Goal: Information Seeking & Learning: Learn about a topic

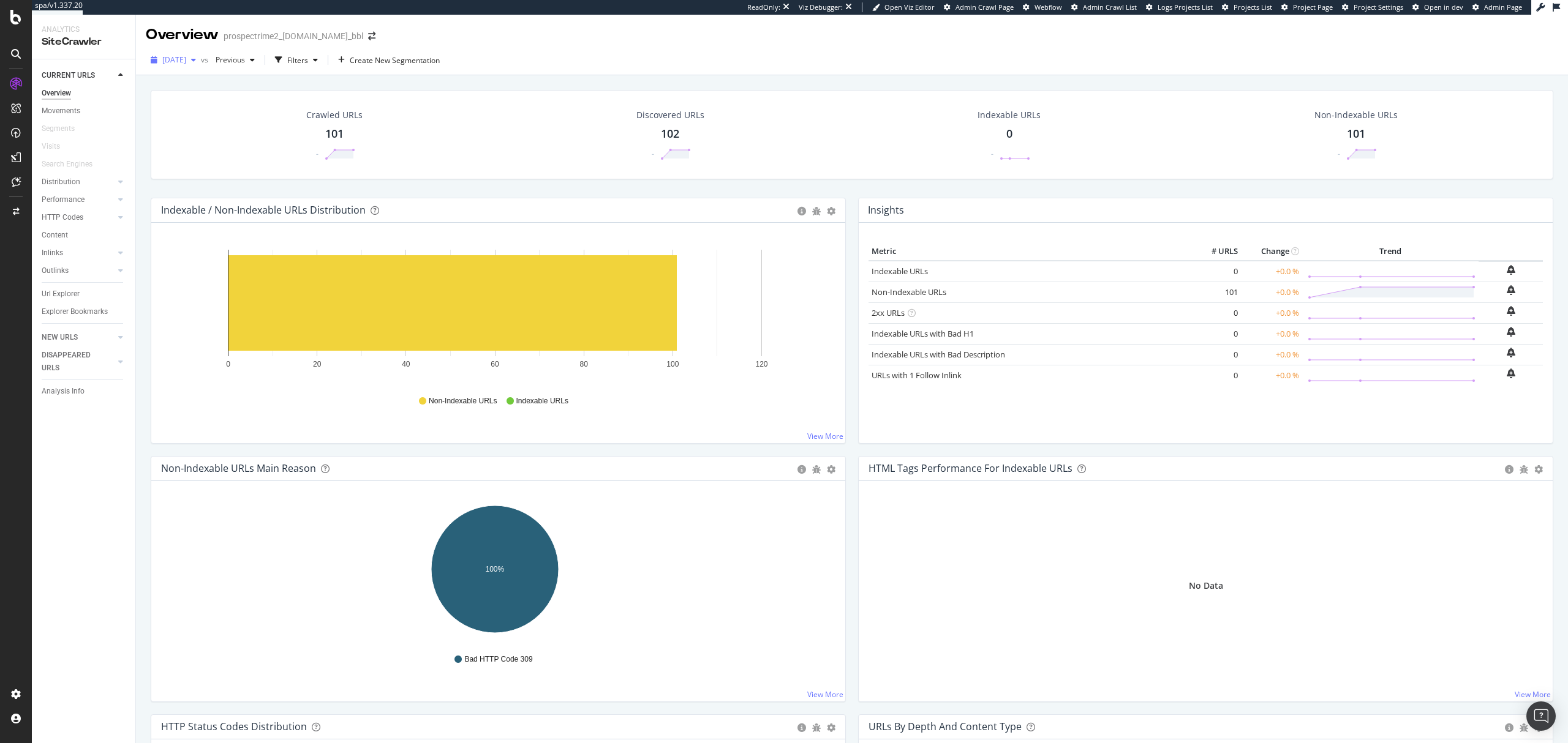
click at [201, 66] on div "2025 Sep. 10th" at bounding box center [174, 59] width 55 height 18
click at [245, 104] on div "101 URLs" at bounding box center [257, 104] width 32 height 11
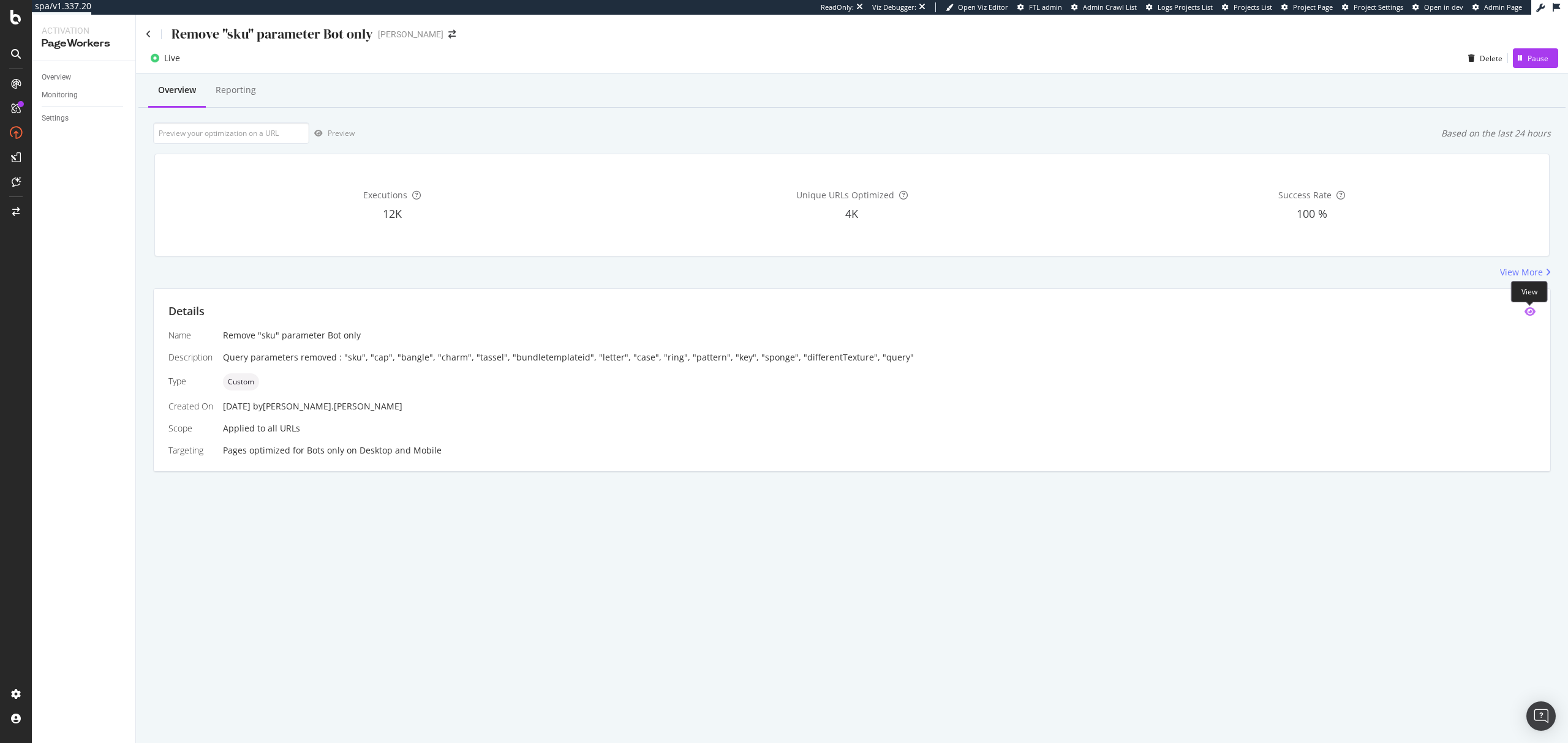
click at [1529, 310] on icon "eye" at bounding box center [1530, 312] width 11 height 9
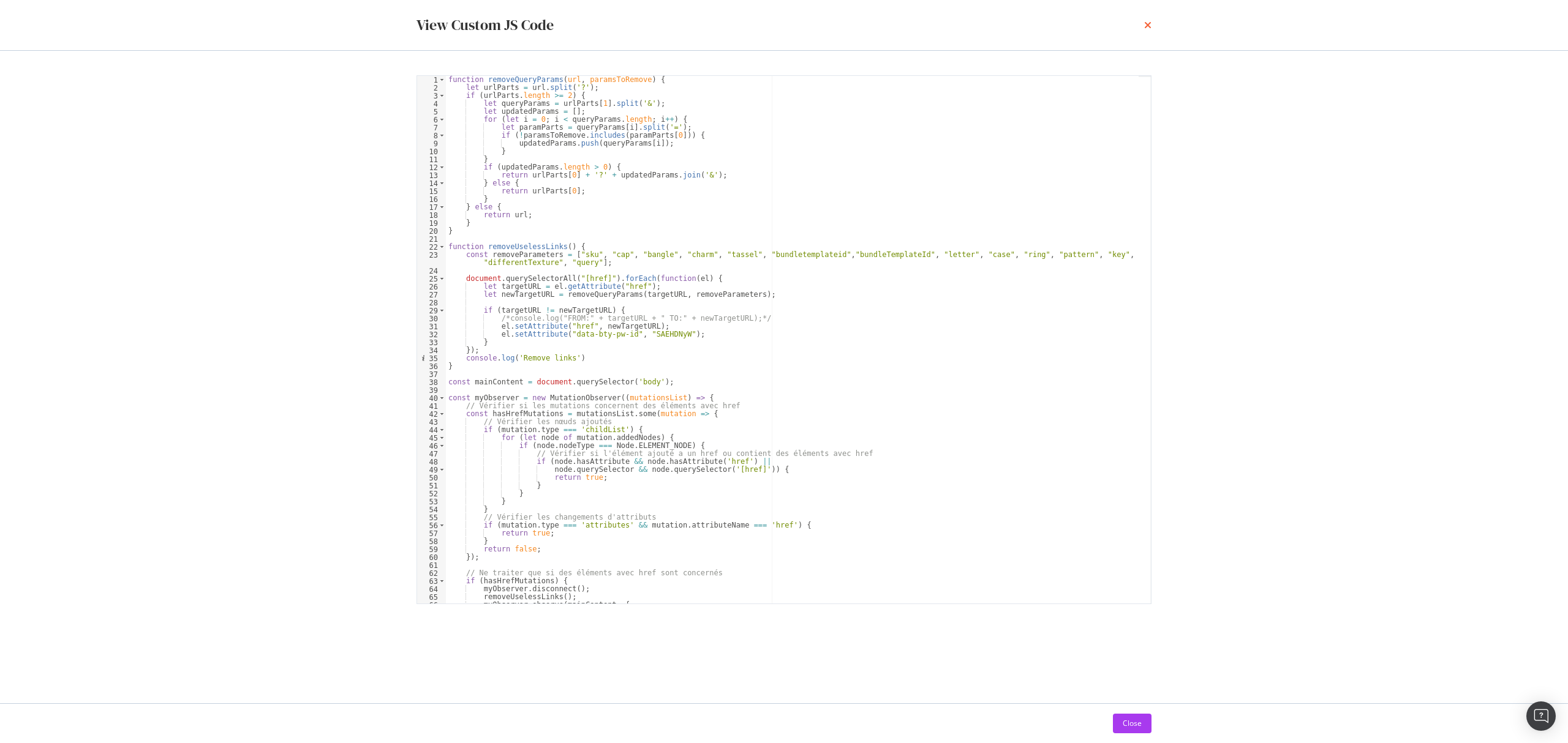
click at [1147, 24] on icon "times" at bounding box center [1147, 25] width 7 height 9
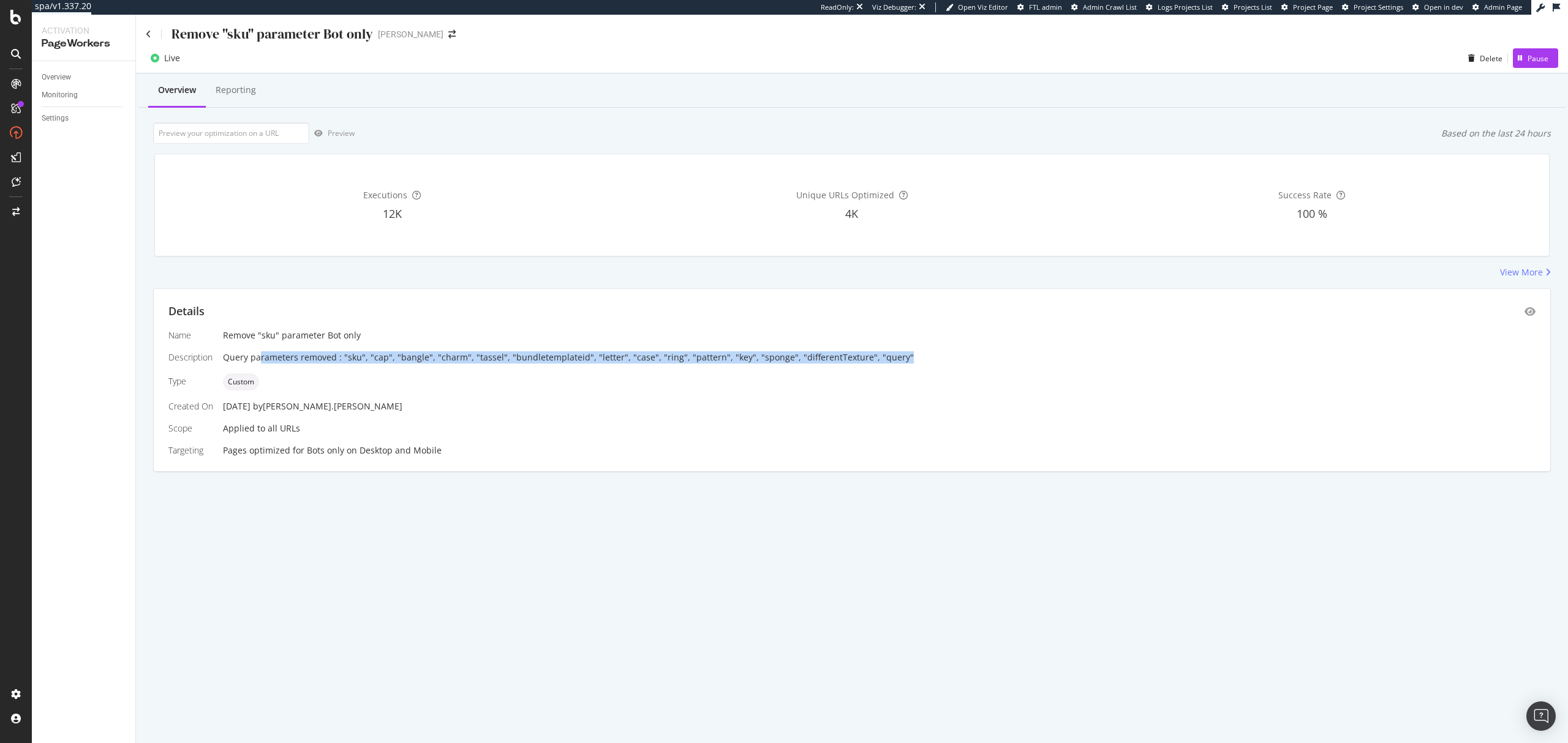
drag, startPoint x: 260, startPoint y: 361, endPoint x: 890, endPoint y: 360, distance: 630.0
click at [890, 360] on div "Query parameters removed : "sku", "cap", "bangle", "charm", "tassel", "bundlete…" at bounding box center [879, 357] width 1312 height 13
click at [1531, 313] on icon "eye" at bounding box center [1530, 312] width 11 height 9
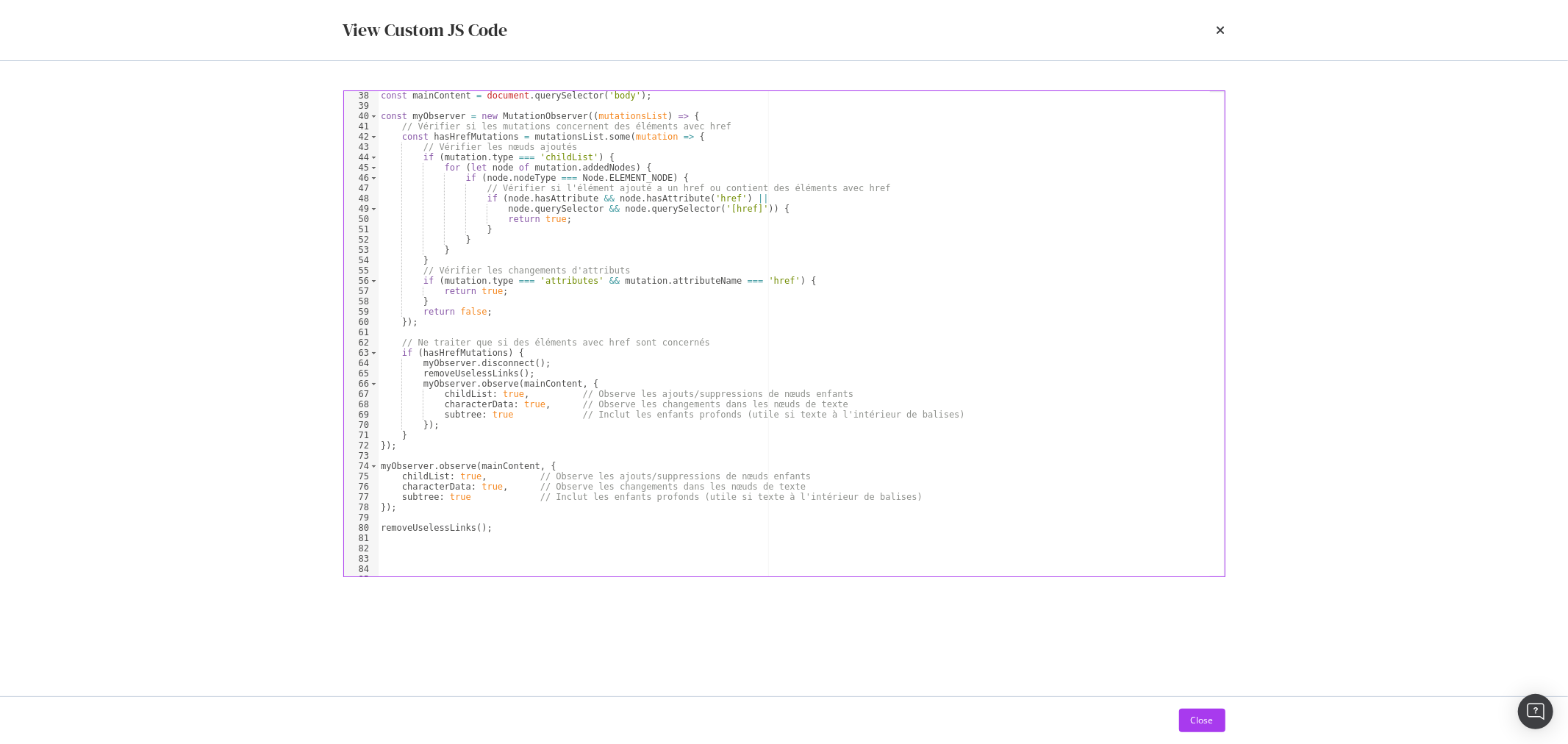
scroll to position [147, 0]
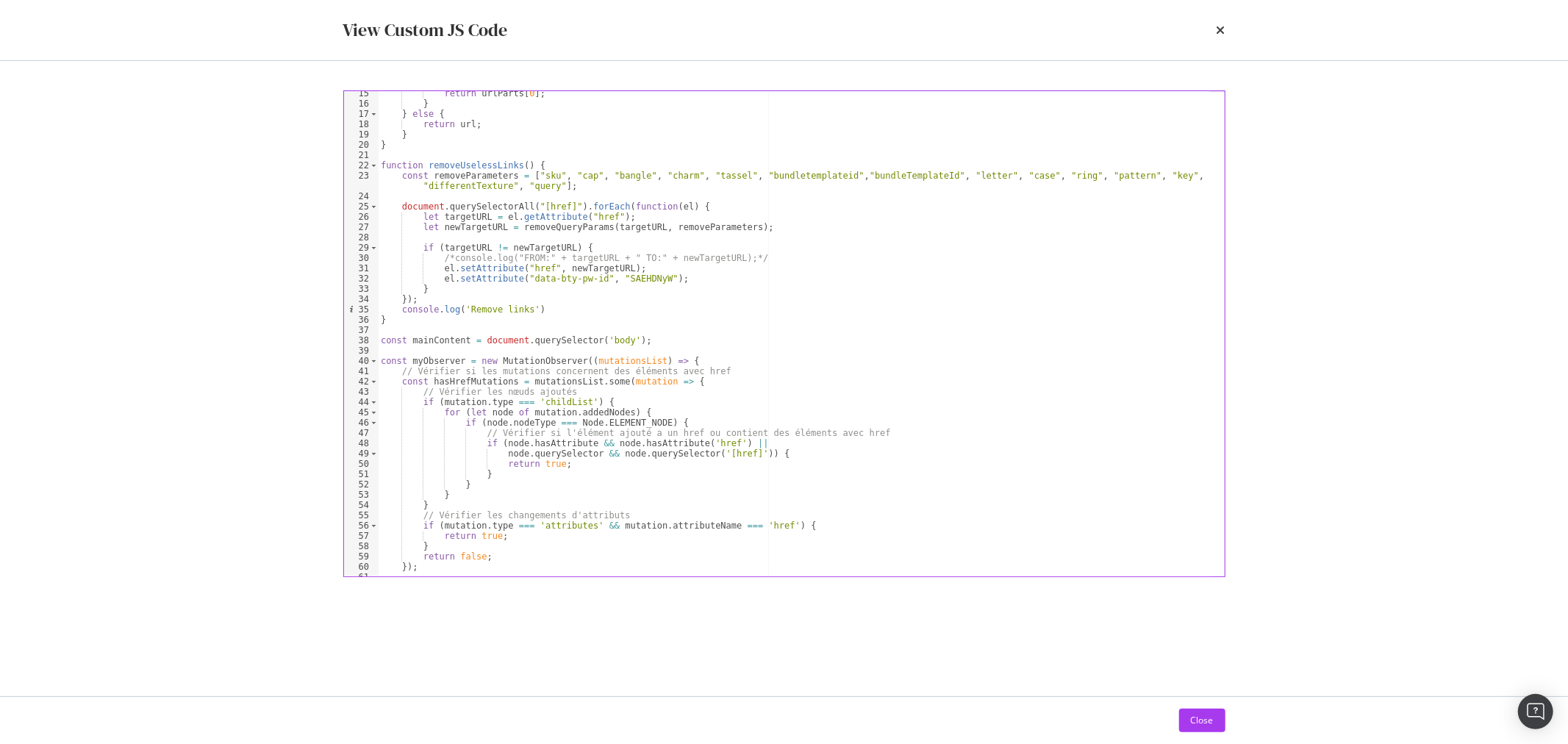
click at [750, 372] on div "return urlParts [ 0 ] ; } } else { return url ; } } function removeUselessLinks…" at bounding box center [794, 341] width 833 height 506
type textarea "// Vérifier si les mutations concernent des éléments avec href"
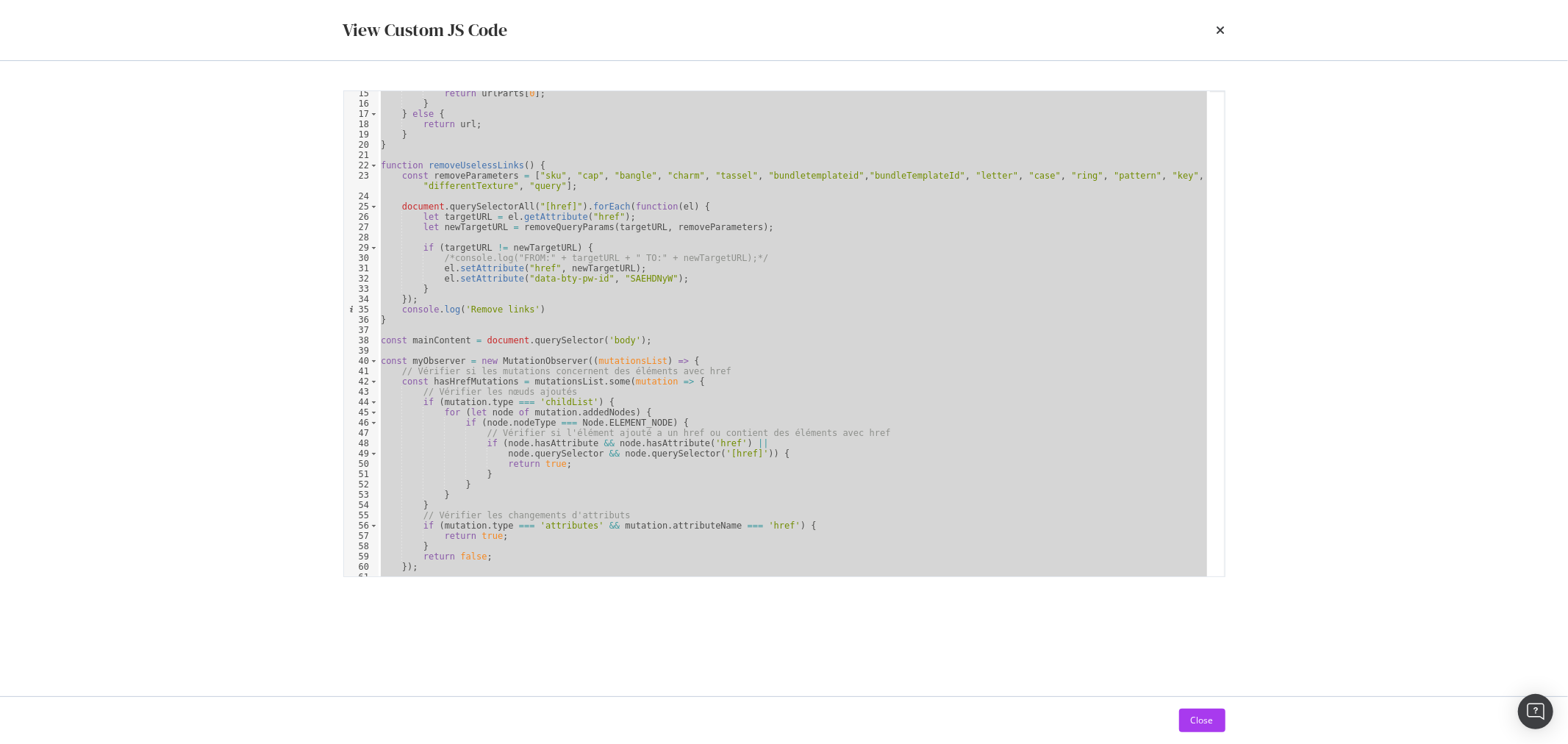
click at [1216, 26] on div "View Custom JS Code" at bounding box center [784, 30] width 882 height 25
click at [1217, 27] on icon "times" at bounding box center [1220, 30] width 9 height 11
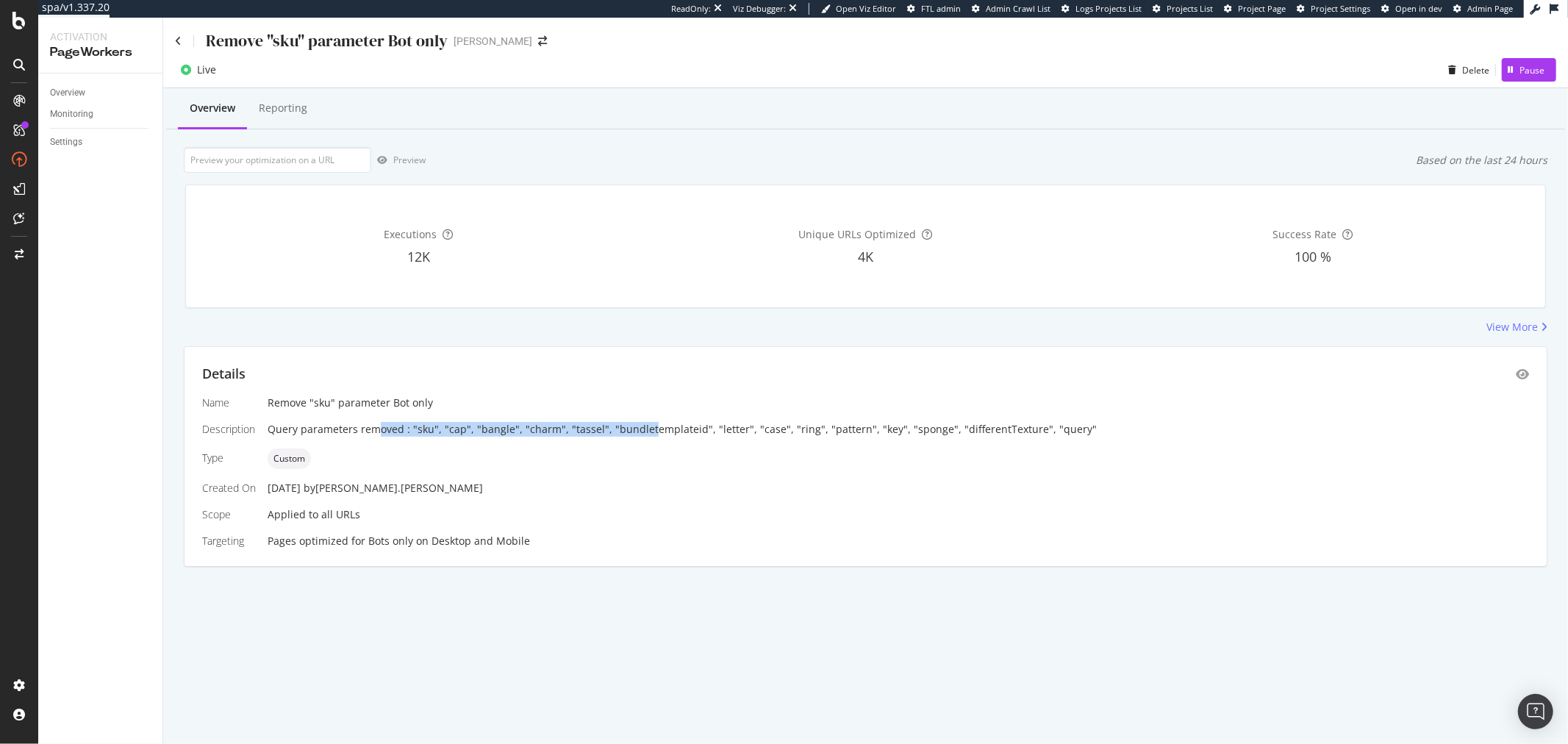
drag, startPoint x: 373, startPoint y: 420, endPoint x: 643, endPoint y: 423, distance: 270.0
click at [643, 423] on div "Name Remove "sku" parameter Bot only Description Query parameters removed : "sk…" at bounding box center [865, 472] width 1327 height 153
click at [766, 390] on div "Details Name Remove "sku" parameter Bot only Description Query parameters remov…" at bounding box center [866, 456] width 1362 height 219
click at [1520, 365] on div "Details" at bounding box center [865, 374] width 1327 height 19
click at [1516, 378] on icon "eye" at bounding box center [1523, 374] width 13 height 11
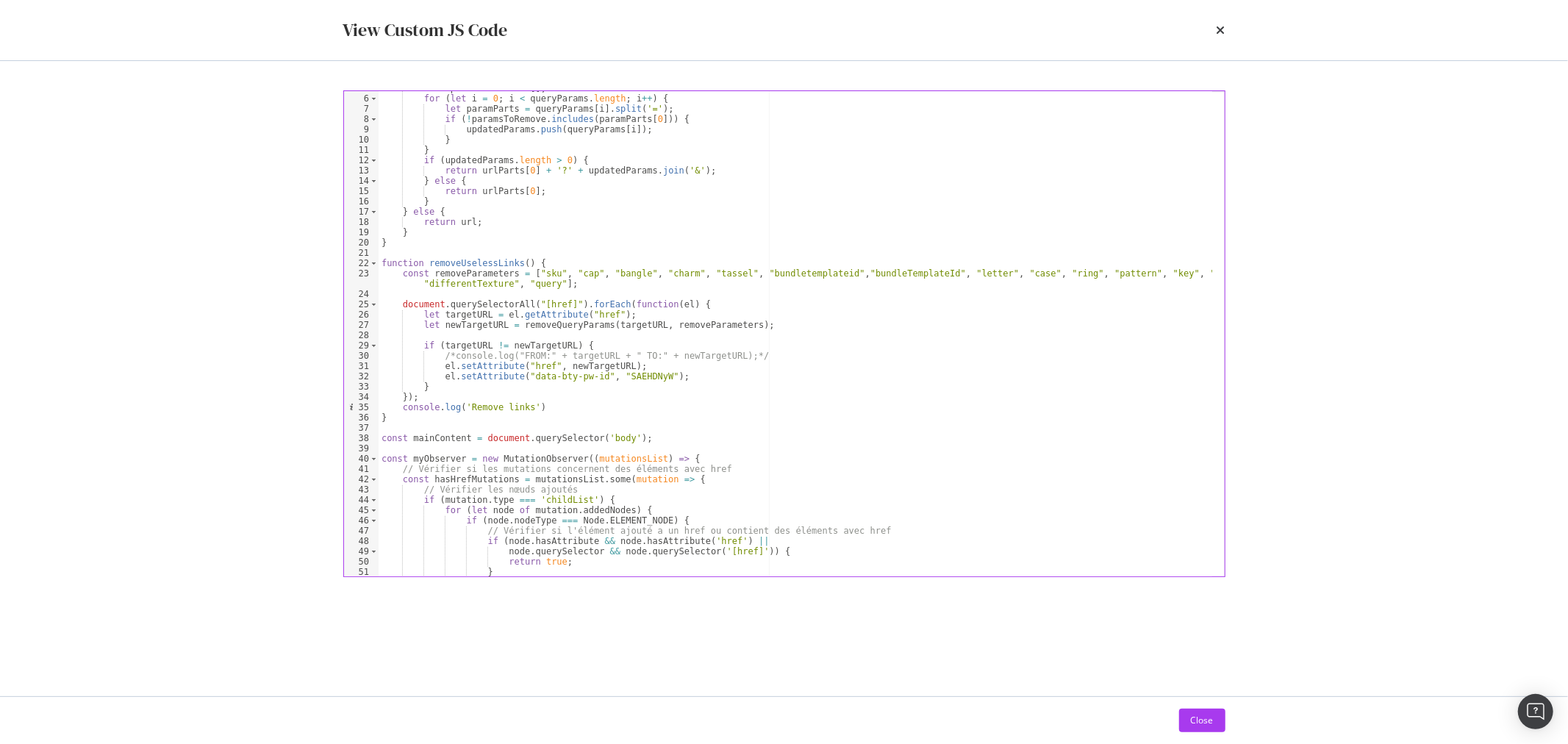
scroll to position [0, 0]
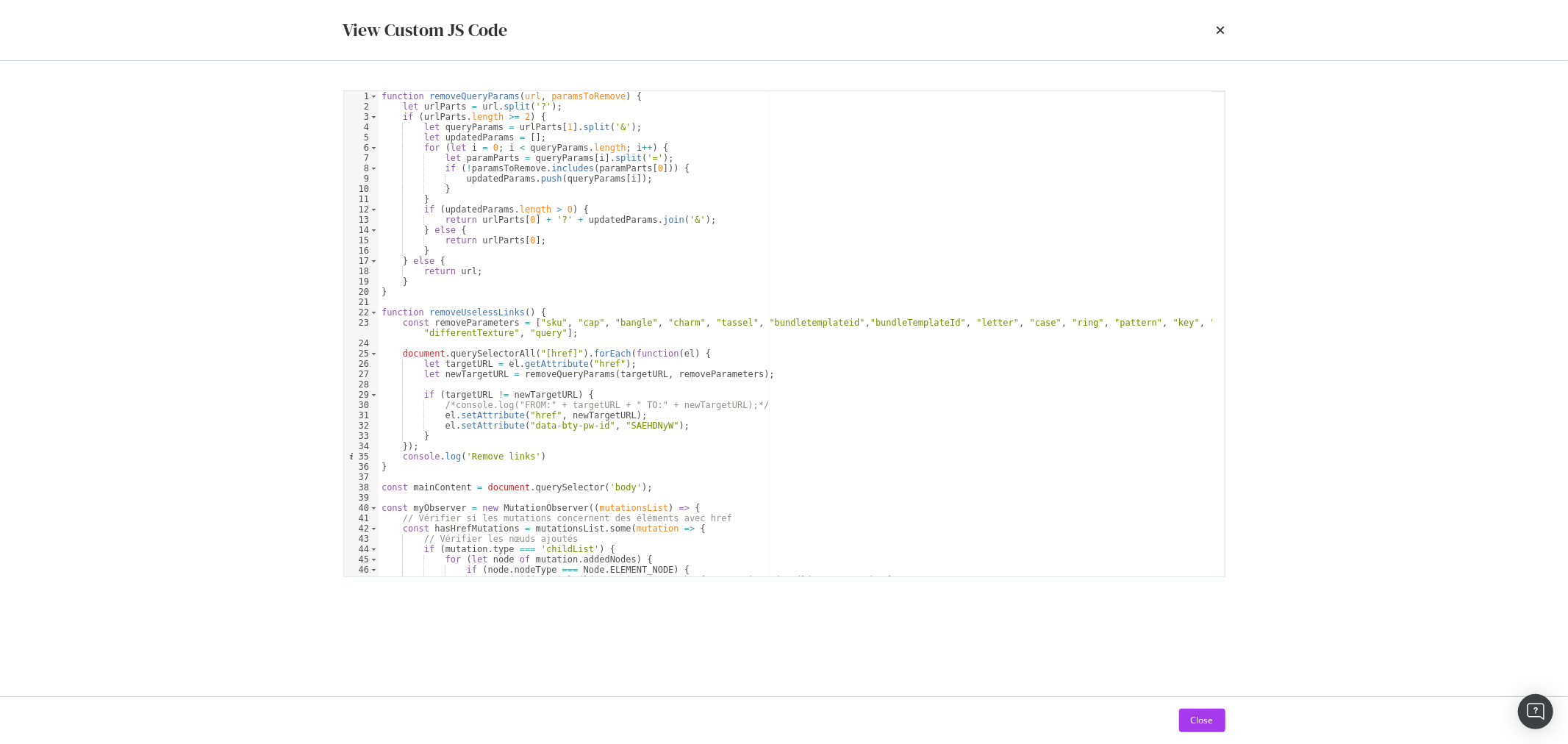
click at [1214, 27] on div "View Custom JS Code" at bounding box center [784, 30] width 882 height 25
click at [1217, 27] on icon "times" at bounding box center [1220, 30] width 9 height 11
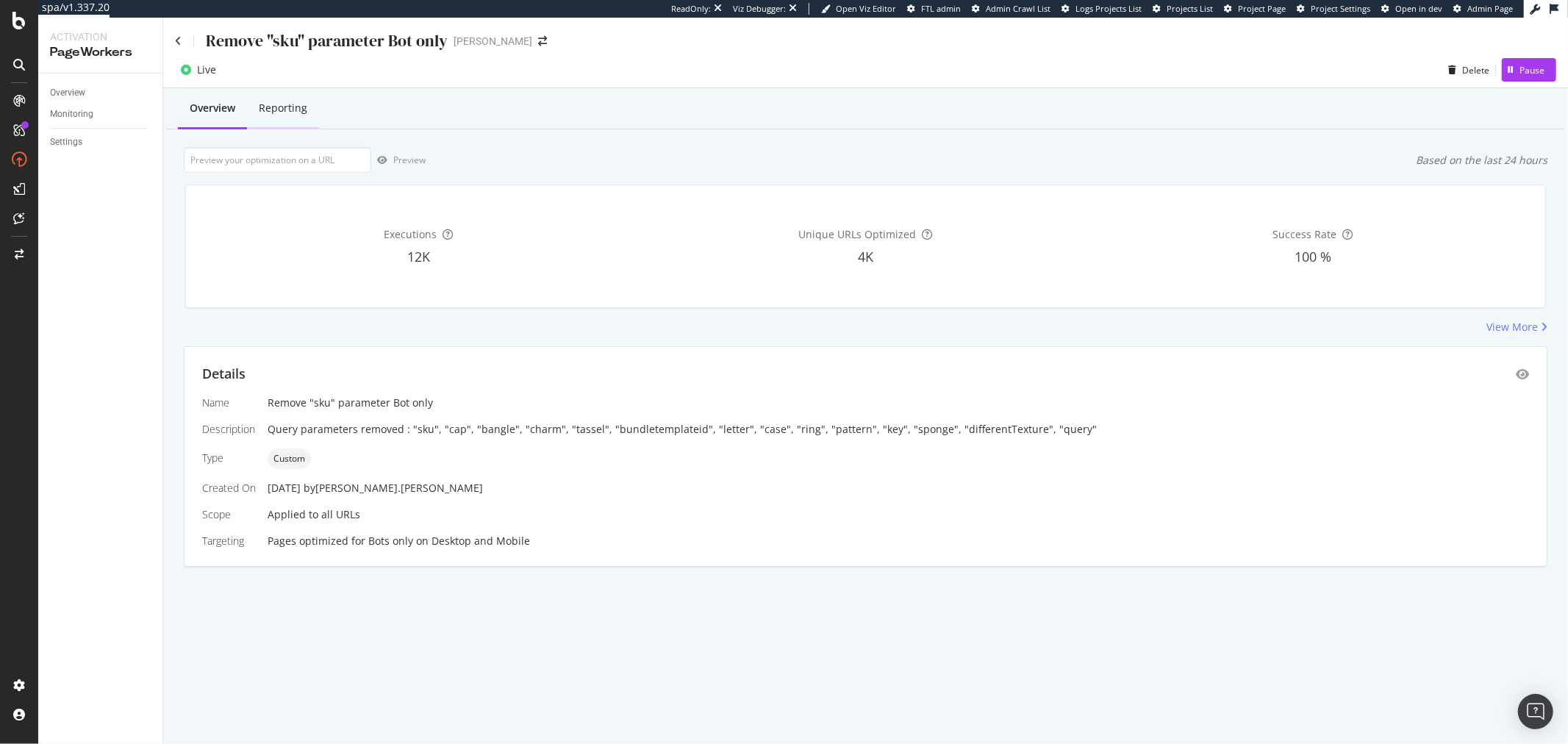
click at [305, 107] on div "Reporting" at bounding box center [282, 108] width 48 height 15
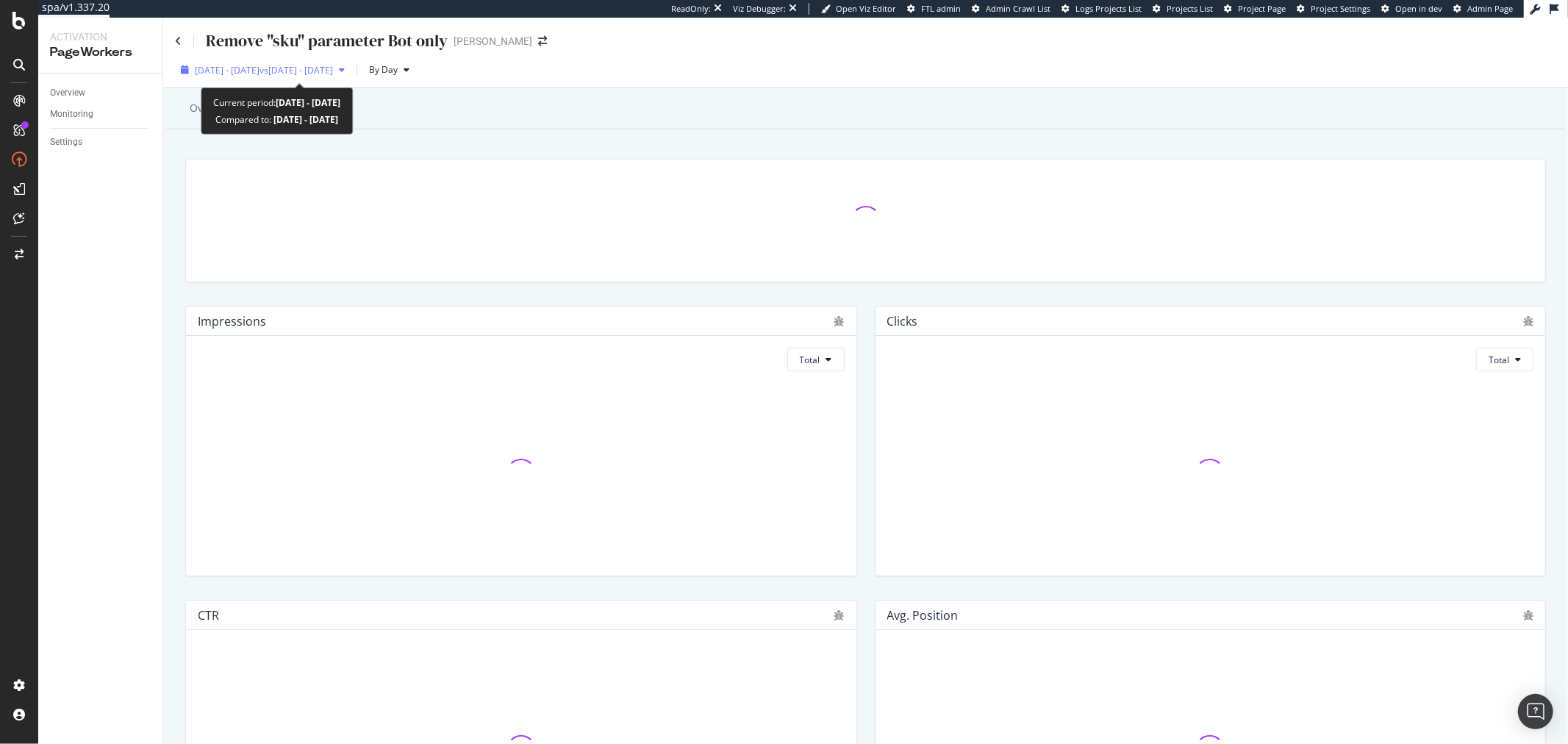
click at [333, 69] on span "vs [DATE] - [DATE]" at bounding box center [297, 70] width 74 height 12
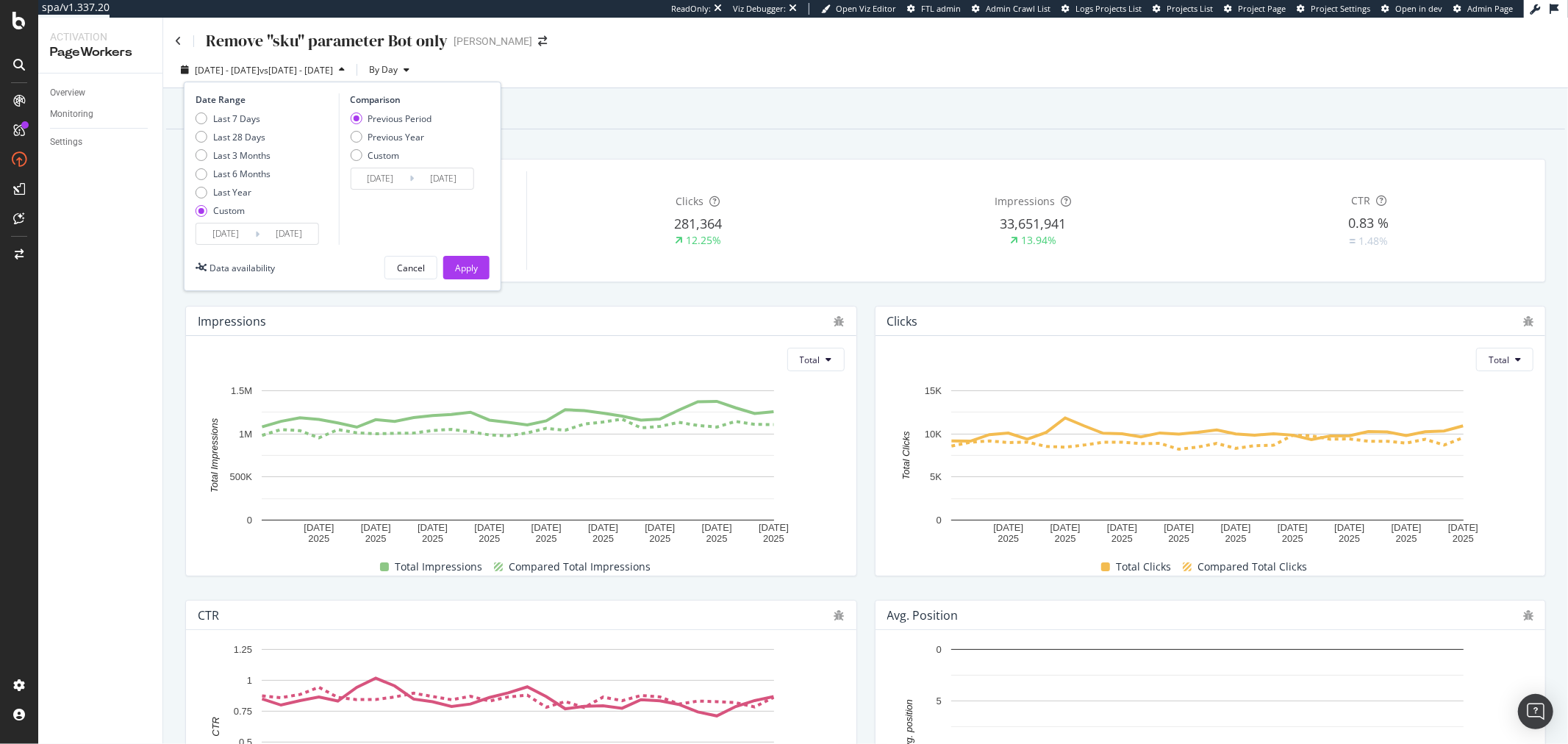
click at [748, 74] on div "2025 Aug. 10th - Sep. 6th vs 2025 Jul. 13th - Aug. 9th By Day Date Range Last 7…" at bounding box center [865, 72] width 1405 height 29
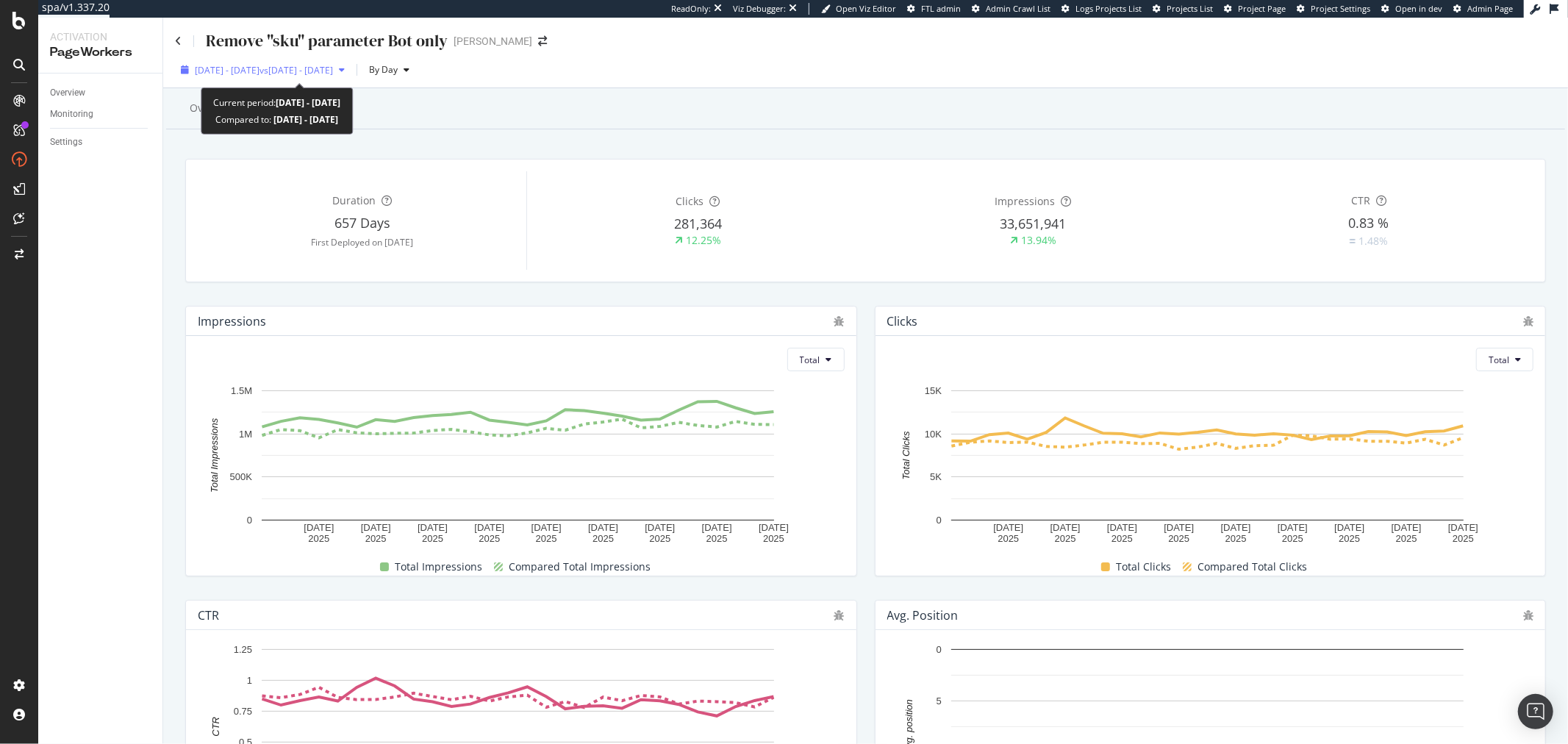
click at [307, 70] on span "vs [DATE] - [DATE]" at bounding box center [297, 70] width 74 height 12
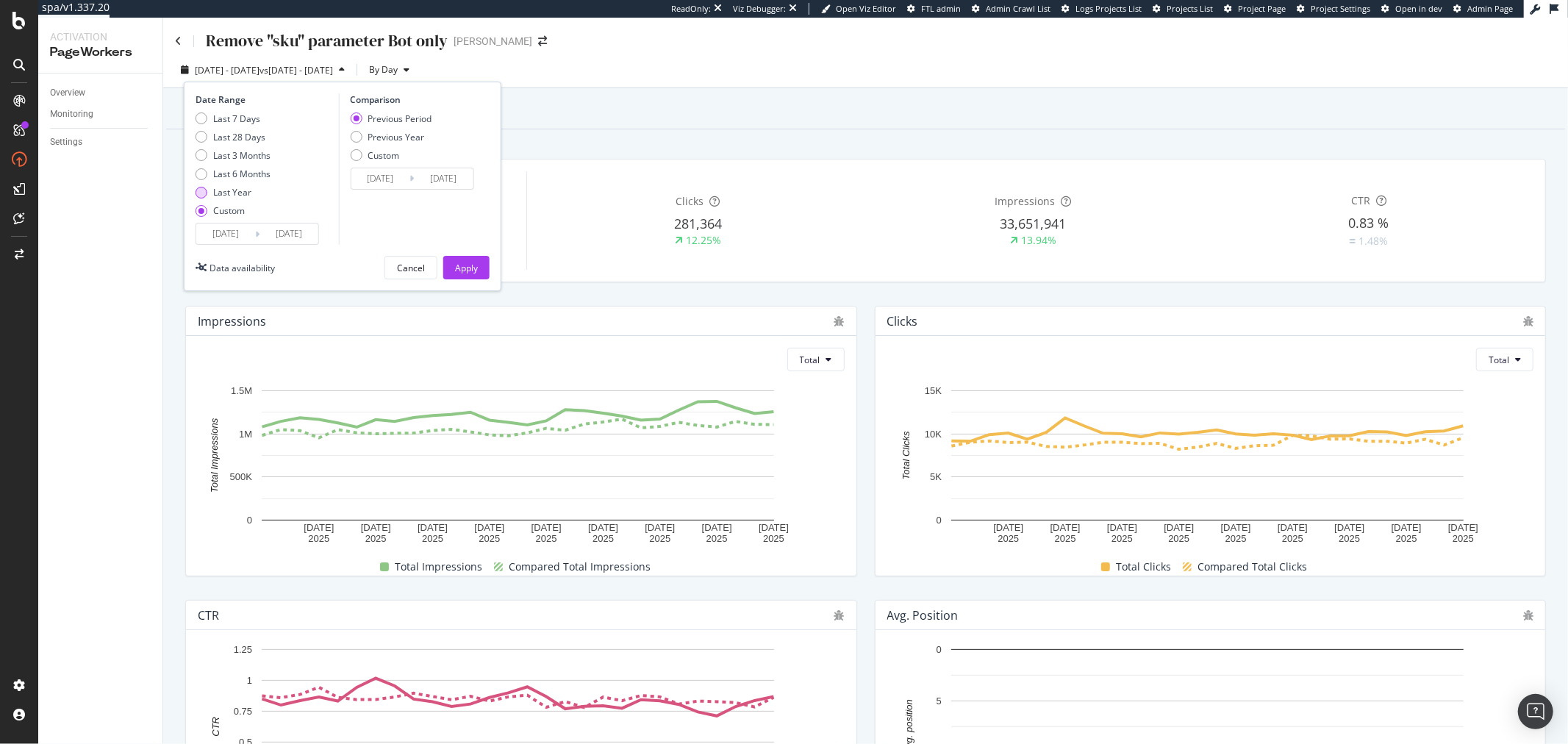
click at [240, 191] on div "Last Year" at bounding box center [232, 191] width 38 height 12
type input "2024/09/08"
type input "[DATE]"
type input "2023/09/09"
type input "2024/09/07"
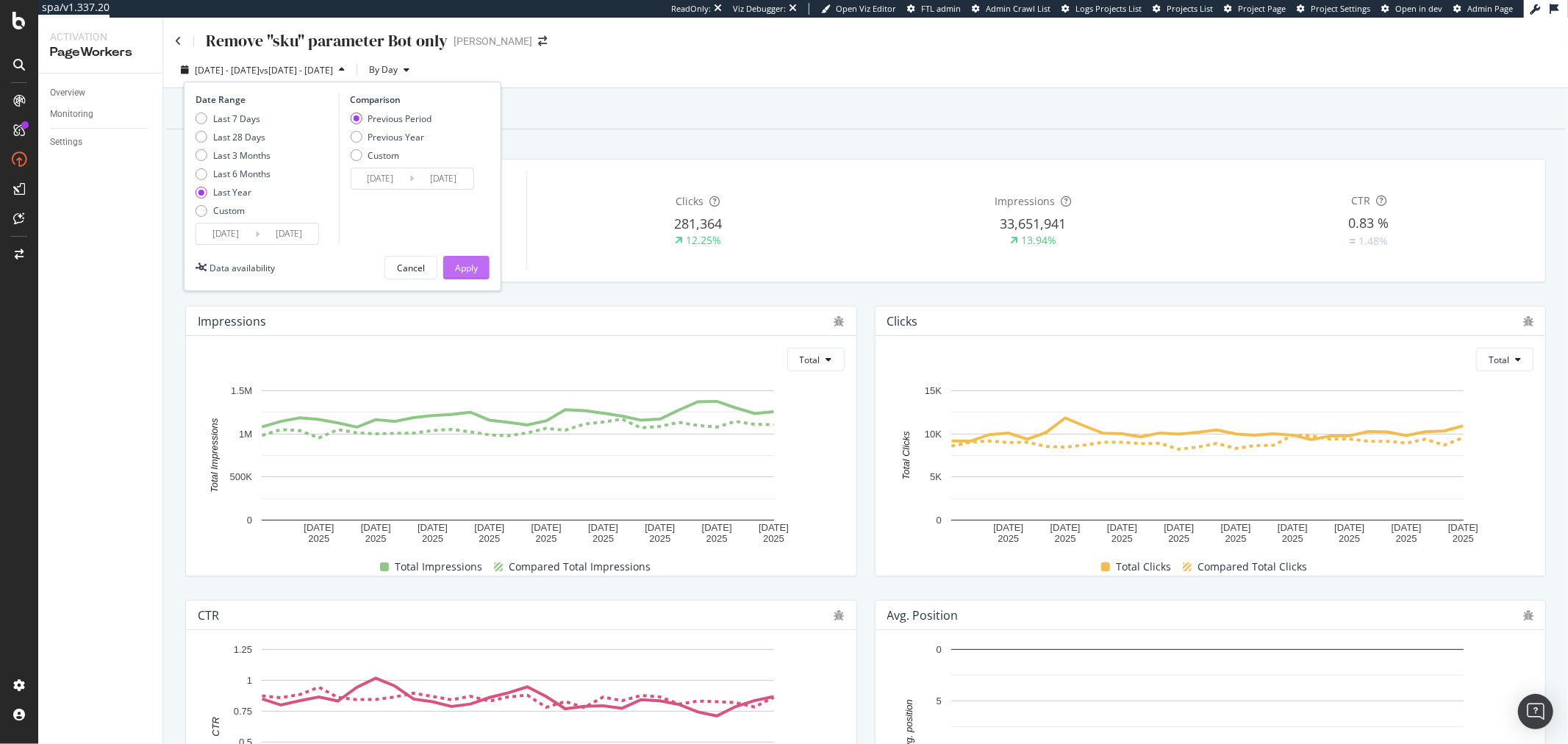
click at [473, 275] on div "Apply" at bounding box center [466, 267] width 23 height 22
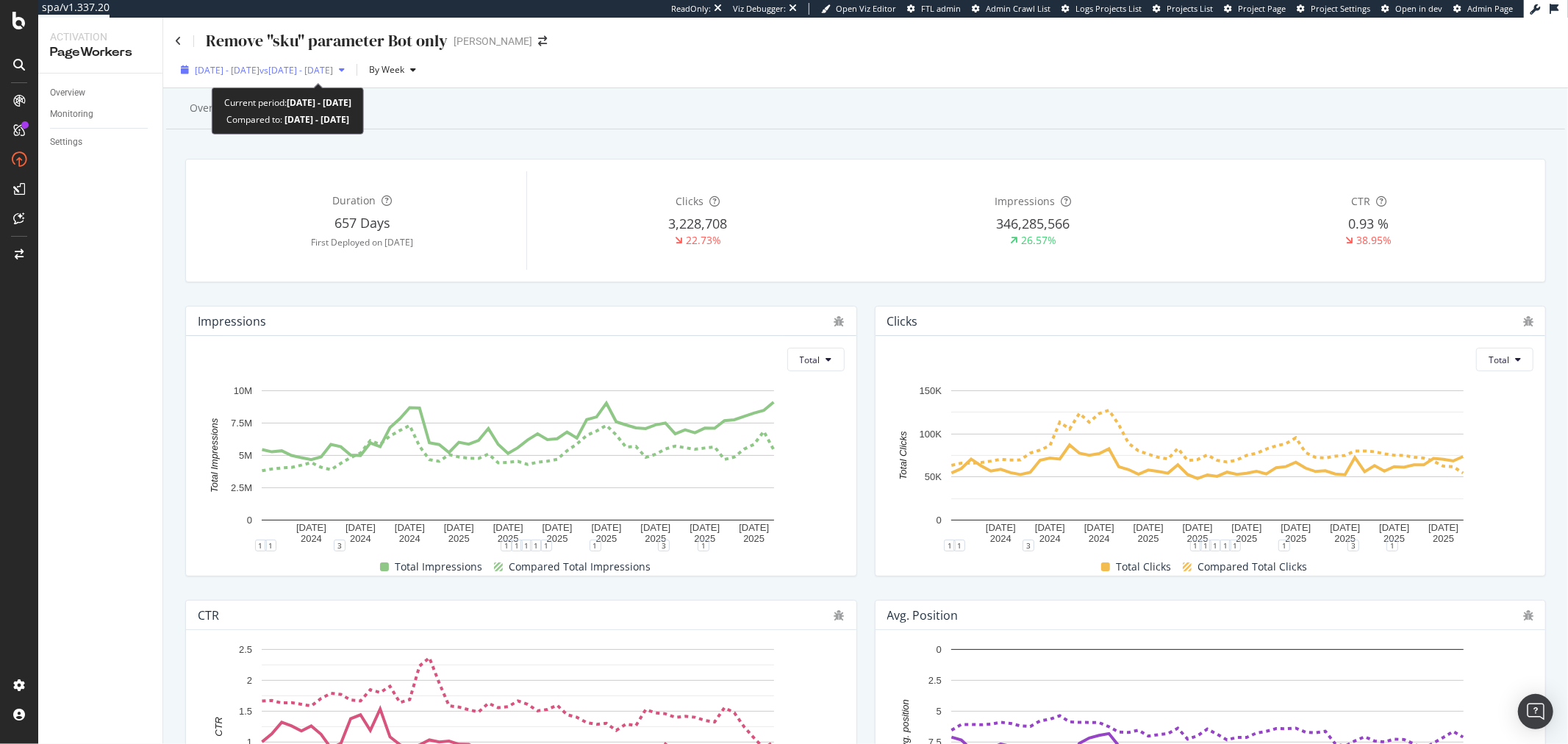
click at [323, 67] on span "vs 2023 Sep. 9th - 2024 Sep. 7th" at bounding box center [297, 70] width 74 height 12
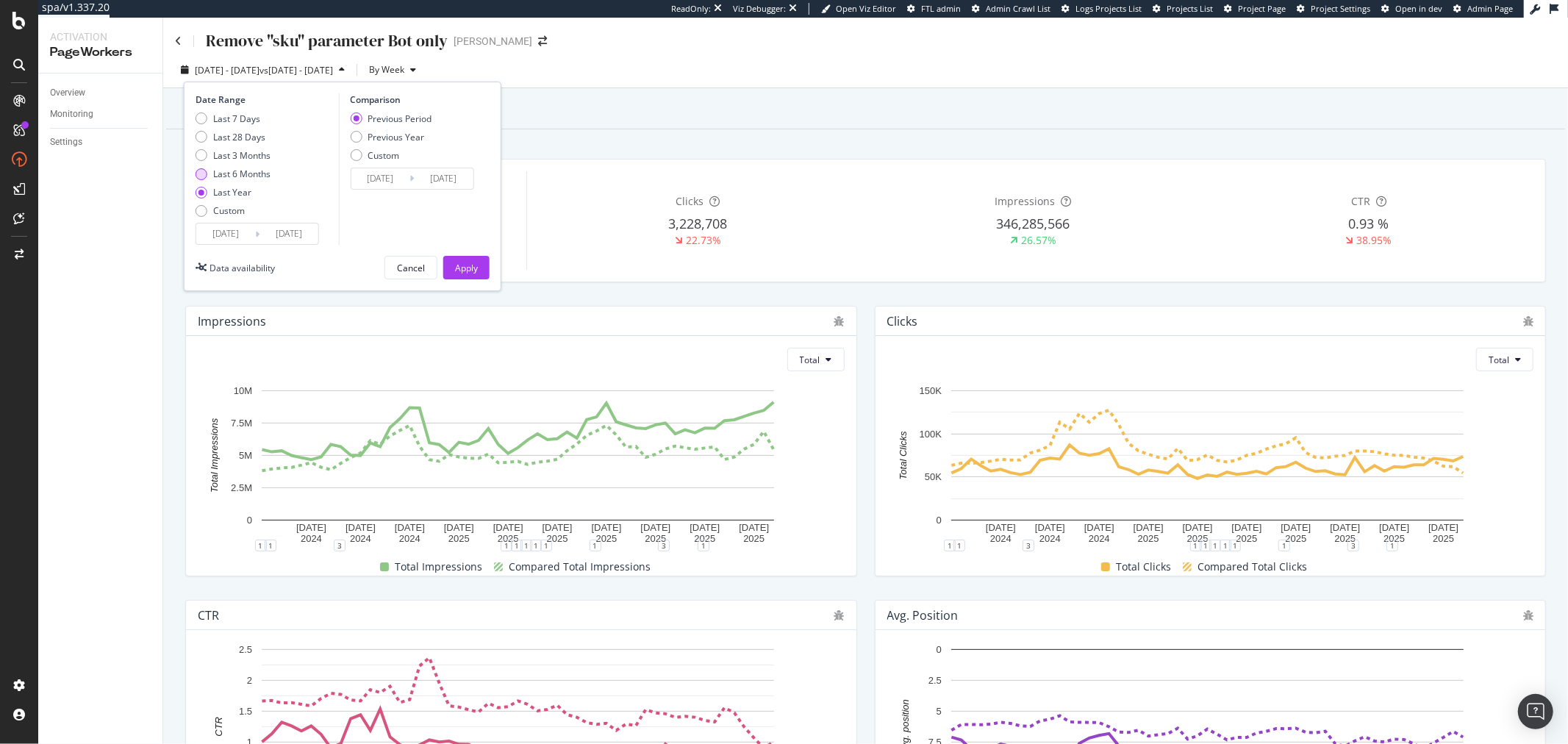
click at [209, 168] on div "Last 6 Months" at bounding box center [232, 173] width 75 height 12
type input "[DATE]"
type input "2024/09/04"
type input "2025/03/07"
click at [461, 276] on div "Apply" at bounding box center [466, 267] width 23 height 22
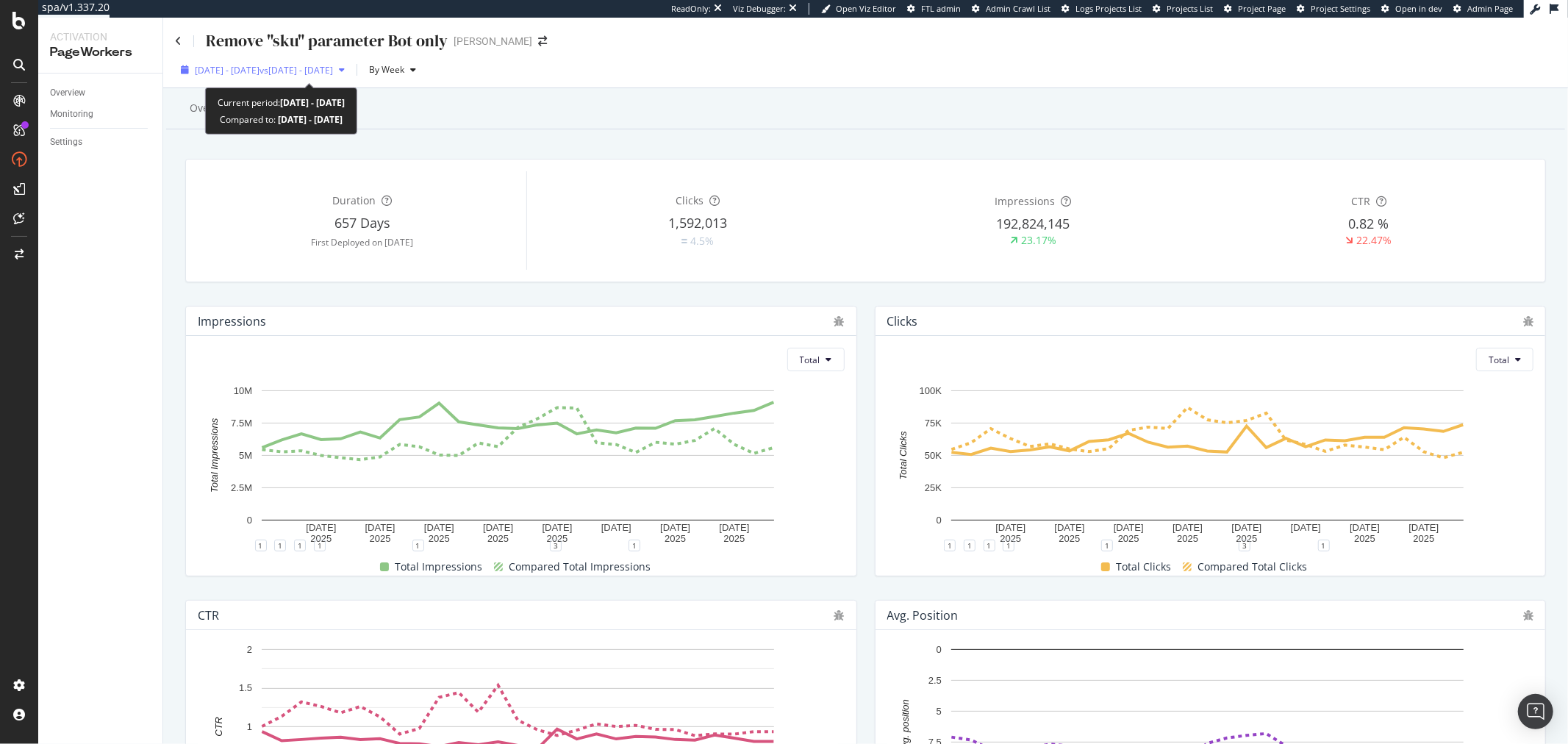
click at [295, 66] on span "vs 2024 Sep. 4th - 2025 Mar. 7th" at bounding box center [297, 70] width 74 height 12
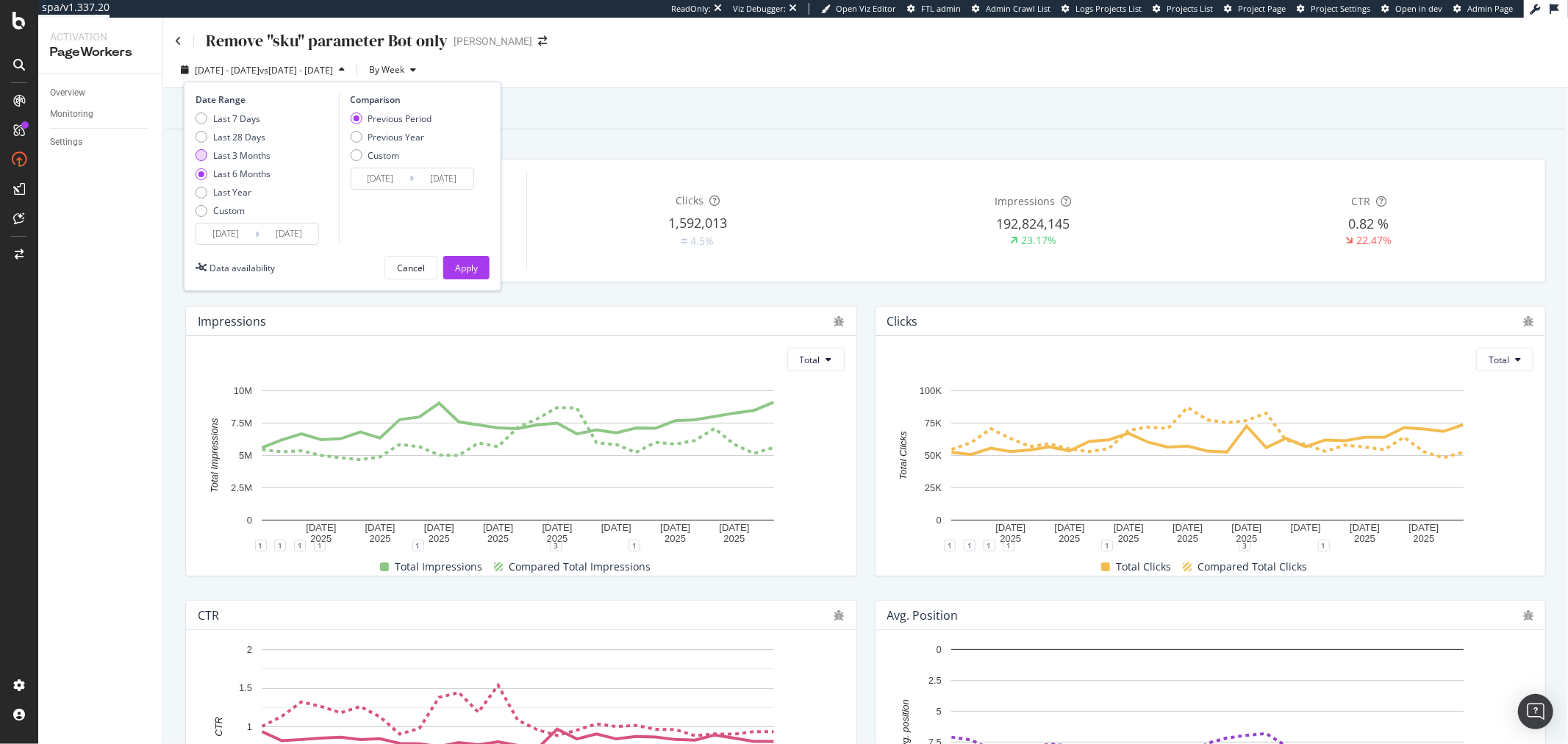
click at [263, 158] on div "Last 3 Months" at bounding box center [242, 155] width 58 height 12
type input "[DATE]"
click at [478, 268] on button "Apply" at bounding box center [466, 267] width 46 height 24
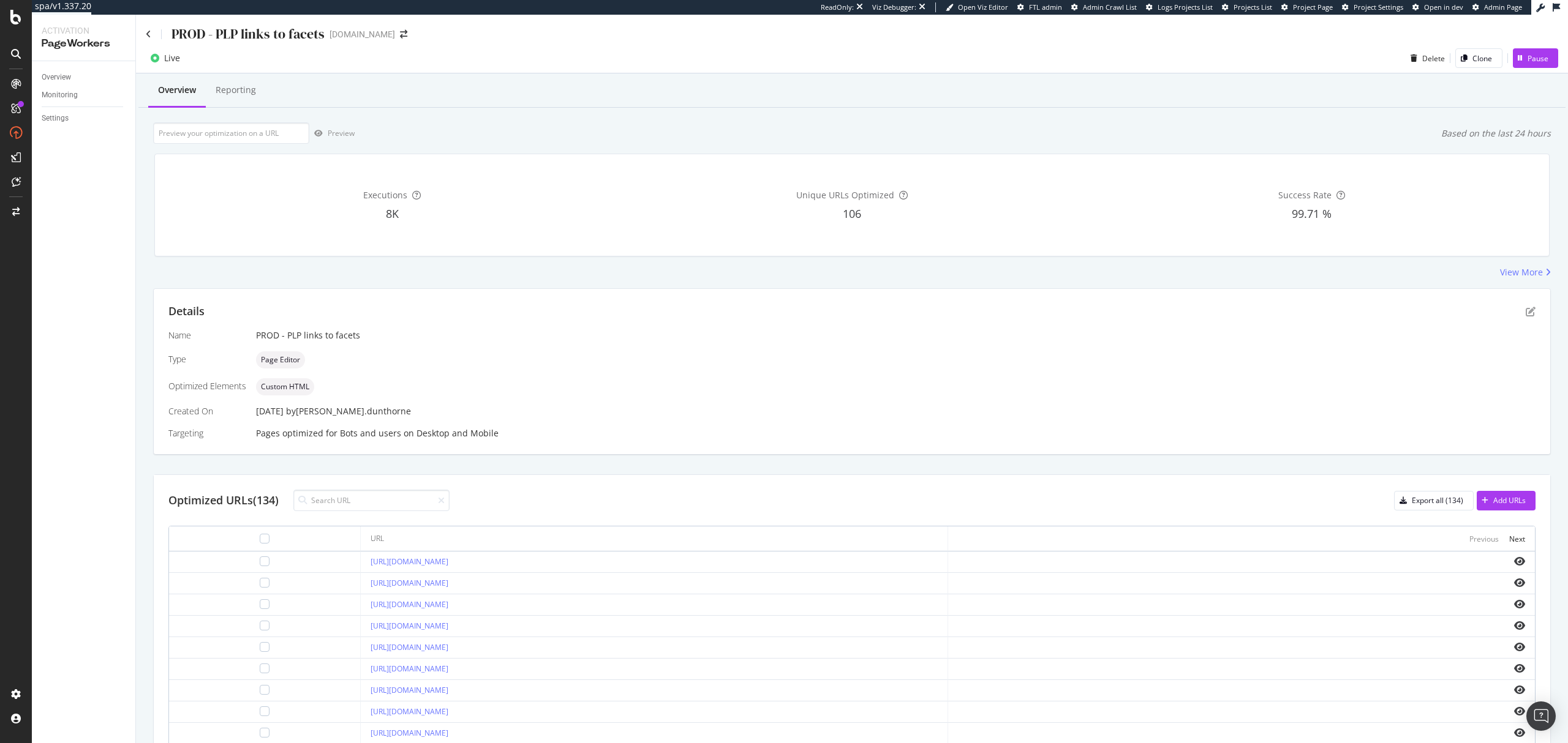
click at [1524, 315] on div "Details Name [PERSON_NAME] - PLP links to facets Type Page Editor Optimized Ele…" at bounding box center [852, 372] width 1397 height 166
click at [1525, 313] on icon "pen-to-square" at bounding box center [1530, 312] width 9 height 9
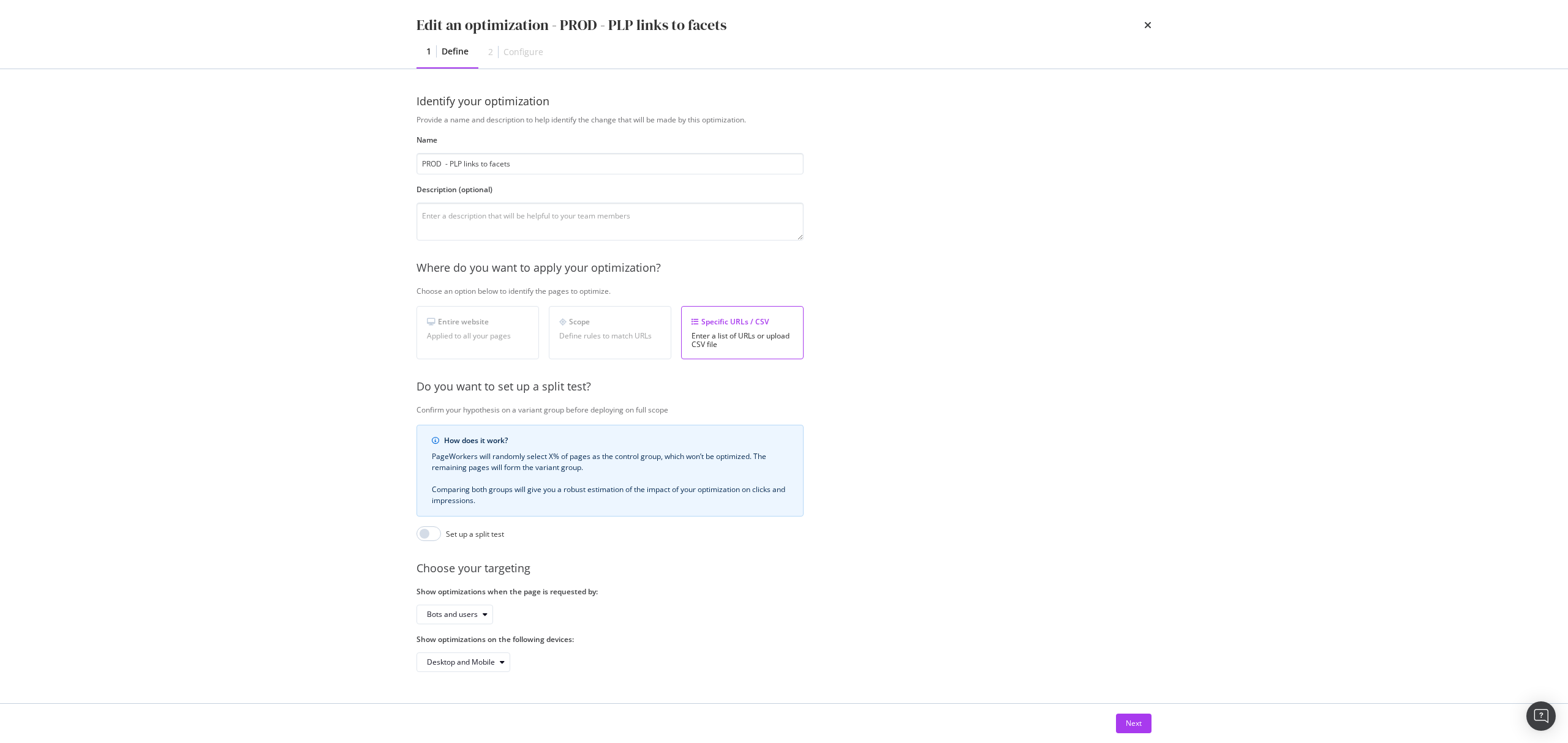
scroll to position [7, 0]
click at [1122, 719] on button "Next" at bounding box center [1133, 723] width 36 height 20
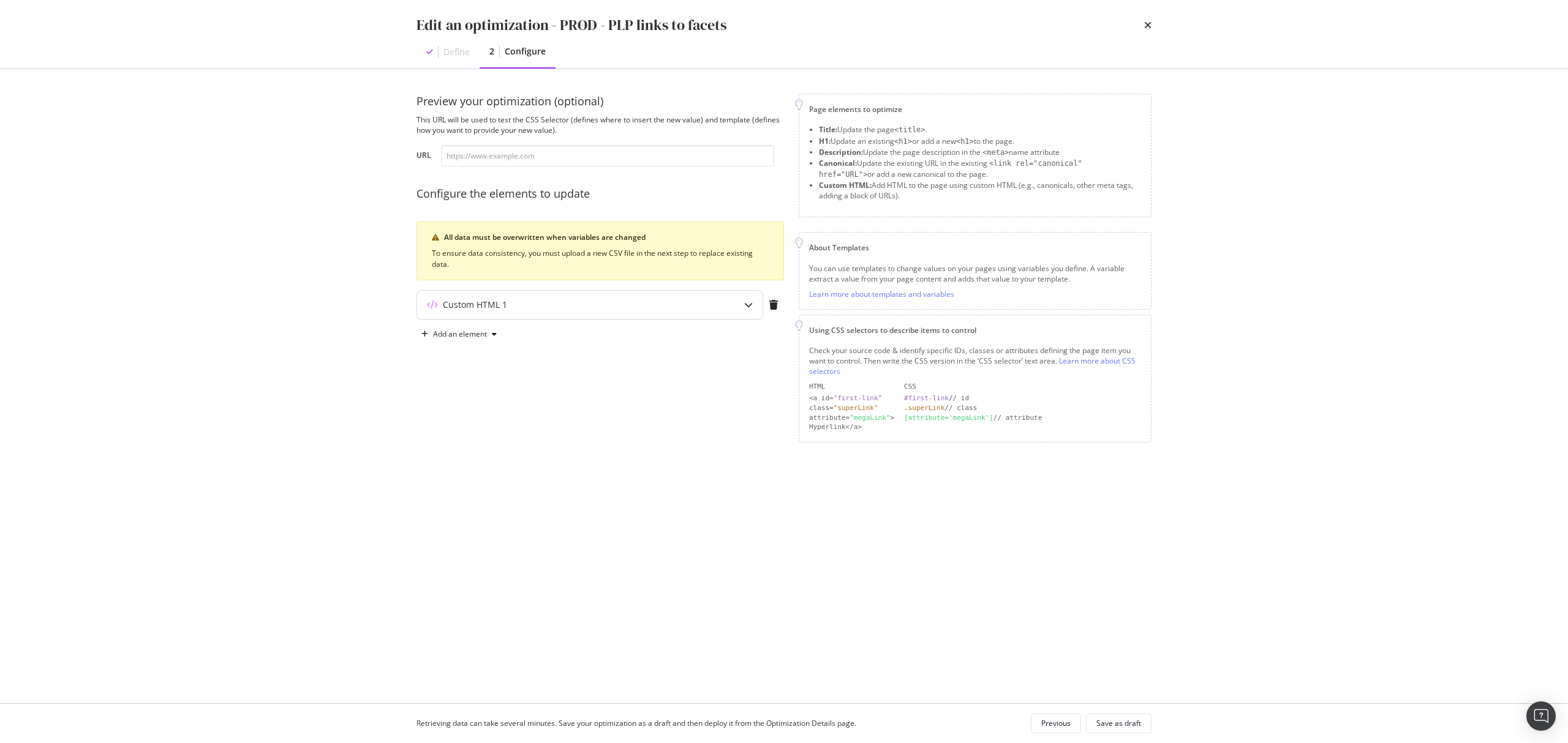
click at [595, 311] on div "Custom HTML 1" at bounding box center [566, 305] width 297 height 13
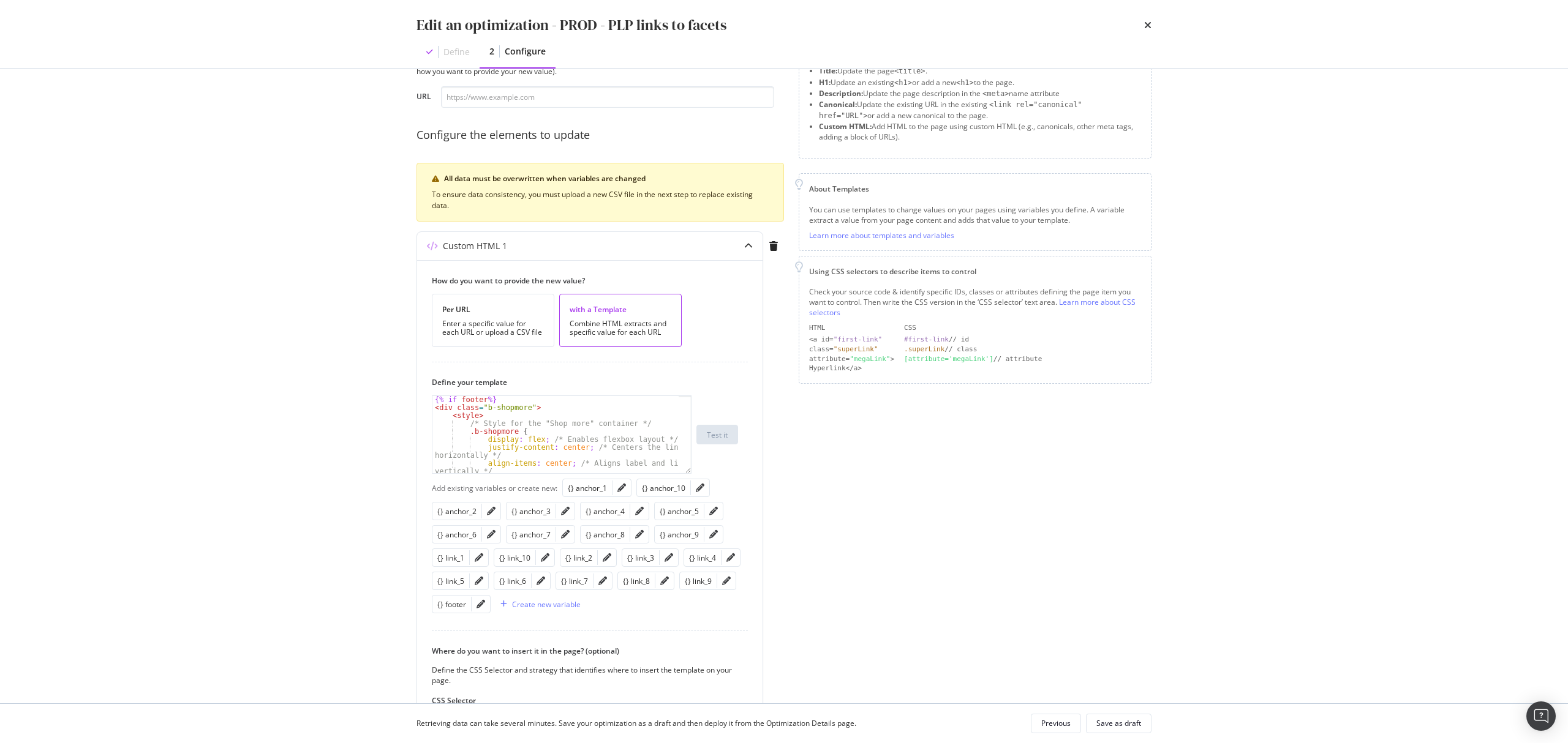
scroll to position [162, 0]
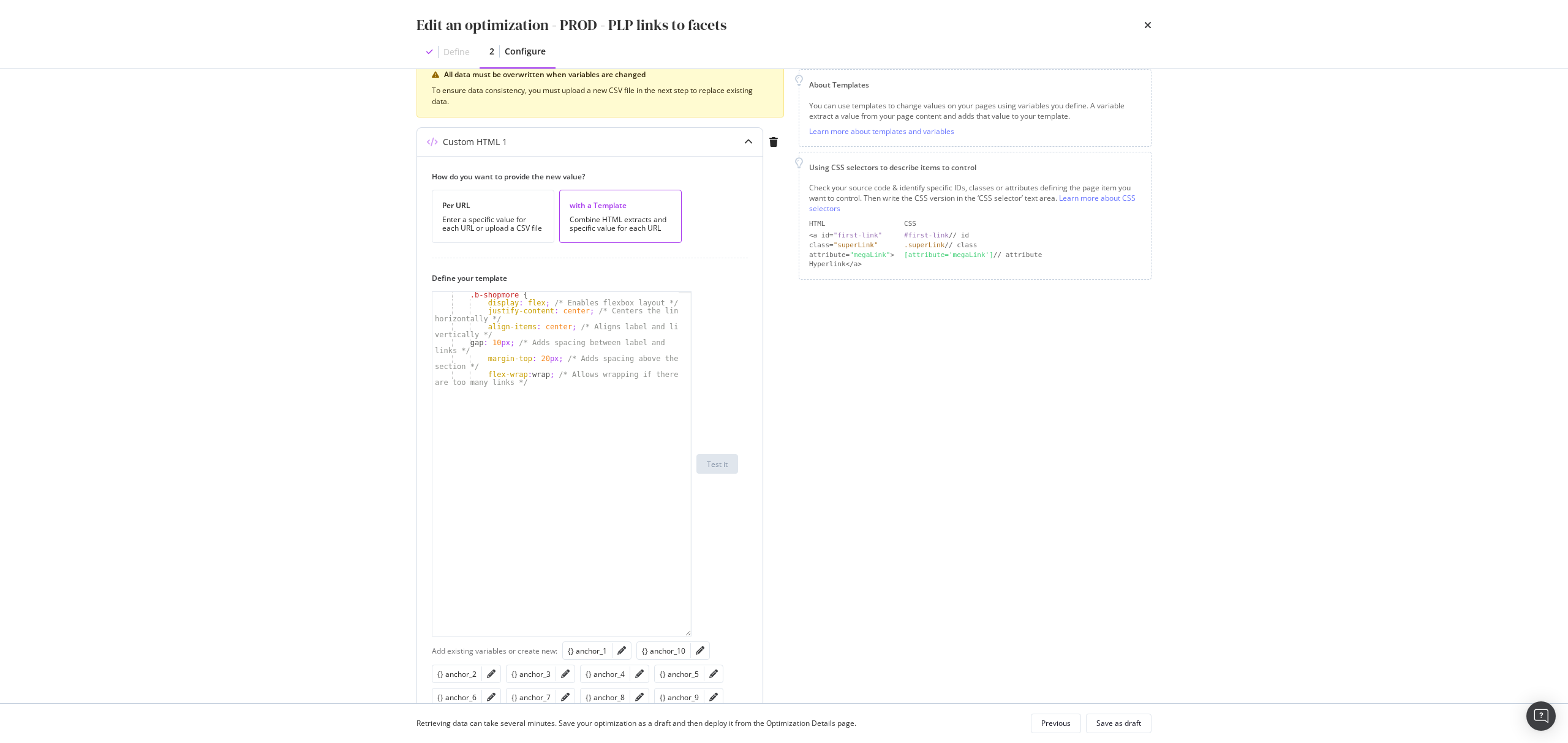
drag, startPoint x: 685, startPoint y: 365, endPoint x: 683, endPoint y: 634, distance: 269.0
click at [683, 634] on div ".b-shopmore { display : flex ; /* Enables flexbox layout */ justify-content : c…" at bounding box center [561, 464] width 260 height 345
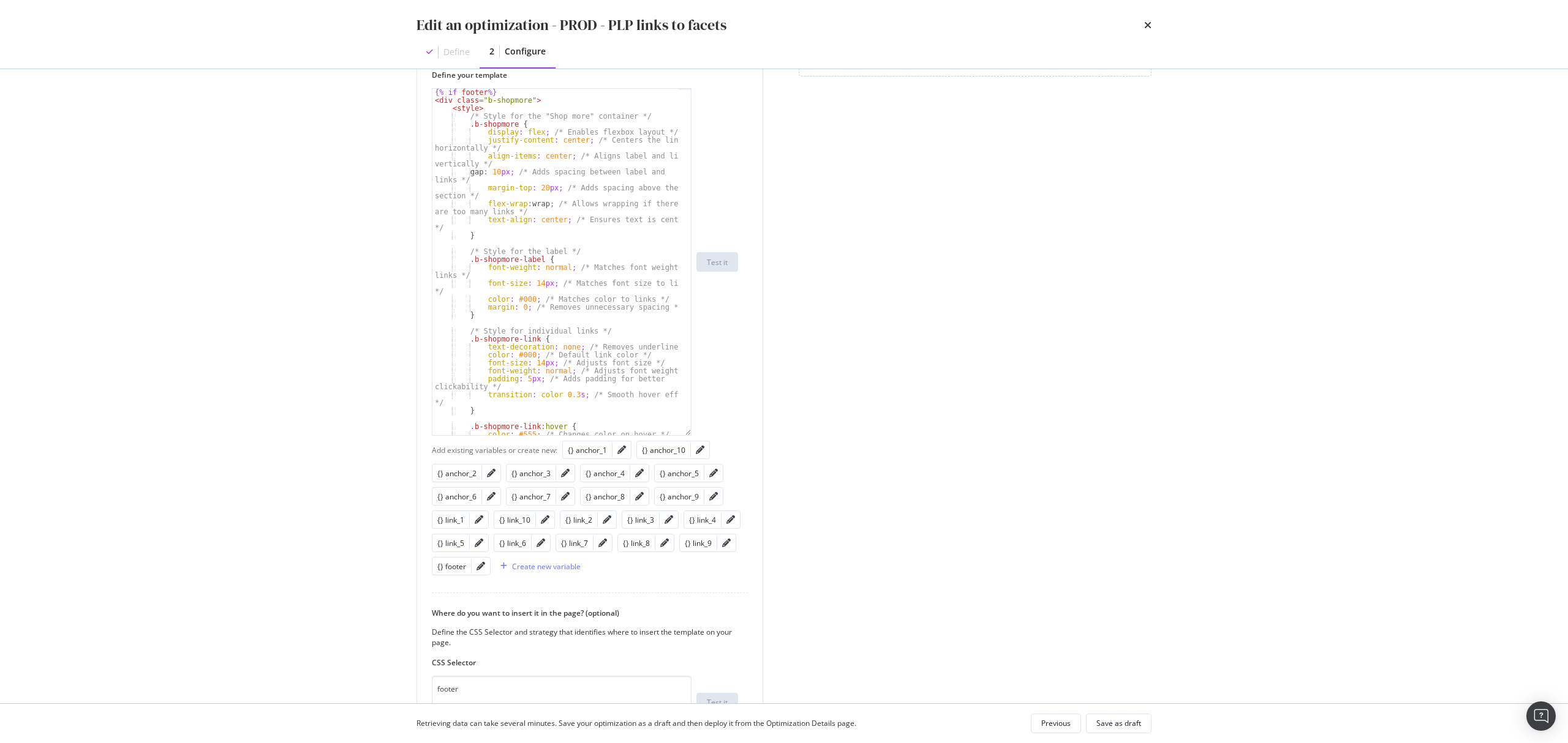
scroll to position [263, 0]
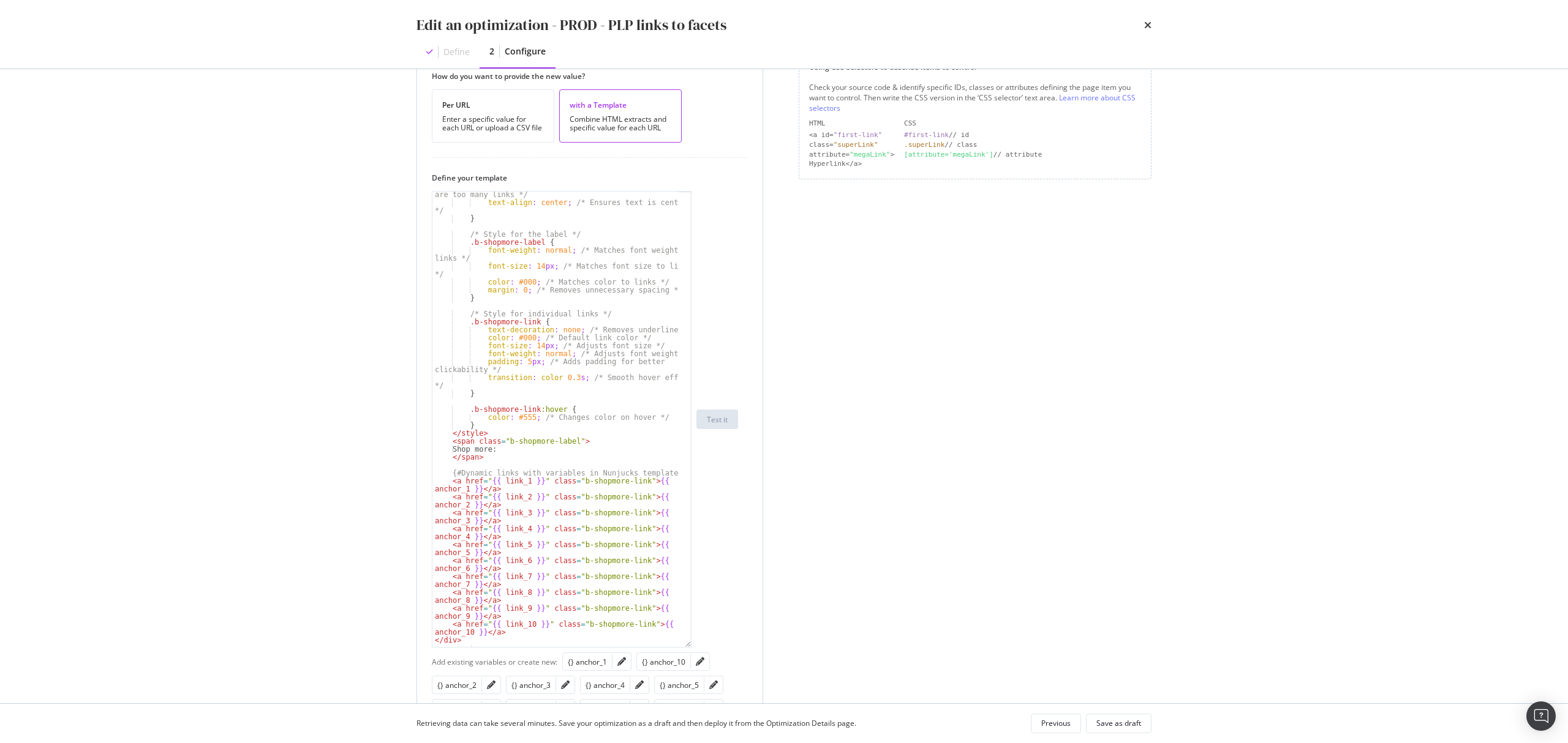
drag, startPoint x: 683, startPoint y: 535, endPoint x: 689, endPoint y: 644, distance: 109.2
click at [689, 644] on div "flex-wrap : wrap ; /* Allows wrapping if there are too many links */ text-align…" at bounding box center [561, 419] width 260 height 457
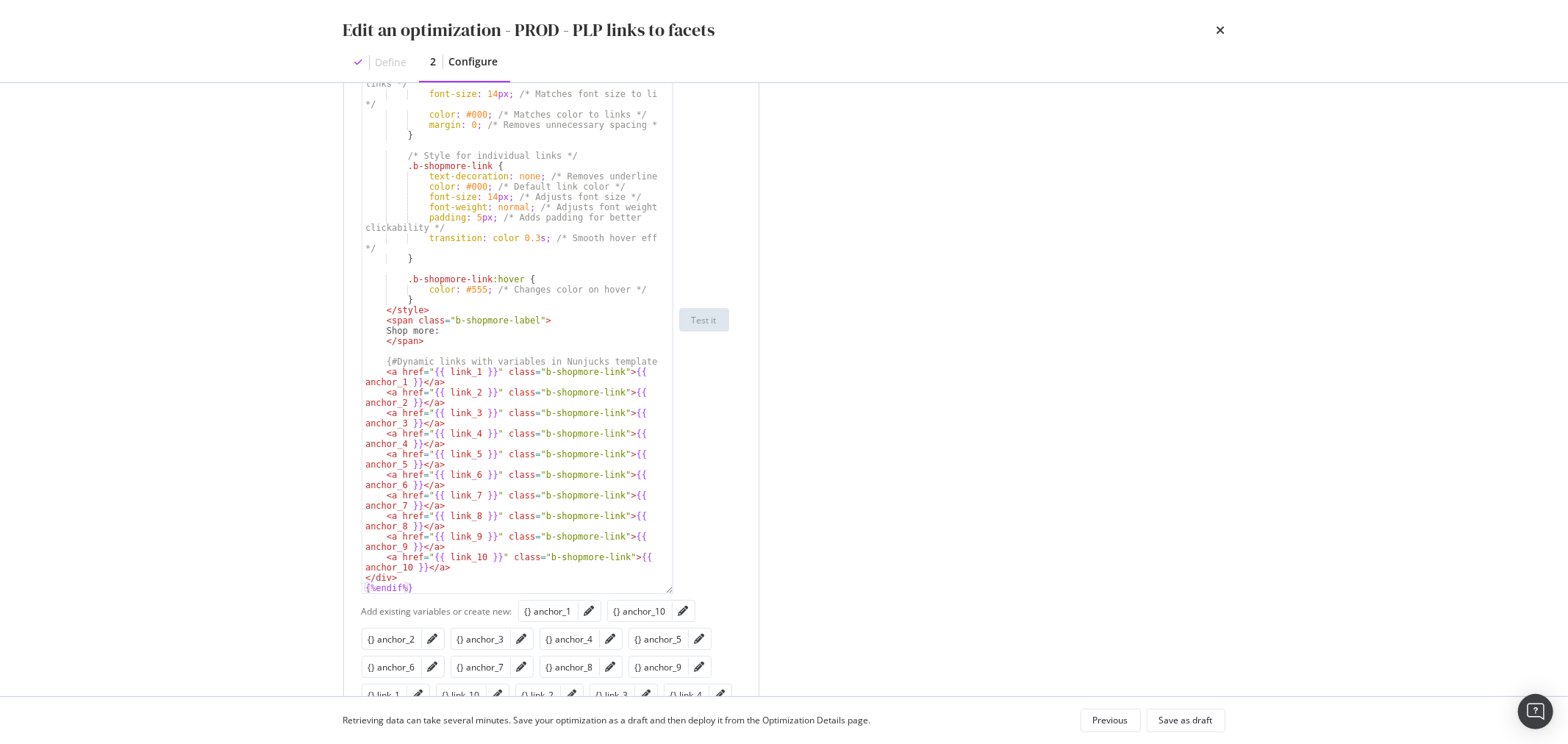
scroll to position [513, 0]
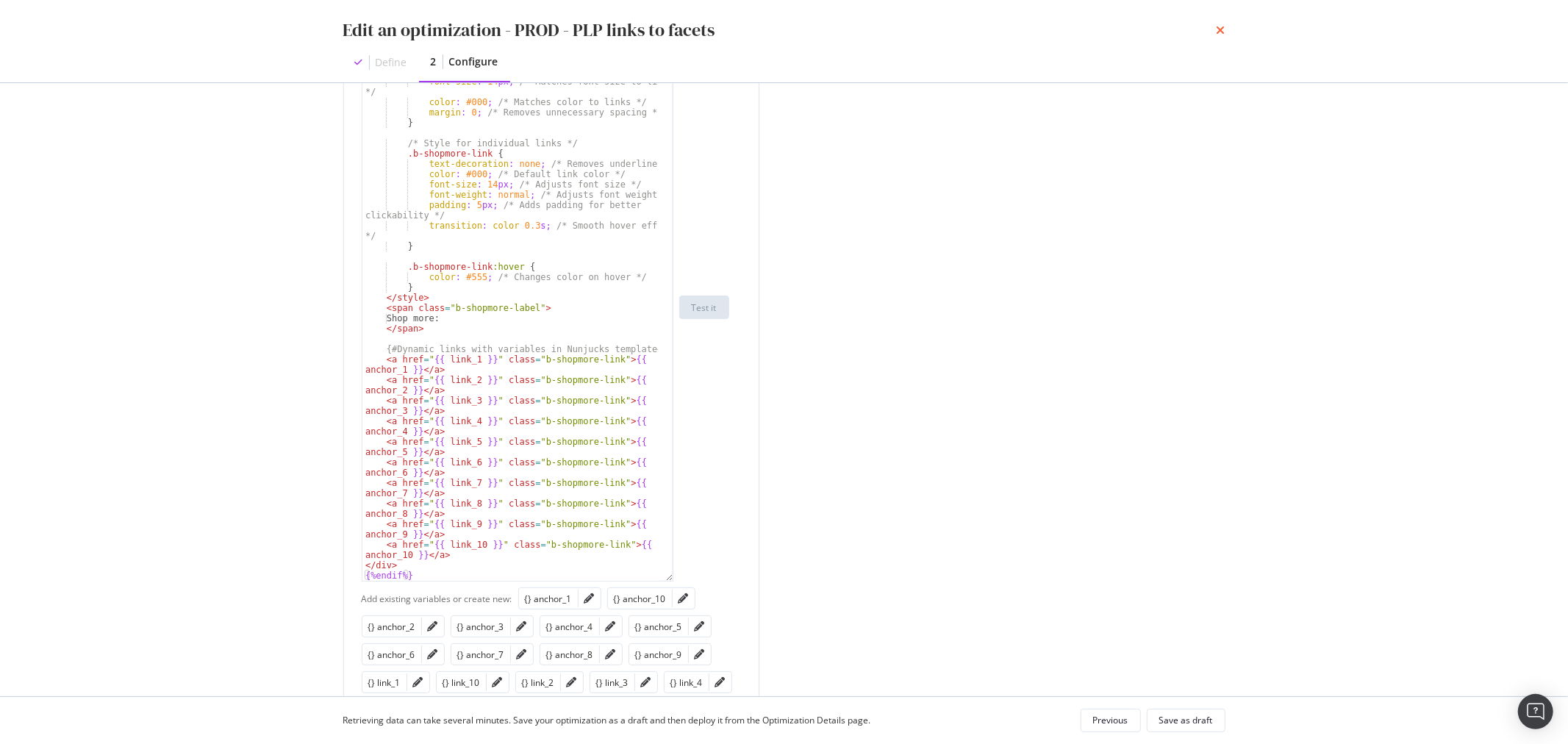
click at [1219, 25] on icon "times" at bounding box center [1220, 30] width 9 height 11
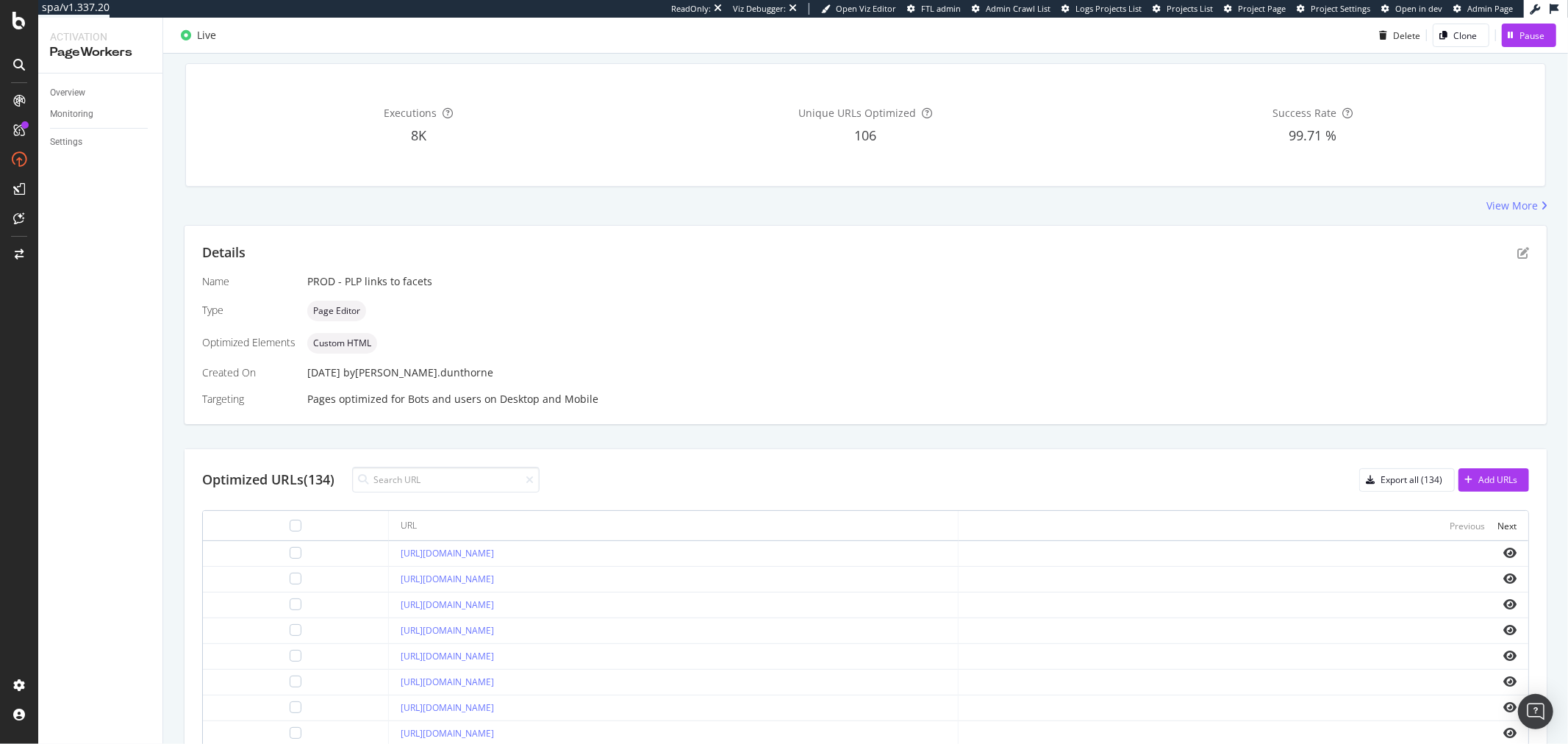
scroll to position [0, 0]
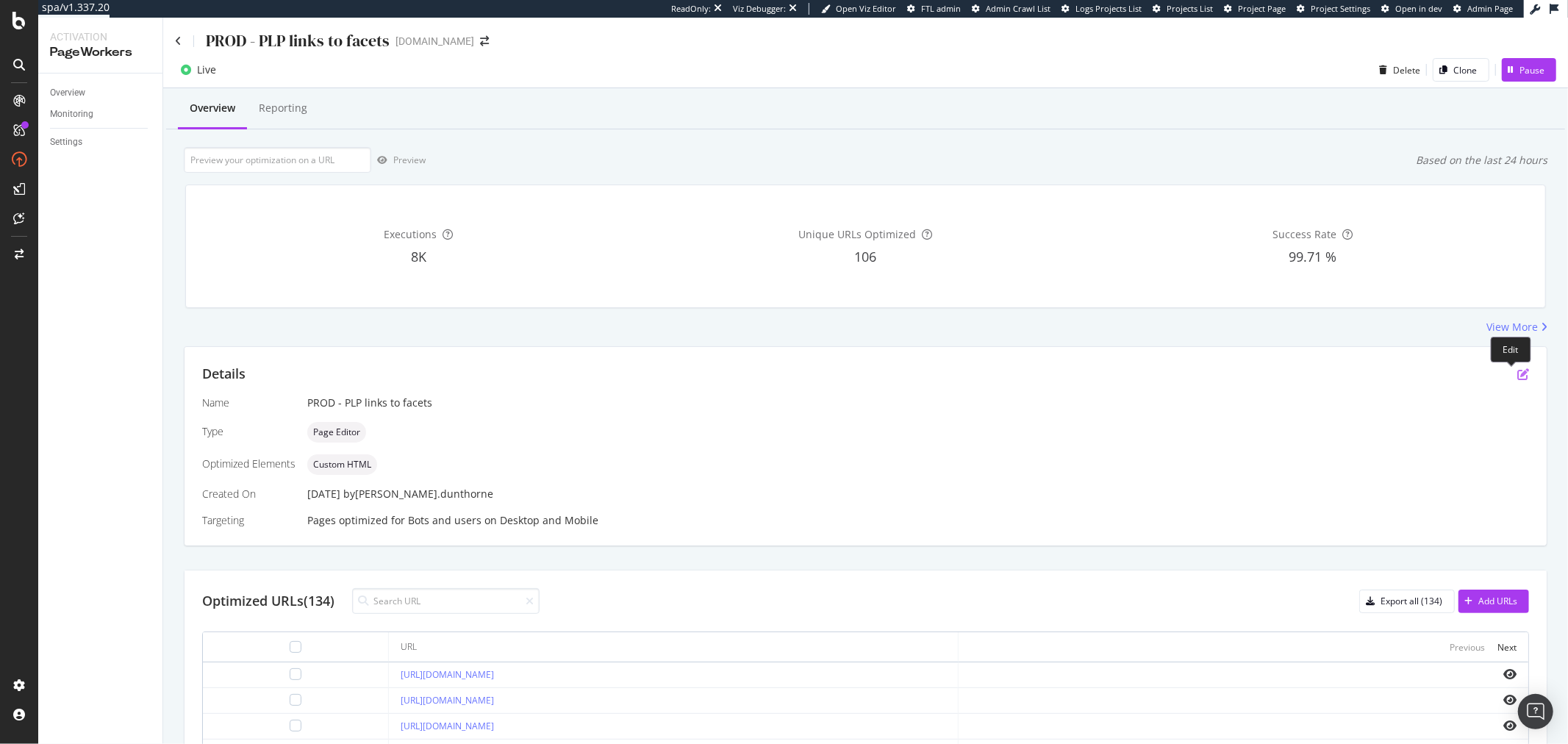
click at [1518, 376] on icon "pen-to-square" at bounding box center [1523, 374] width 11 height 11
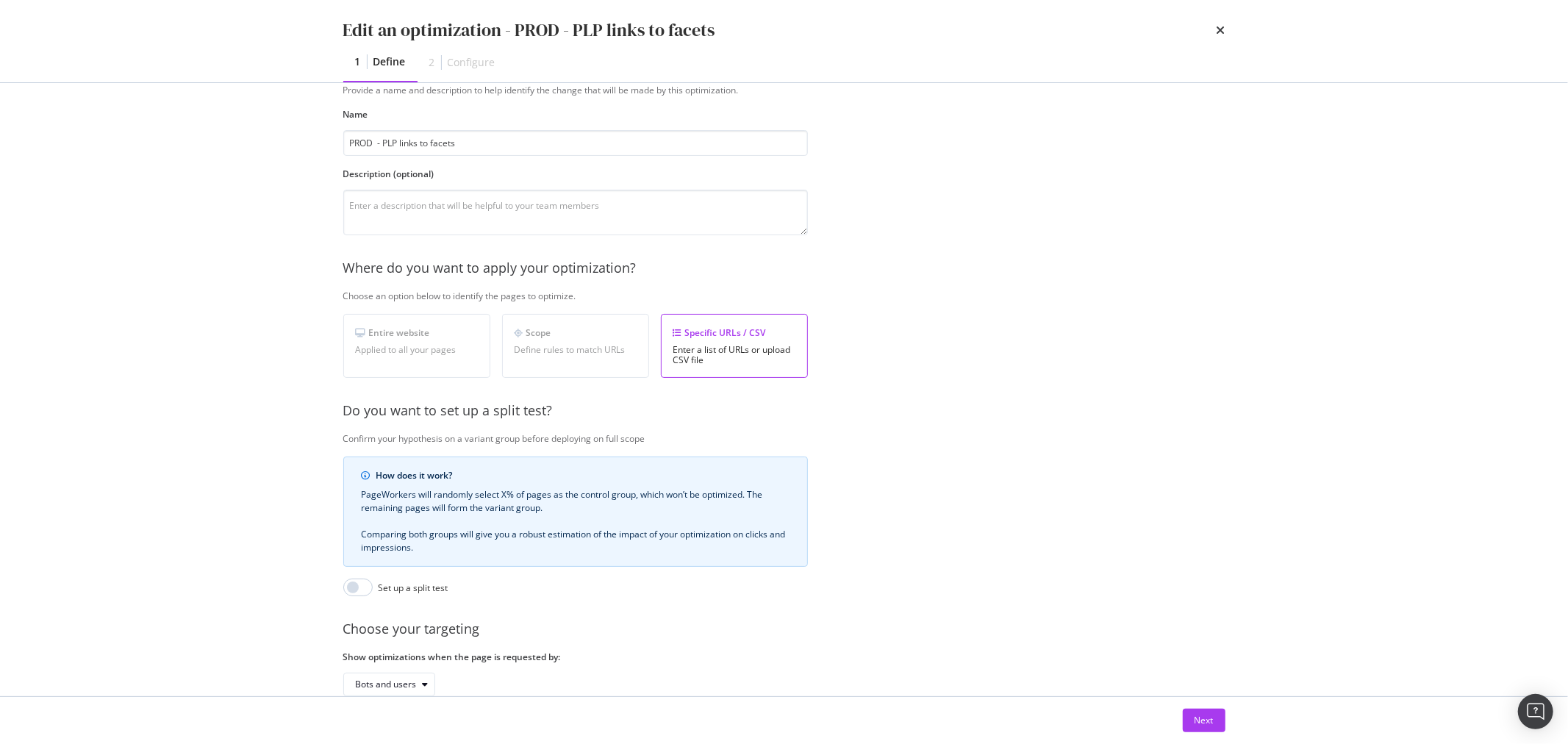
scroll to position [82, 0]
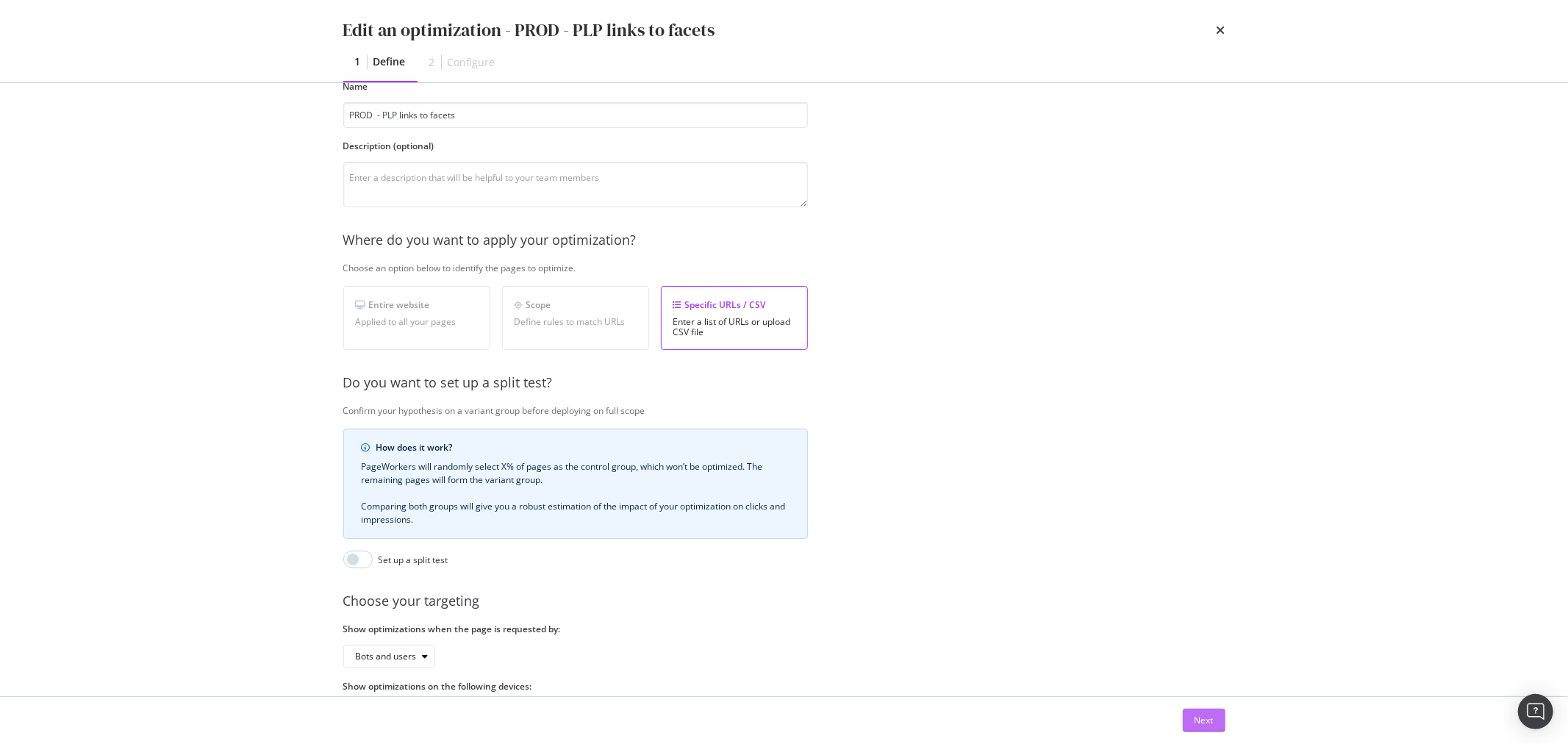
click at [1203, 730] on div "Next" at bounding box center [1204, 720] width 19 height 22
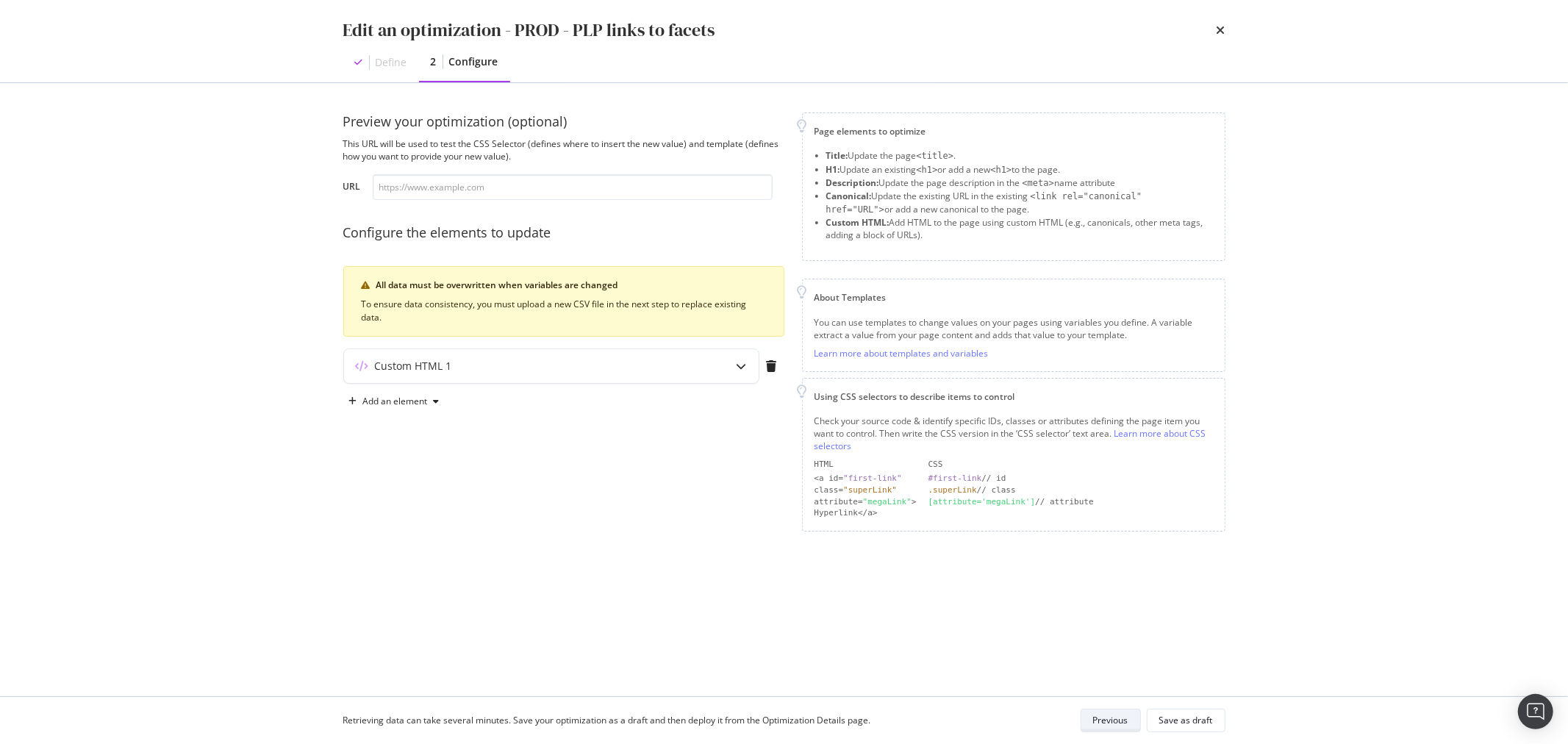
scroll to position [0, 0]
click at [725, 370] on div "modal" at bounding box center [742, 367] width 34 height 34
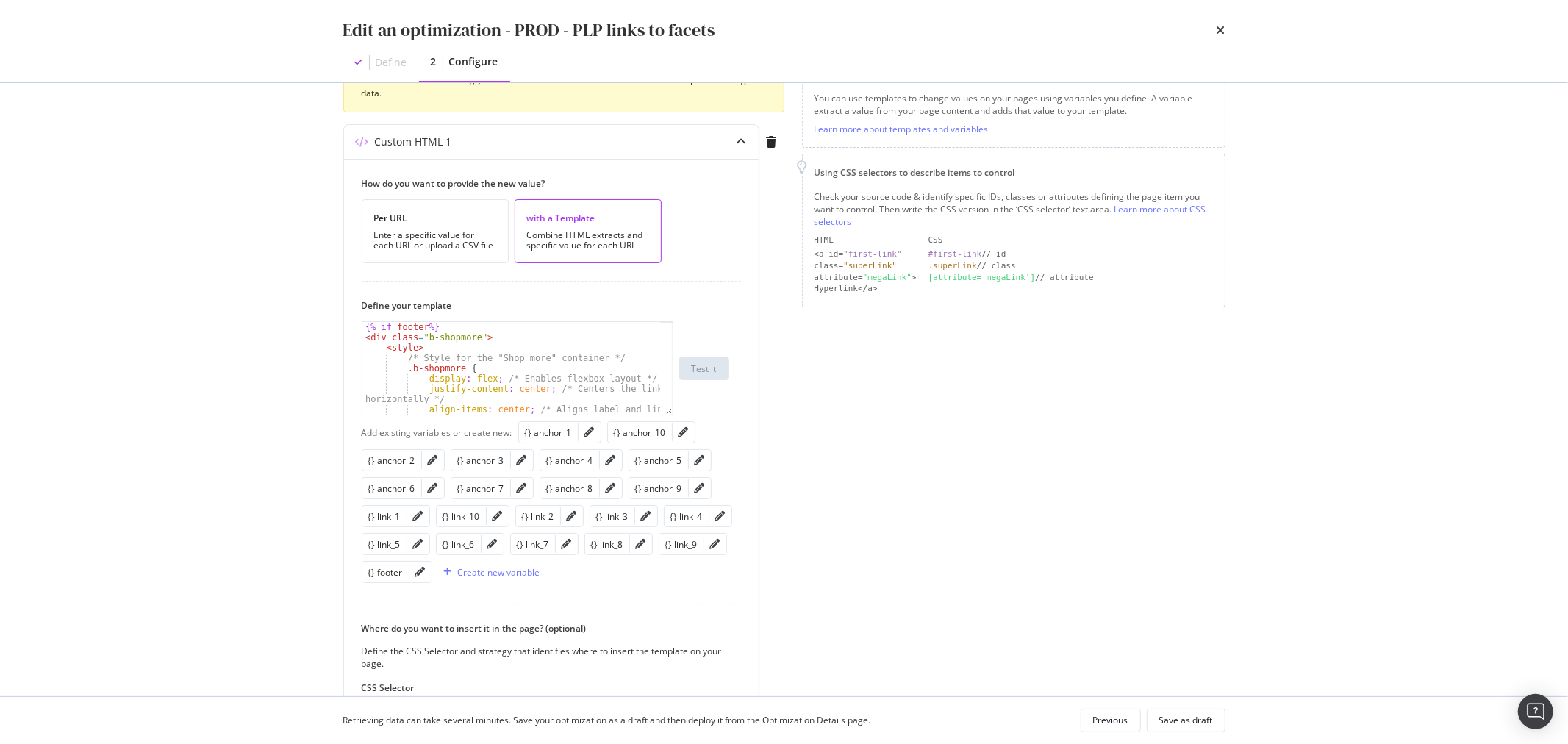
scroll to position [245, 0]
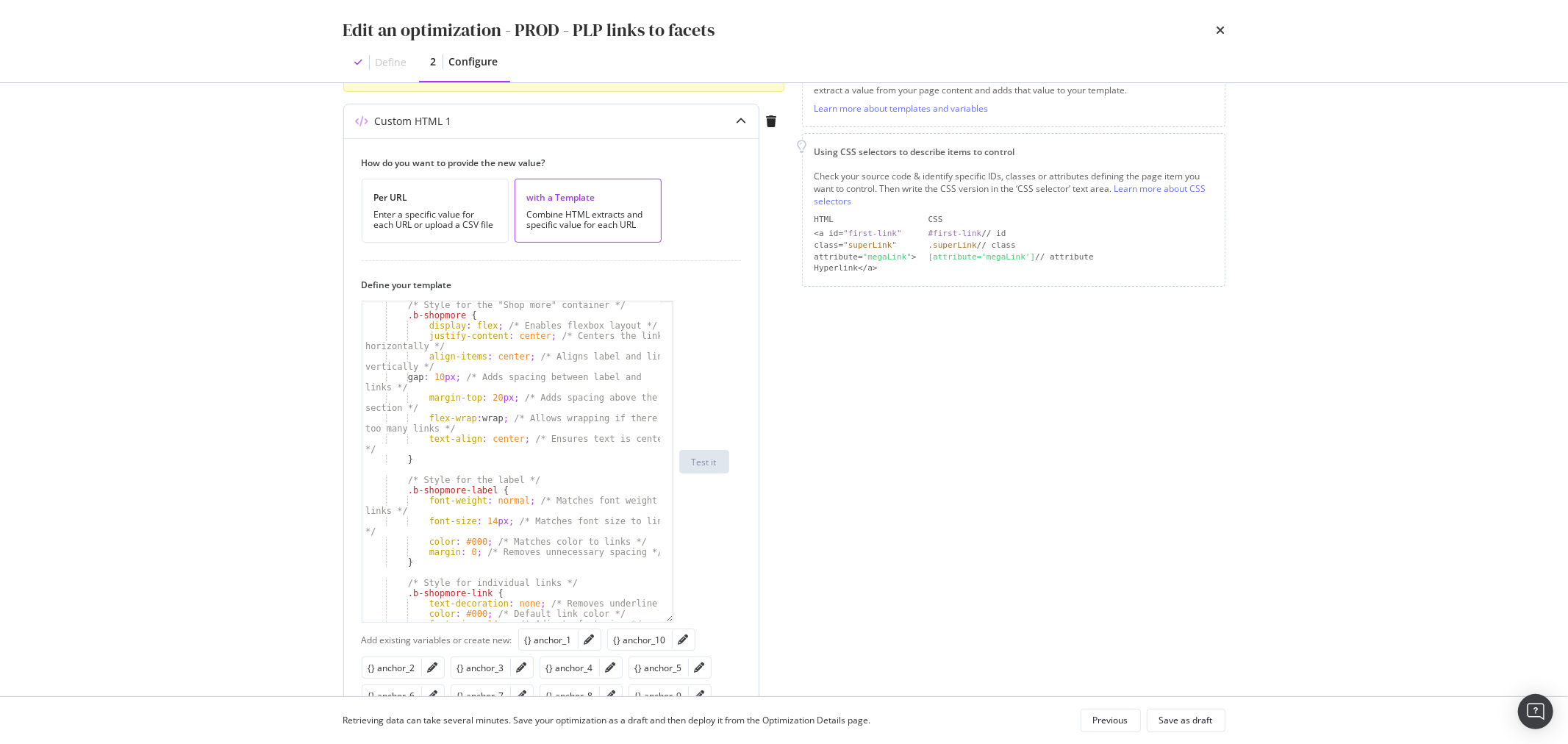
drag, startPoint x: 671, startPoint y: 391, endPoint x: 664, endPoint y: 621, distance: 230.1
click at [664, 621] on div "/* Style for the "Shop more" container */ .b-shopmore { display : flex ; /* Ena…" at bounding box center [517, 462] width 312 height 322
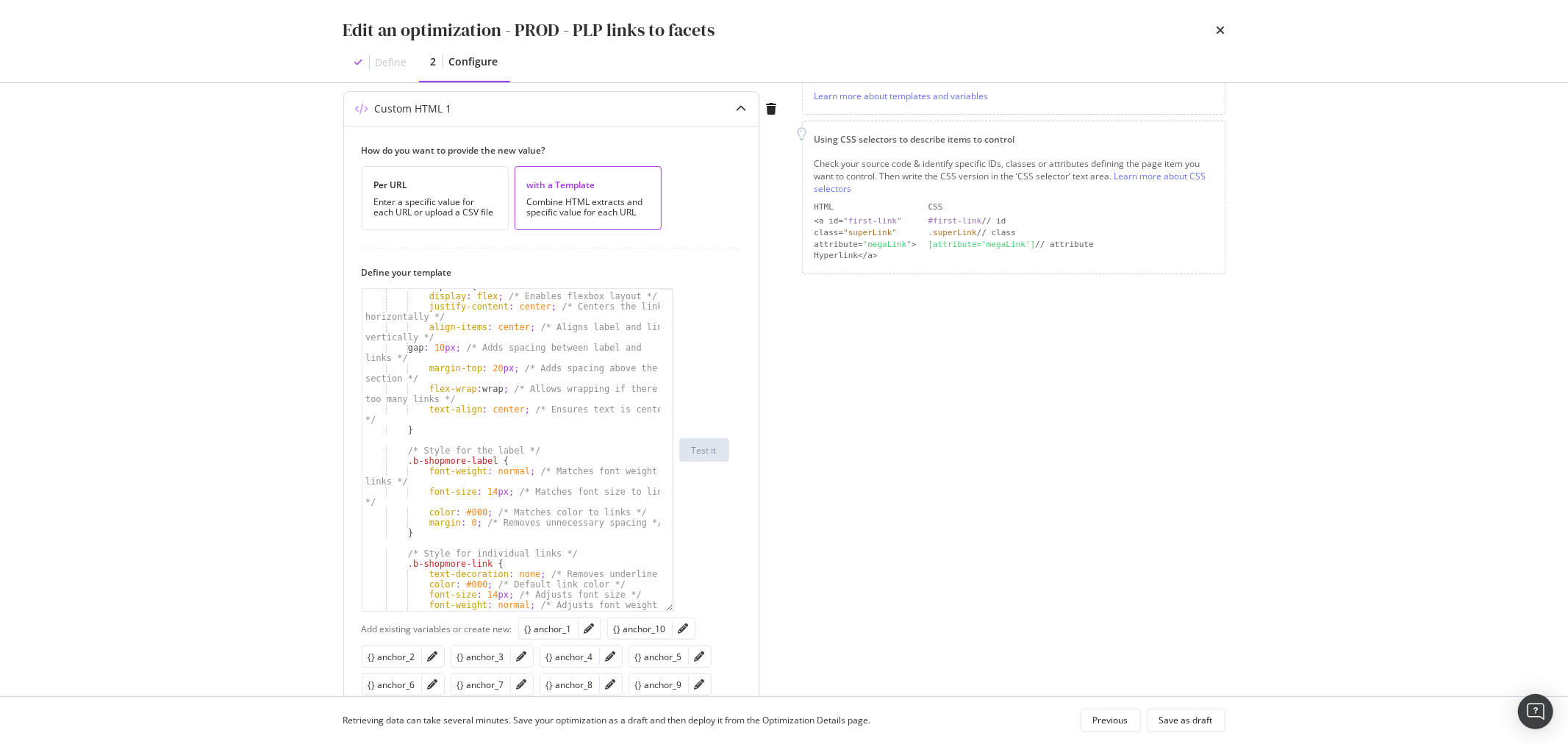
scroll to position [0, 0]
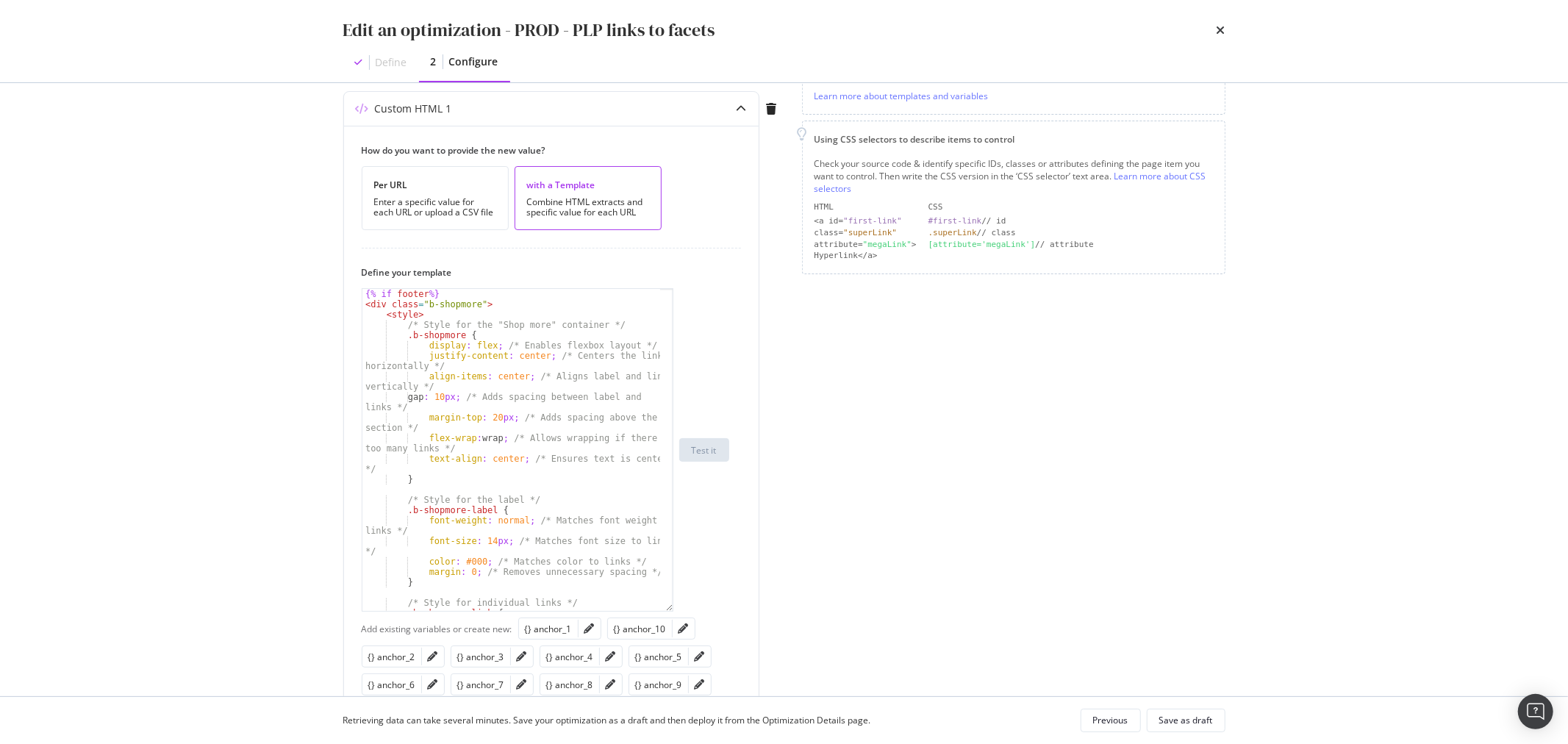
click at [1277, 340] on div "Edit an optimization - PROD - PLP links to facets Define 2 Configure Preview yo…" at bounding box center [784, 372] width 1568 height 744
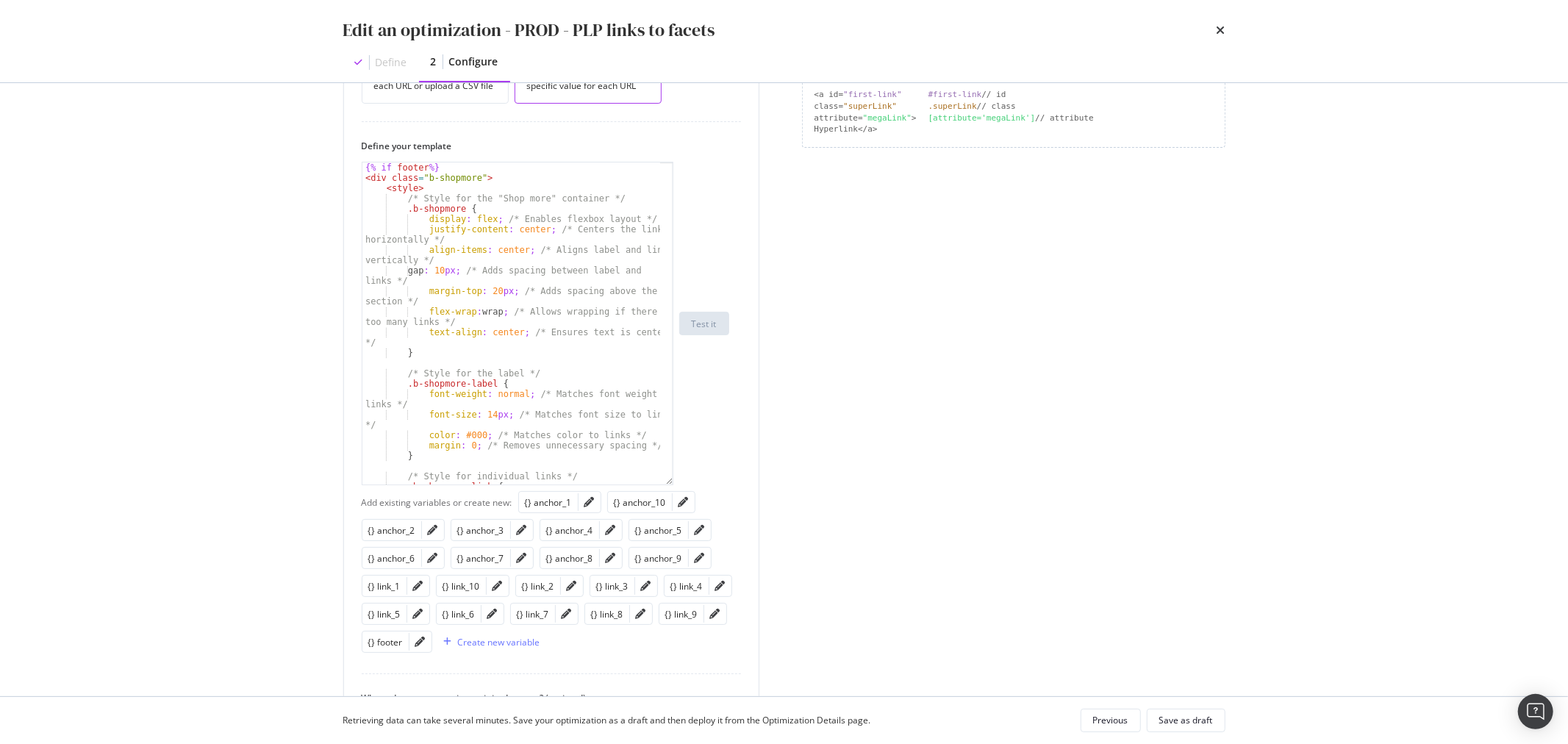
scroll to position [391, 0]
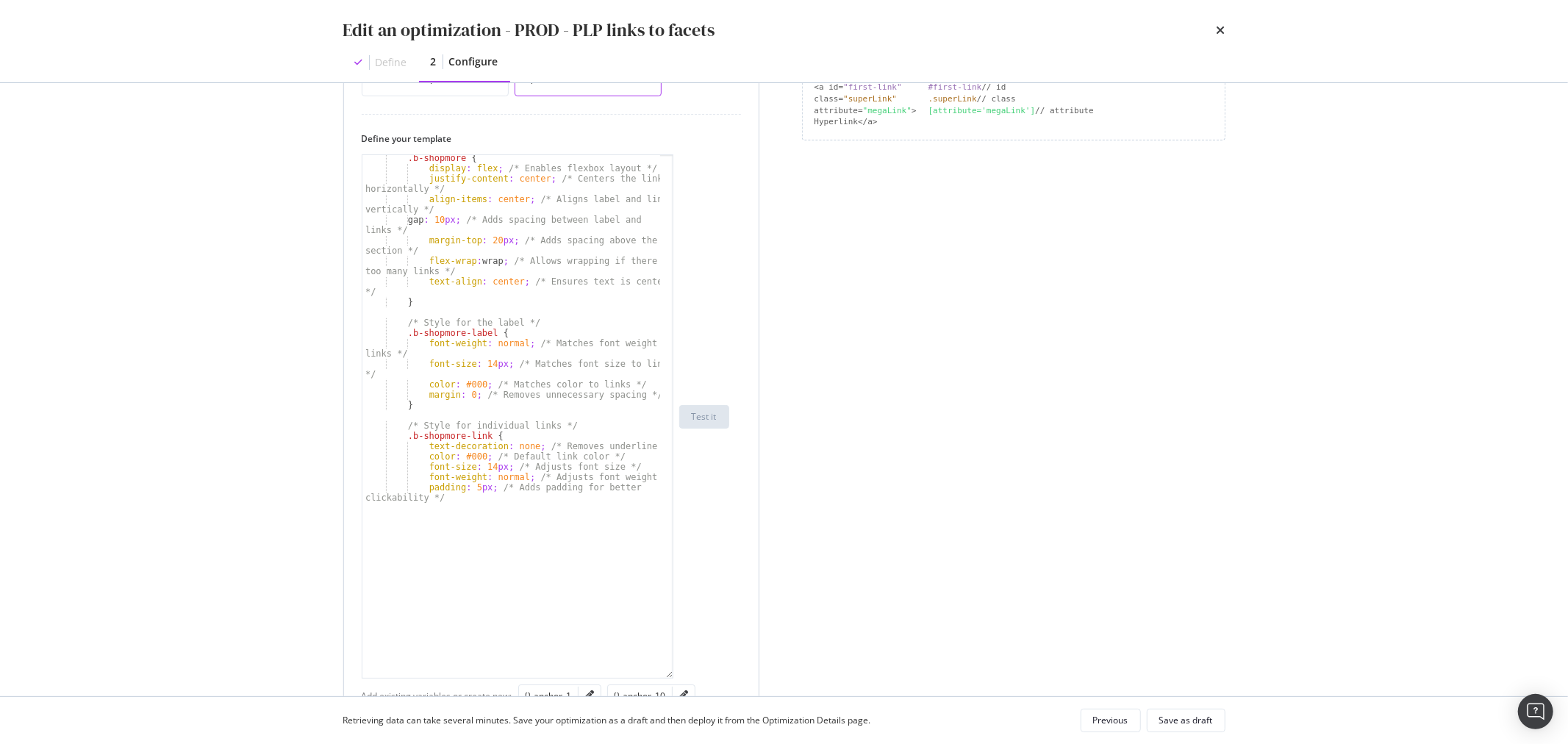
drag, startPoint x: 666, startPoint y: 475, endPoint x: 666, endPoint y: 677, distance: 202.0
click at [666, 677] on div ".b-shopmore { display : flex ; /* Enables flexbox layout */ justify-content : c…" at bounding box center [517, 416] width 312 height 524
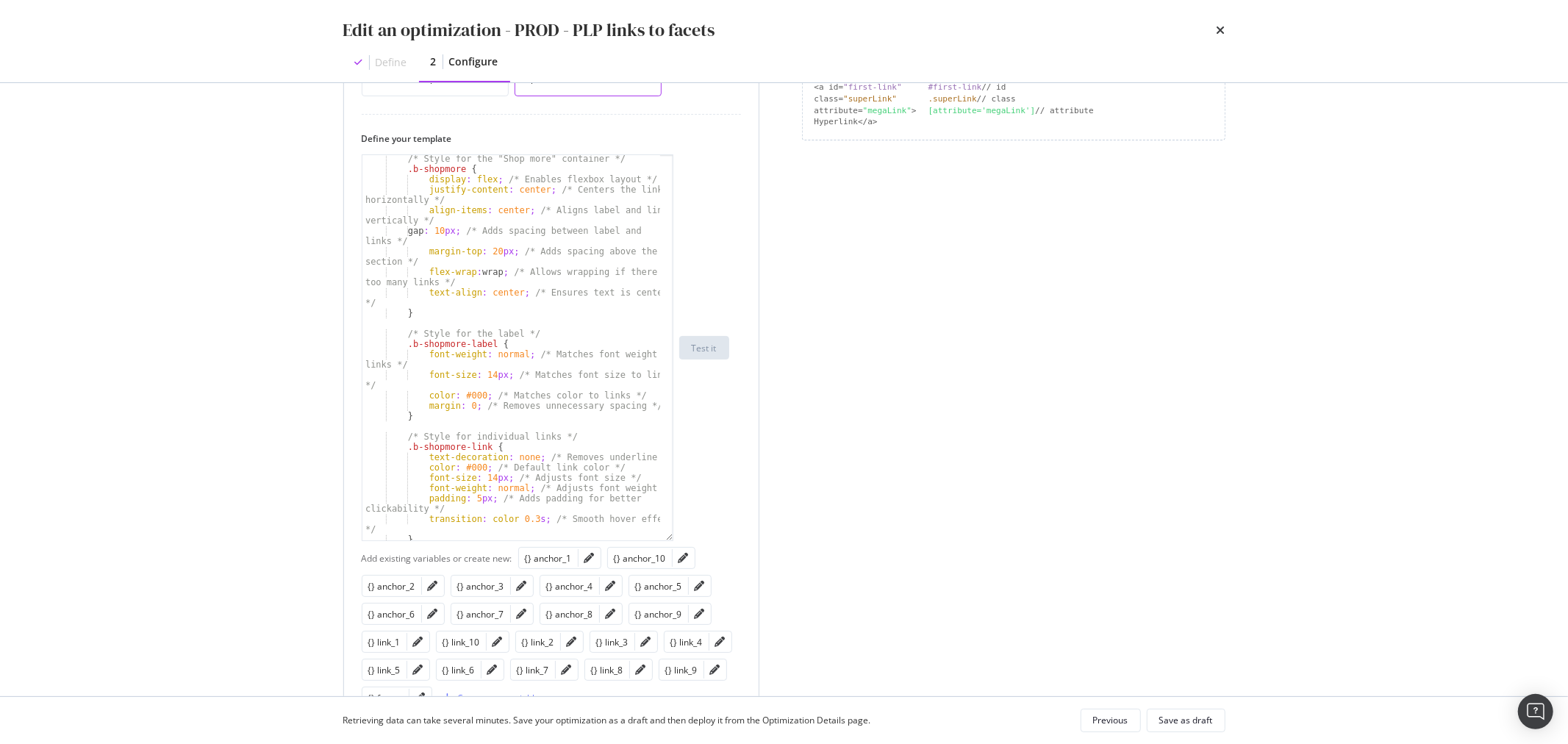
scroll to position [43, 0]
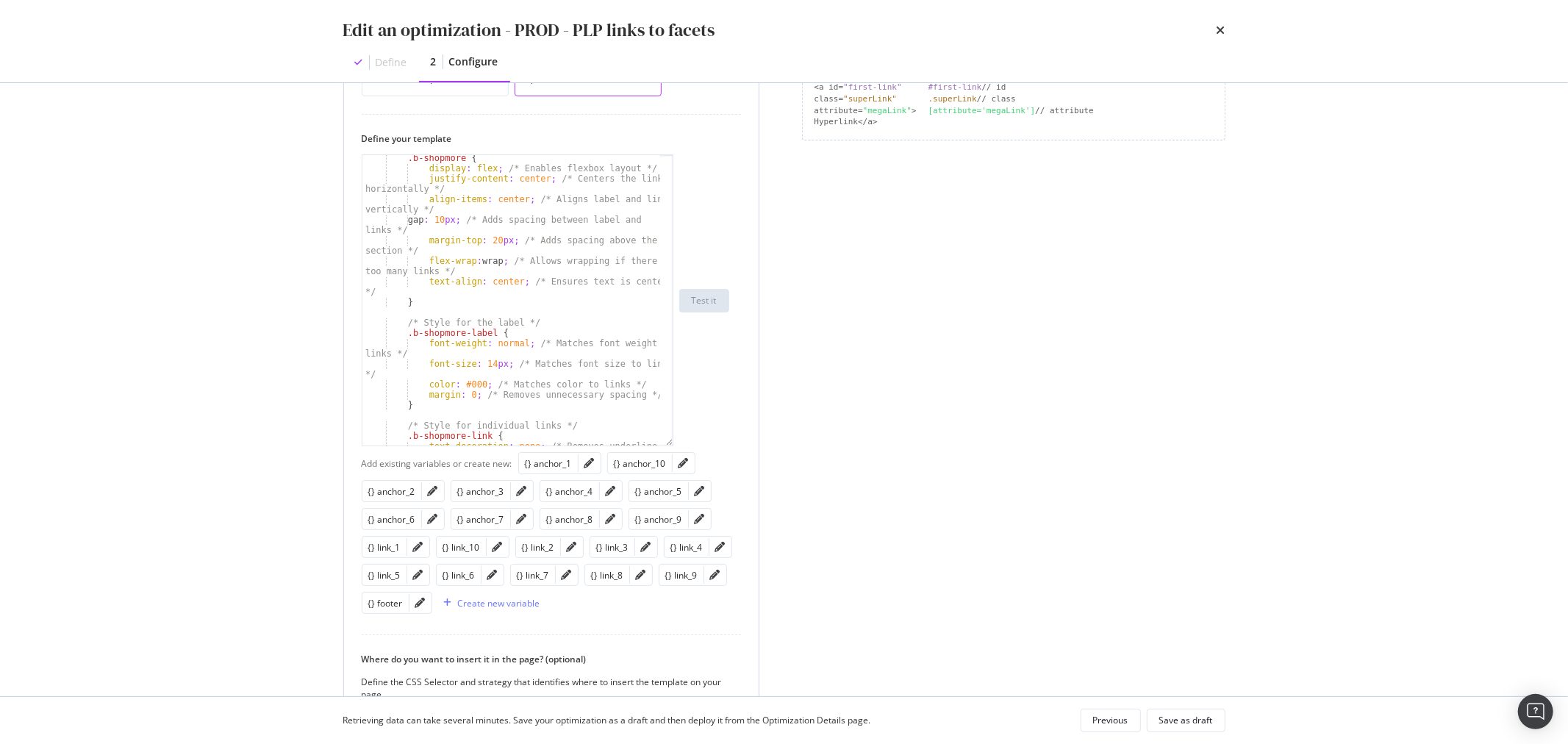
drag, startPoint x: 671, startPoint y: 677, endPoint x: 642, endPoint y: 376, distance: 302.4
click at [642, 376] on div ".b-shopmore { display : flex ; /* Enables flexbox layout */ justify-content : c…" at bounding box center [517, 300] width 312 height 292
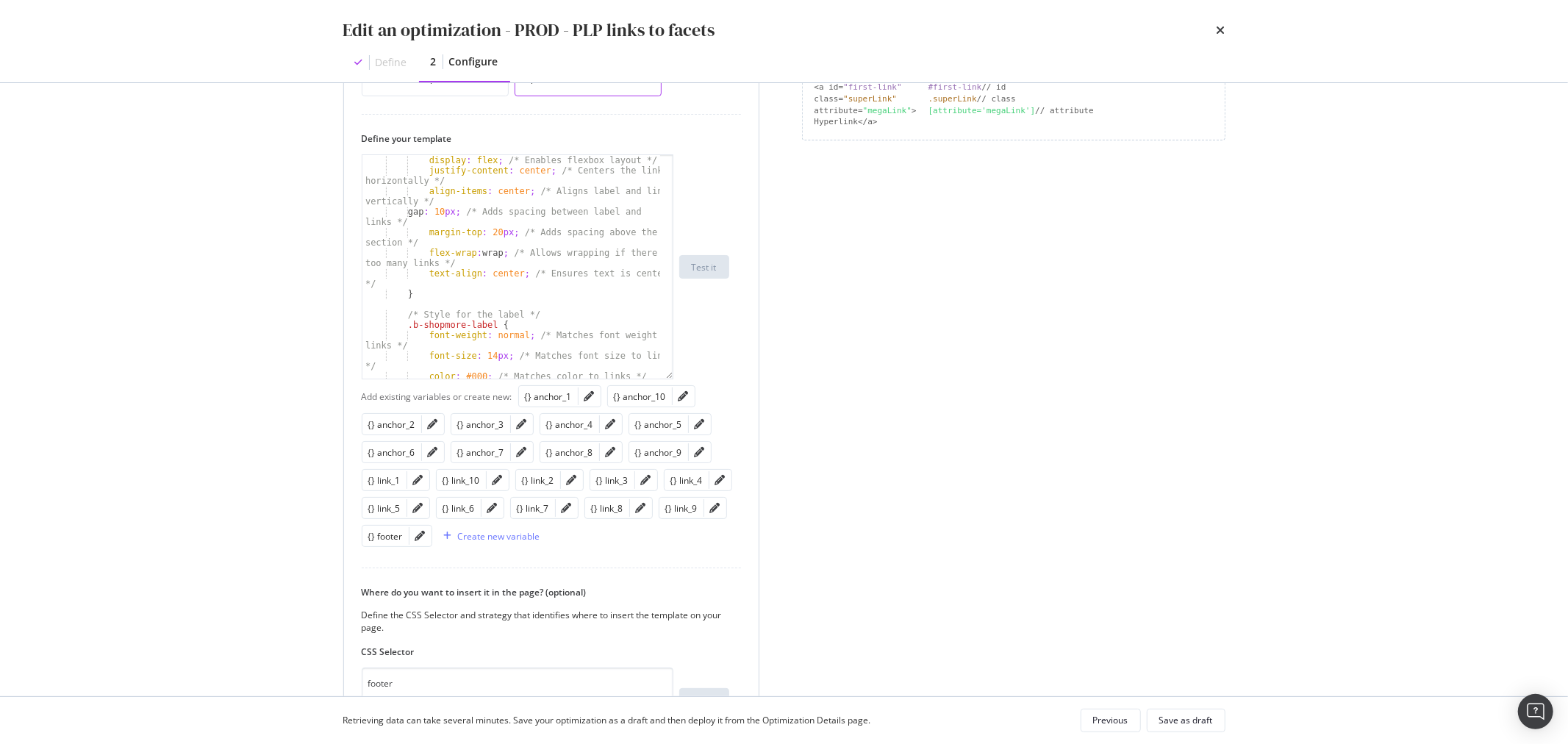
scroll to position [76, 0]
drag, startPoint x: 669, startPoint y: 371, endPoint x: 669, endPoint y: 332, distance: 39.0
click at [669, 332] on div "display : flex ; /* Enables flexbox layout */ justify-content : center ; /* Cen…" at bounding box center [517, 266] width 312 height 225
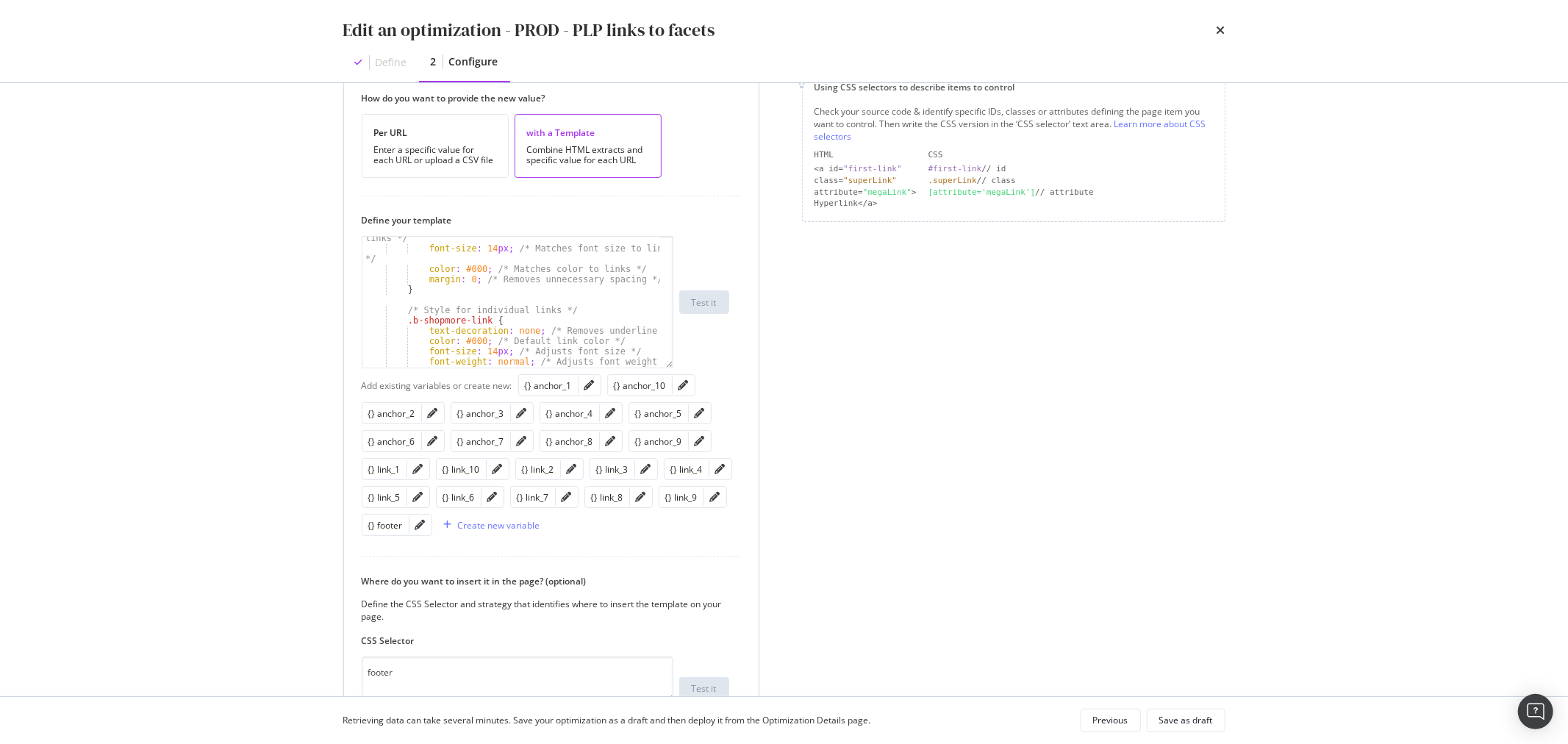
scroll to position [240, 0]
drag, startPoint x: 665, startPoint y: 422, endPoint x: 674, endPoint y: 360, distance: 62.6
click at [674, 360] on div "font-weight : normal ; /* Matches font weight to links */ font-size : 14 px ; /…" at bounding box center [546, 302] width 368 height 133
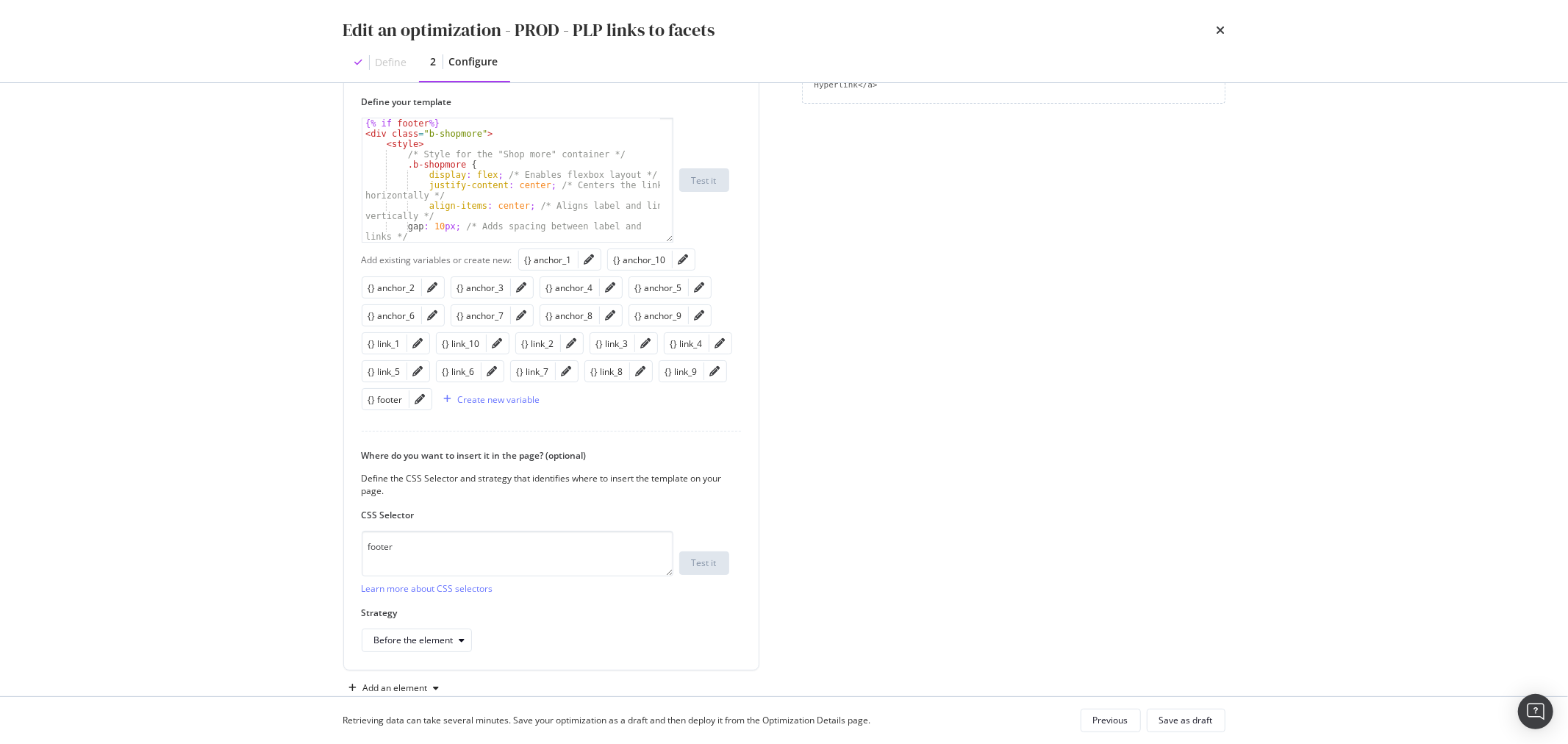
scroll to position [408, 0]
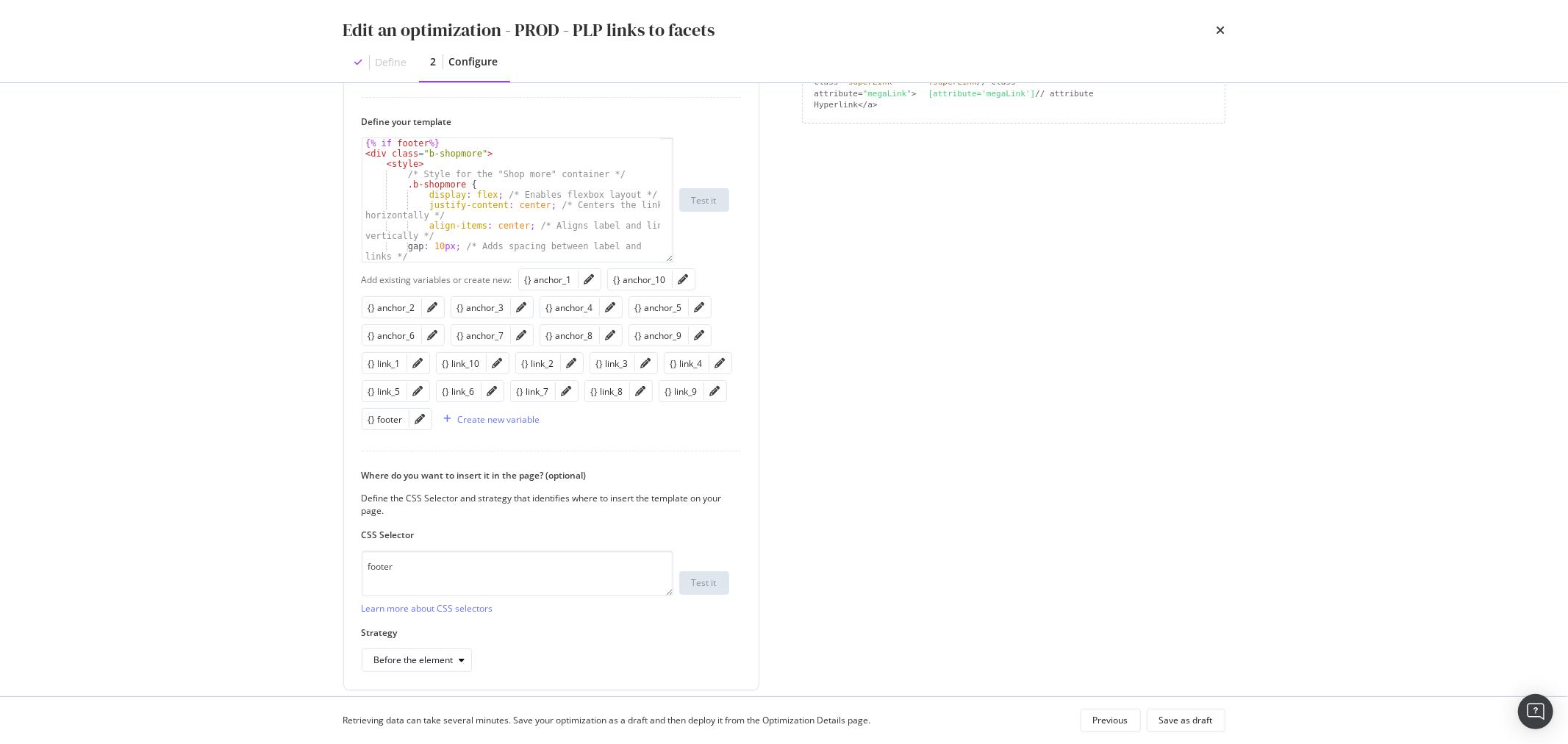
click at [1228, 27] on div "Edit an optimization - PROD - PLP links to facets Define 2 Configure" at bounding box center [784, 41] width 941 height 82
click at [1217, 27] on icon "times" at bounding box center [1220, 30] width 9 height 11
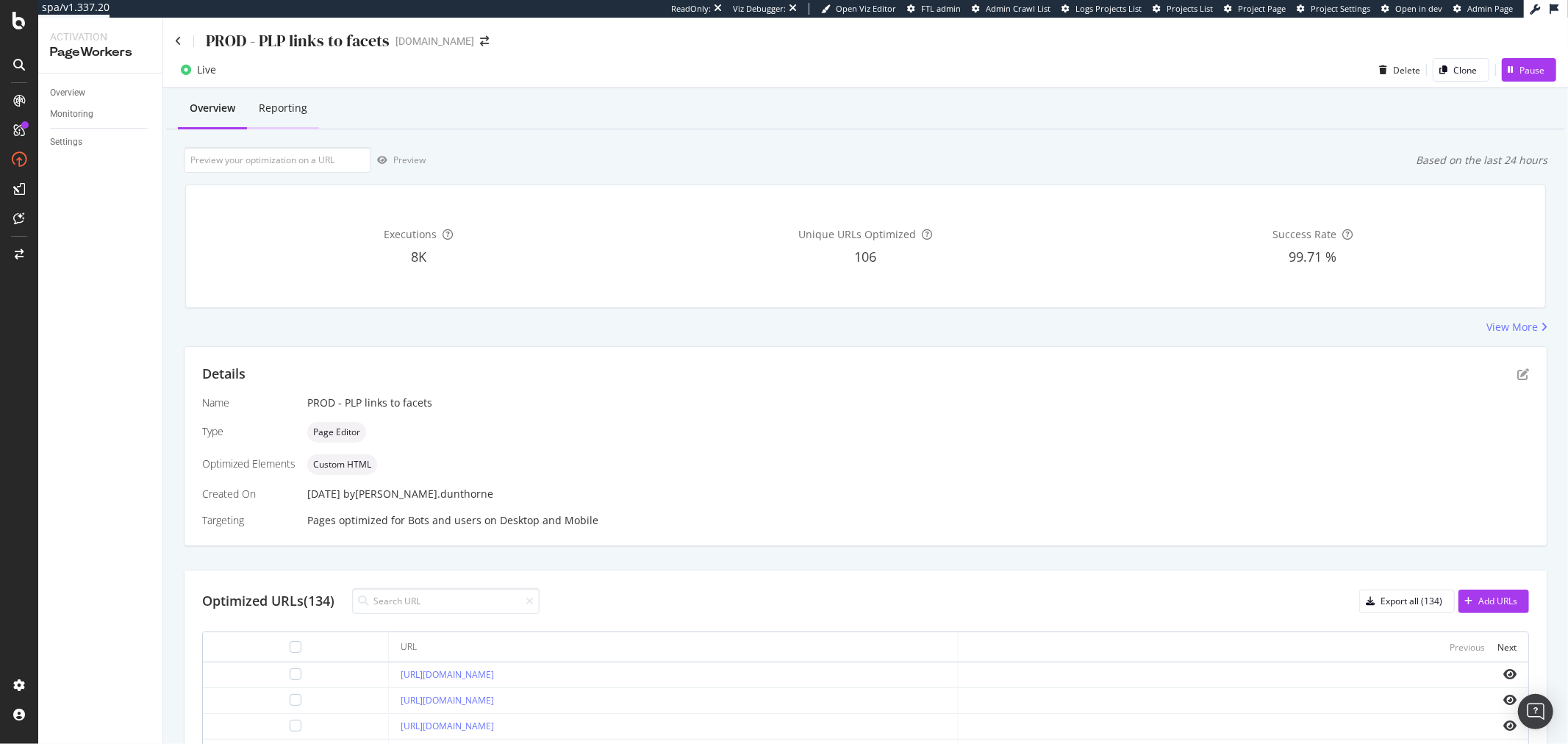
click at [289, 107] on div "Reporting" at bounding box center [282, 108] width 48 height 15
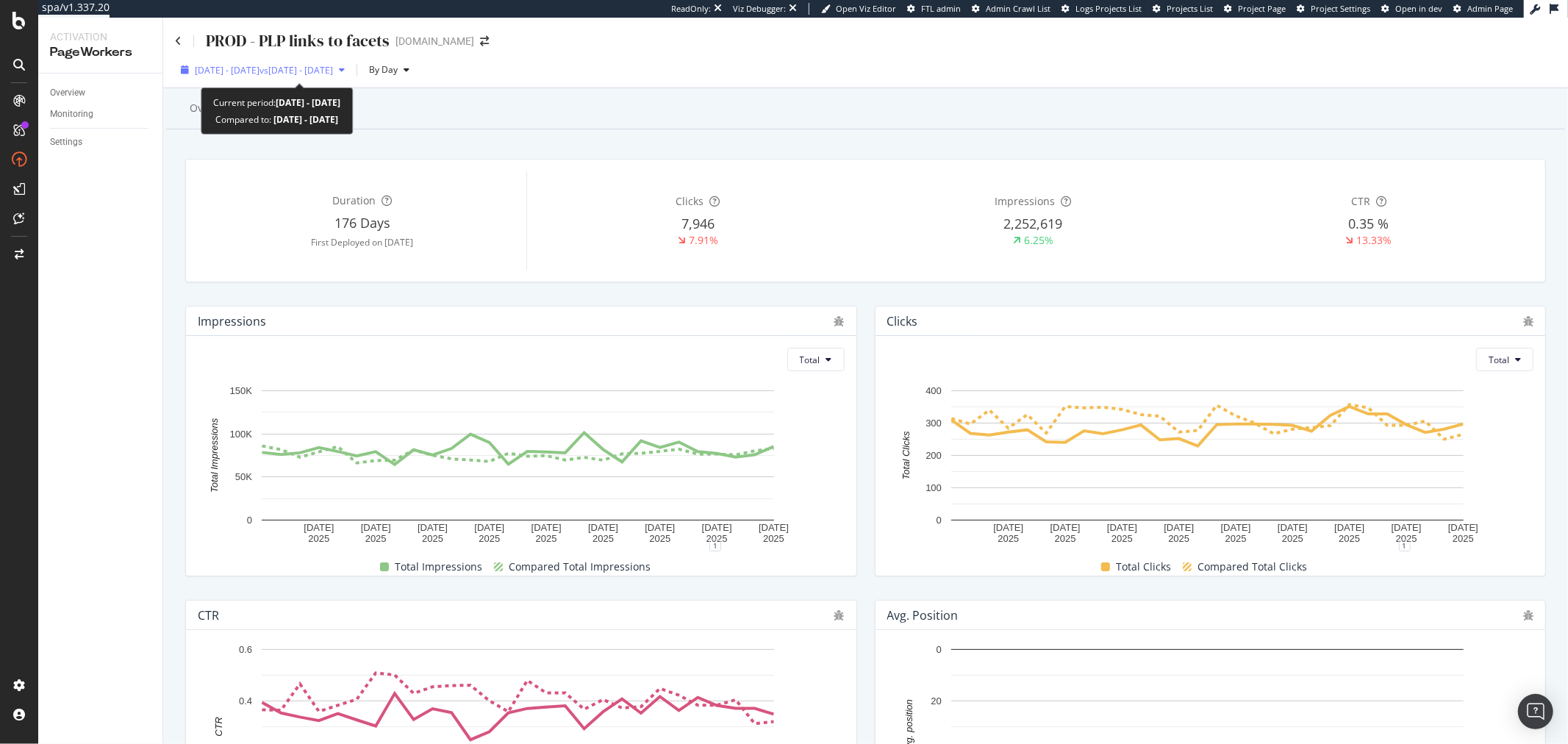
click at [333, 74] on span "vs [DATE] - [DATE]" at bounding box center [297, 70] width 74 height 12
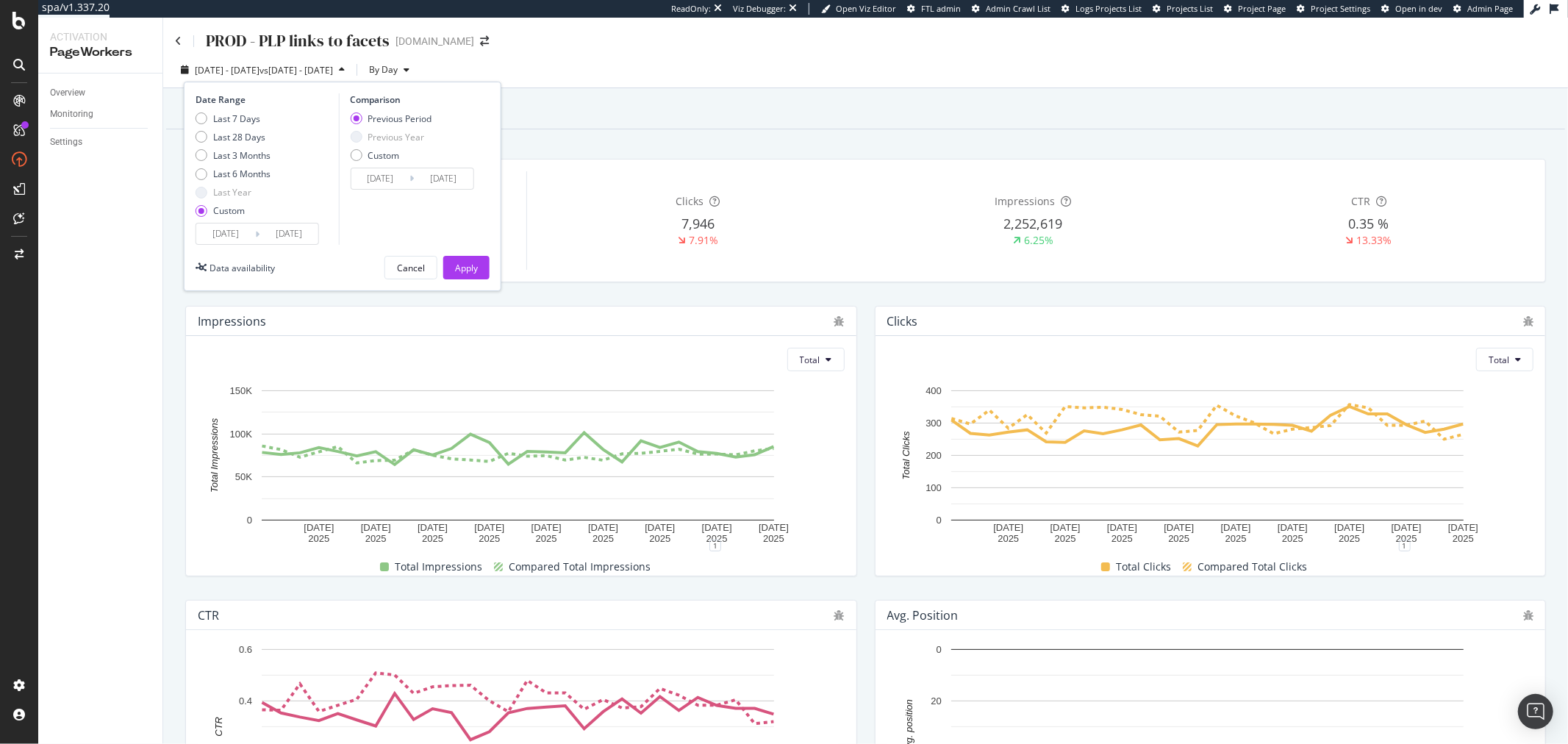
click at [238, 238] on input "[DATE]" at bounding box center [225, 234] width 59 height 21
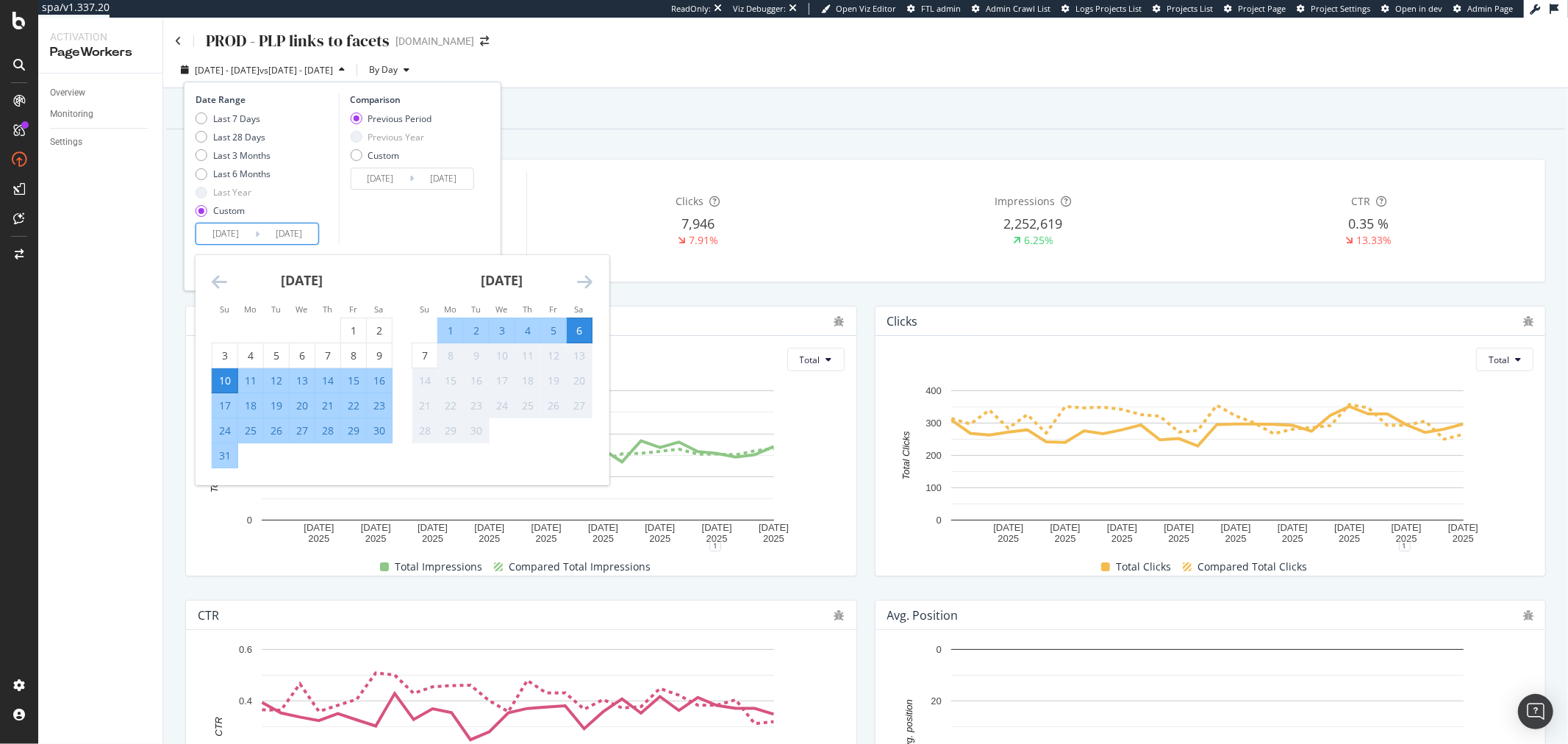
click at [225, 278] on icon "Move backward to switch to the previous month." at bounding box center [220, 281] width 15 height 18
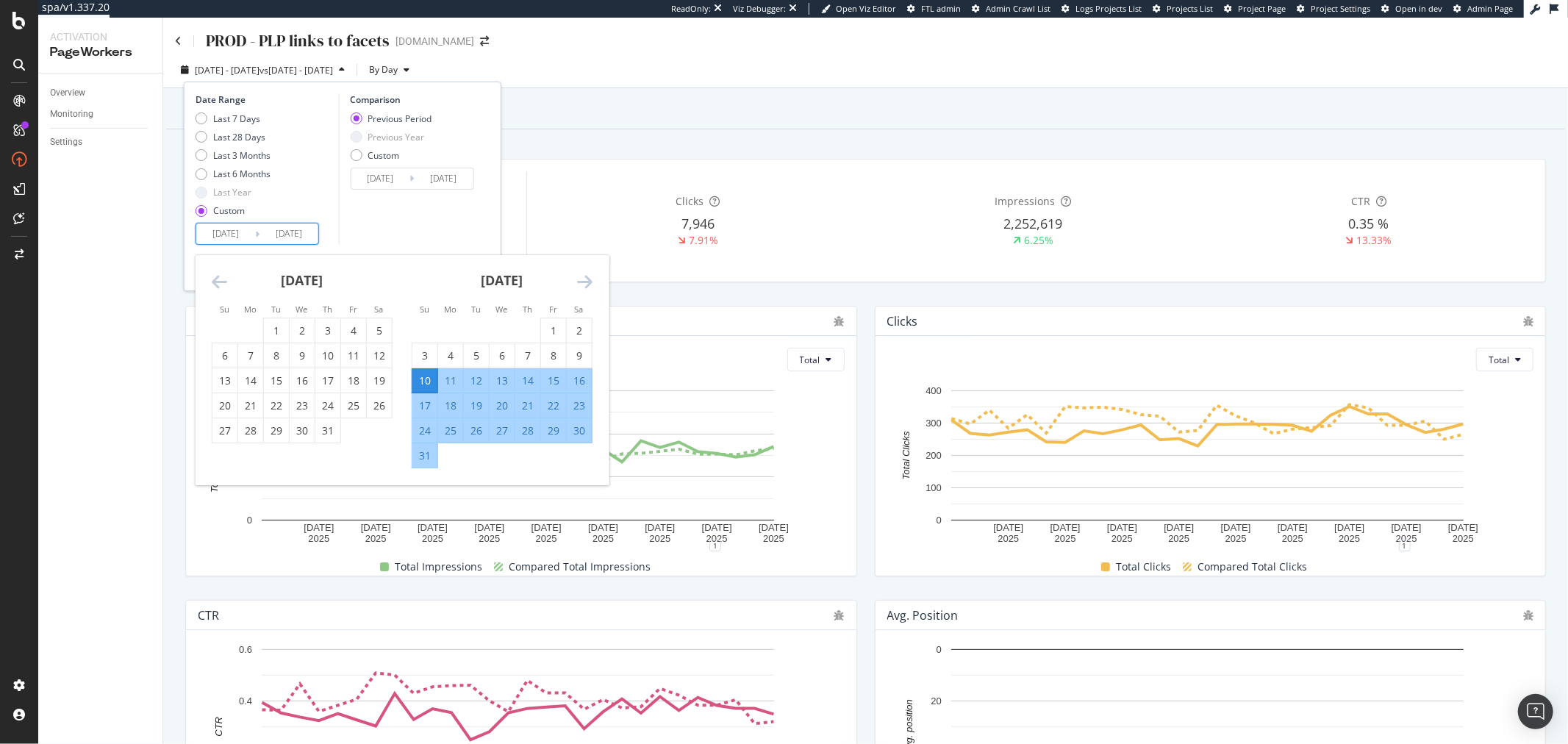
click at [225, 278] on icon "Move backward to switch to the previous month." at bounding box center [220, 281] width 15 height 18
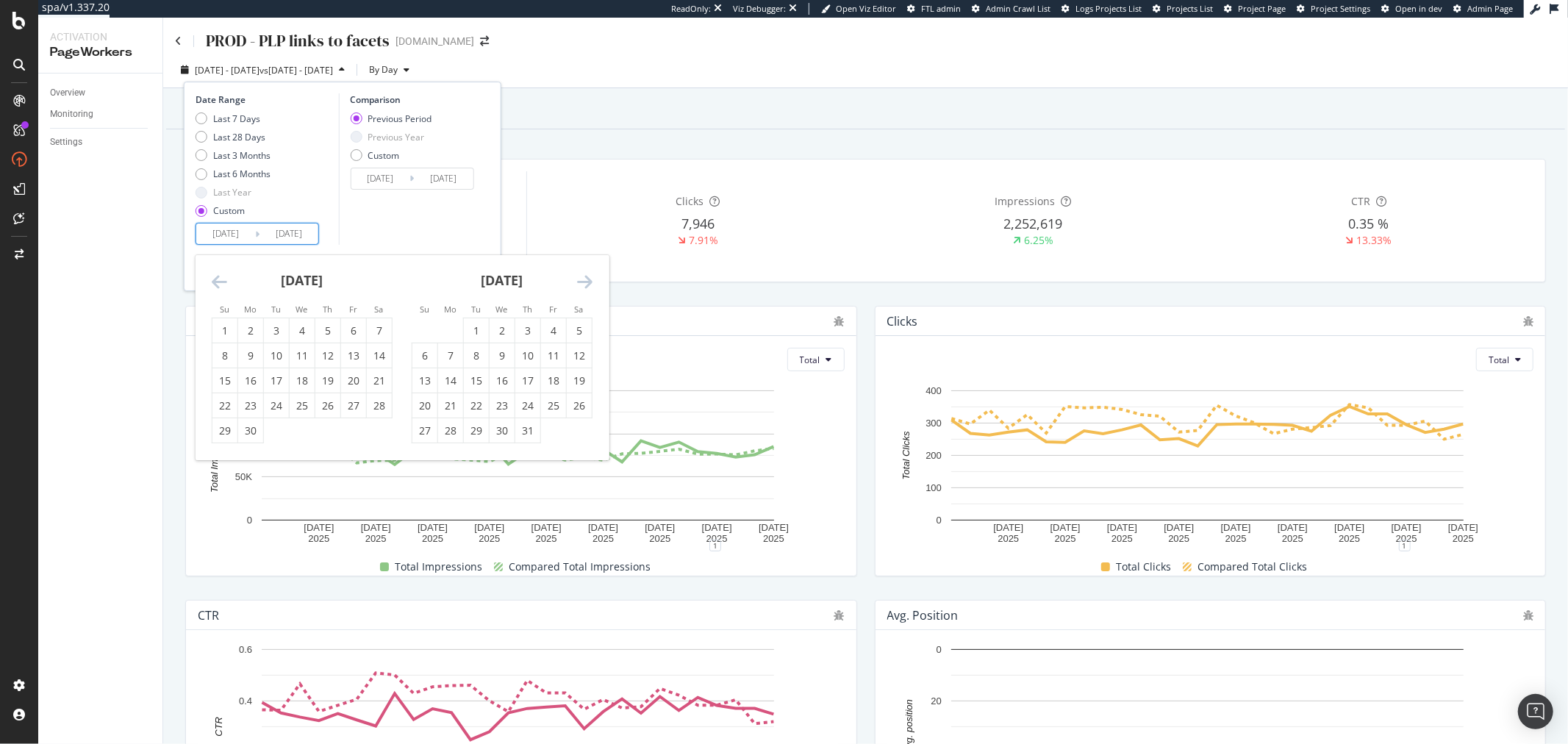
click at [225, 278] on icon "Move backward to switch to the previous month." at bounding box center [220, 281] width 15 height 18
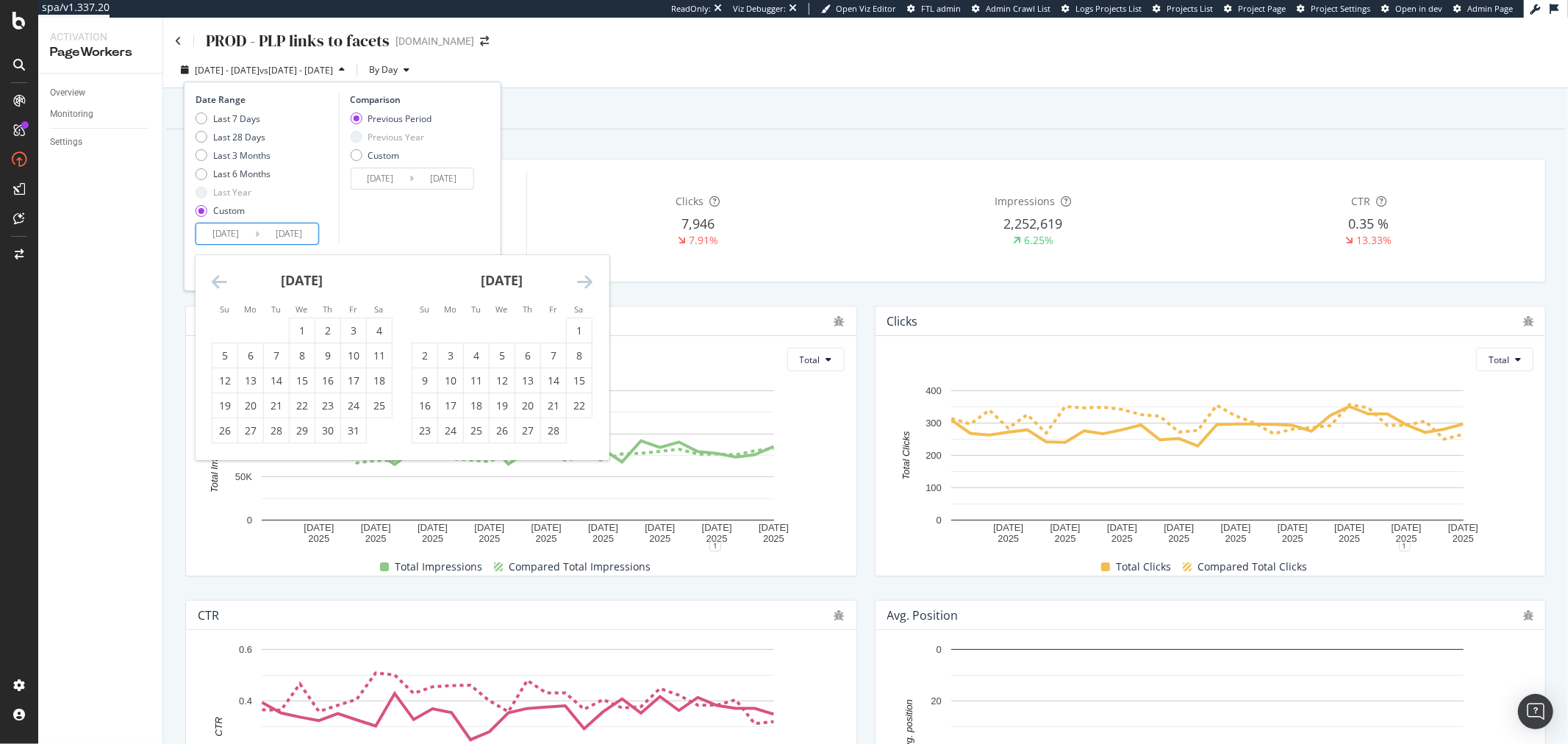
click at [225, 278] on icon "Move backward to switch to the previous month." at bounding box center [220, 281] width 15 height 18
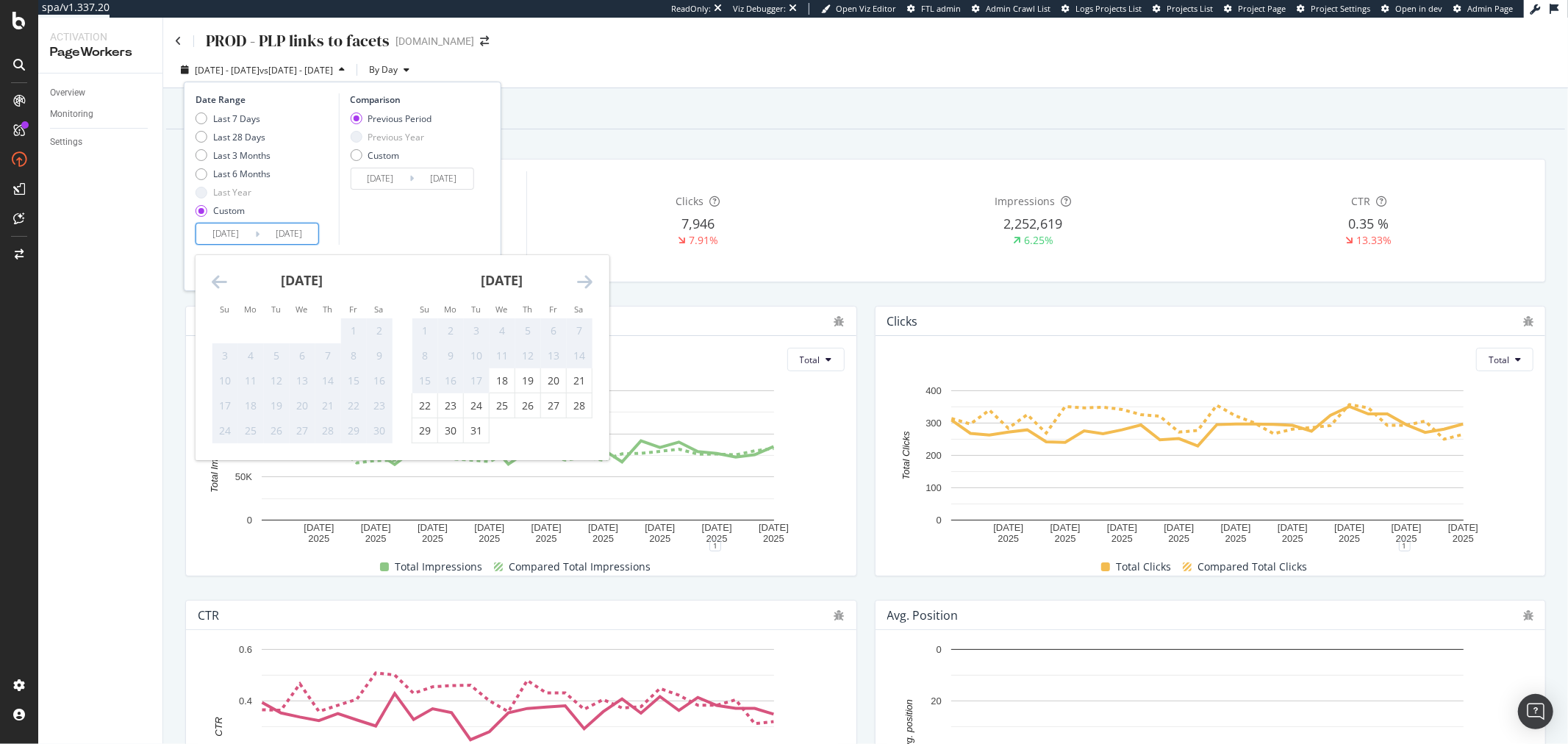
click at [225, 278] on icon "Move backward to switch to the previous month." at bounding box center [220, 281] width 15 height 18
click at [580, 276] on icon "Move forward to switch to the next month." at bounding box center [585, 281] width 15 height 18
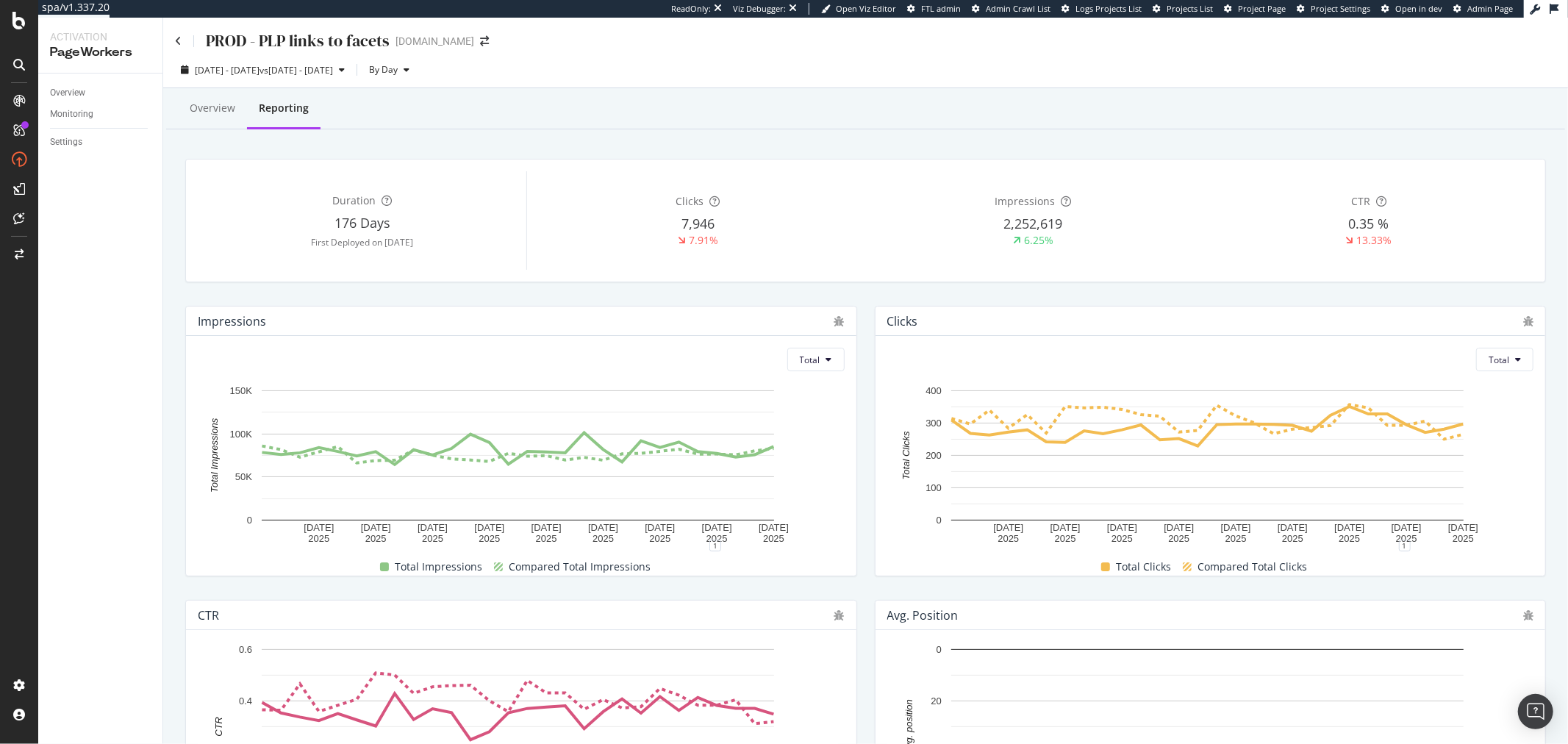
click at [835, 196] on div "Clicks" at bounding box center [698, 202] width 330 height 15
click at [226, 71] on span "[DATE] - [DATE]" at bounding box center [227, 70] width 64 height 12
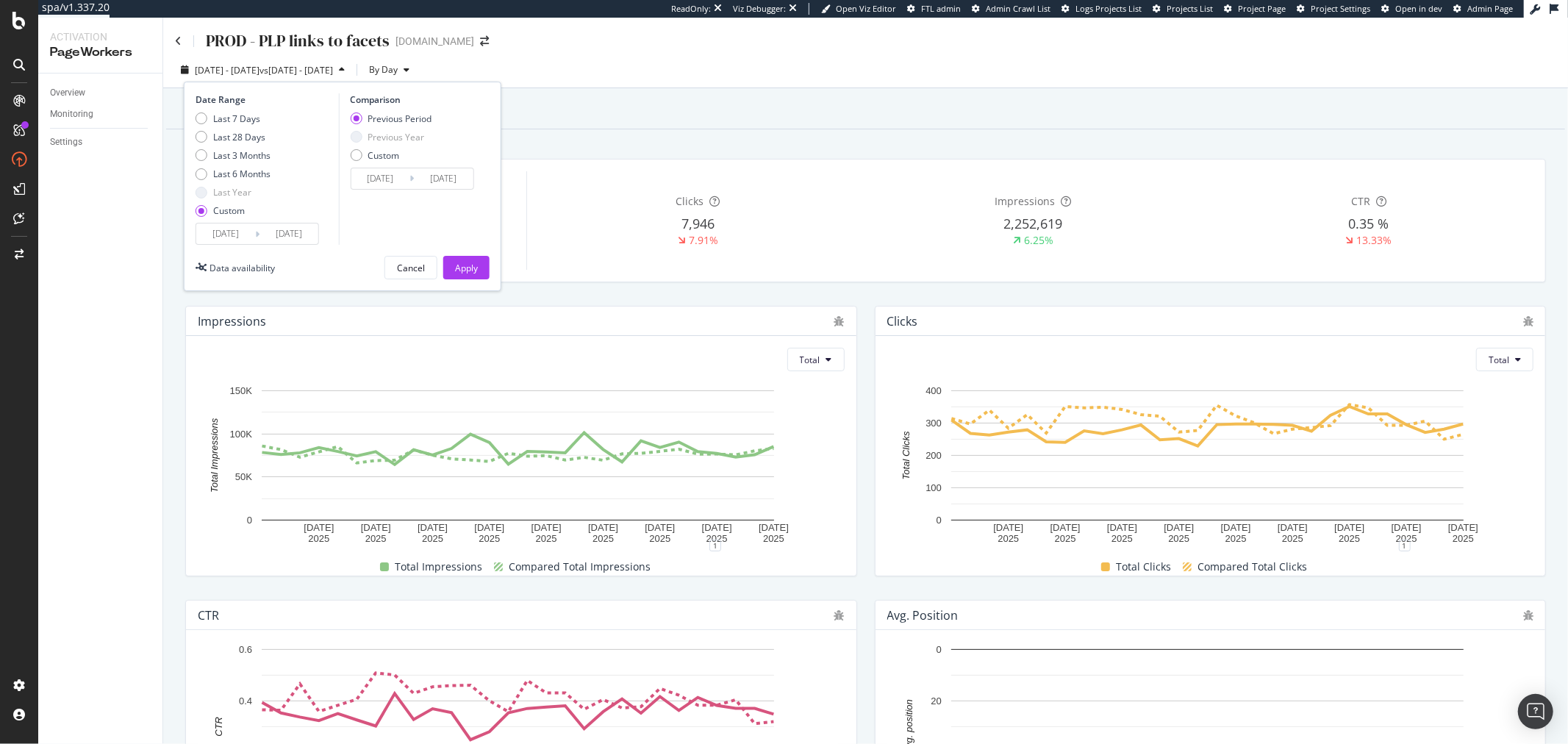
click at [223, 233] on input "[DATE]" at bounding box center [225, 234] width 59 height 21
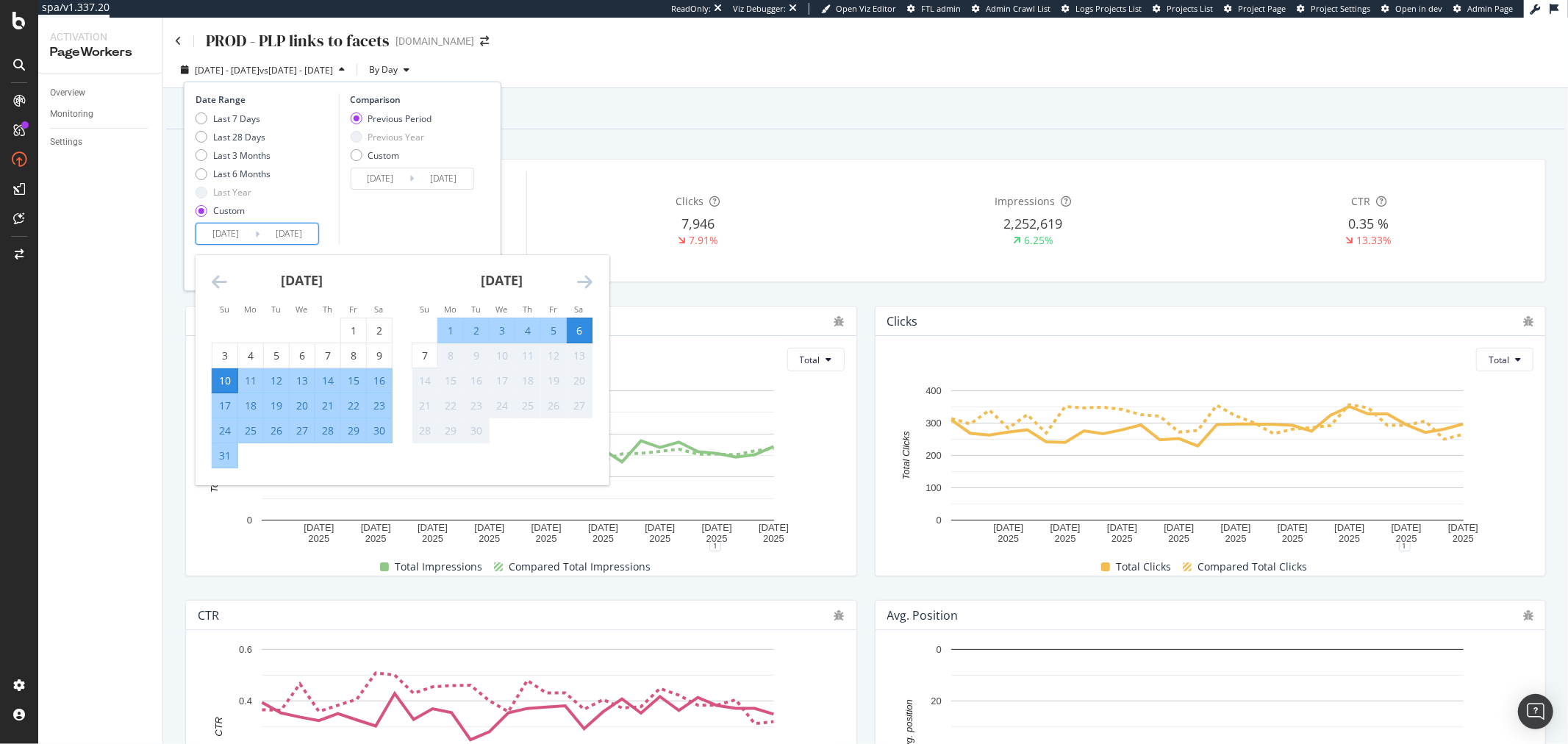
click at [228, 274] on div "[DATE]" at bounding box center [302, 286] width 181 height 63
click at [217, 280] on icon "Move backward to switch to the previous month." at bounding box center [220, 281] width 15 height 18
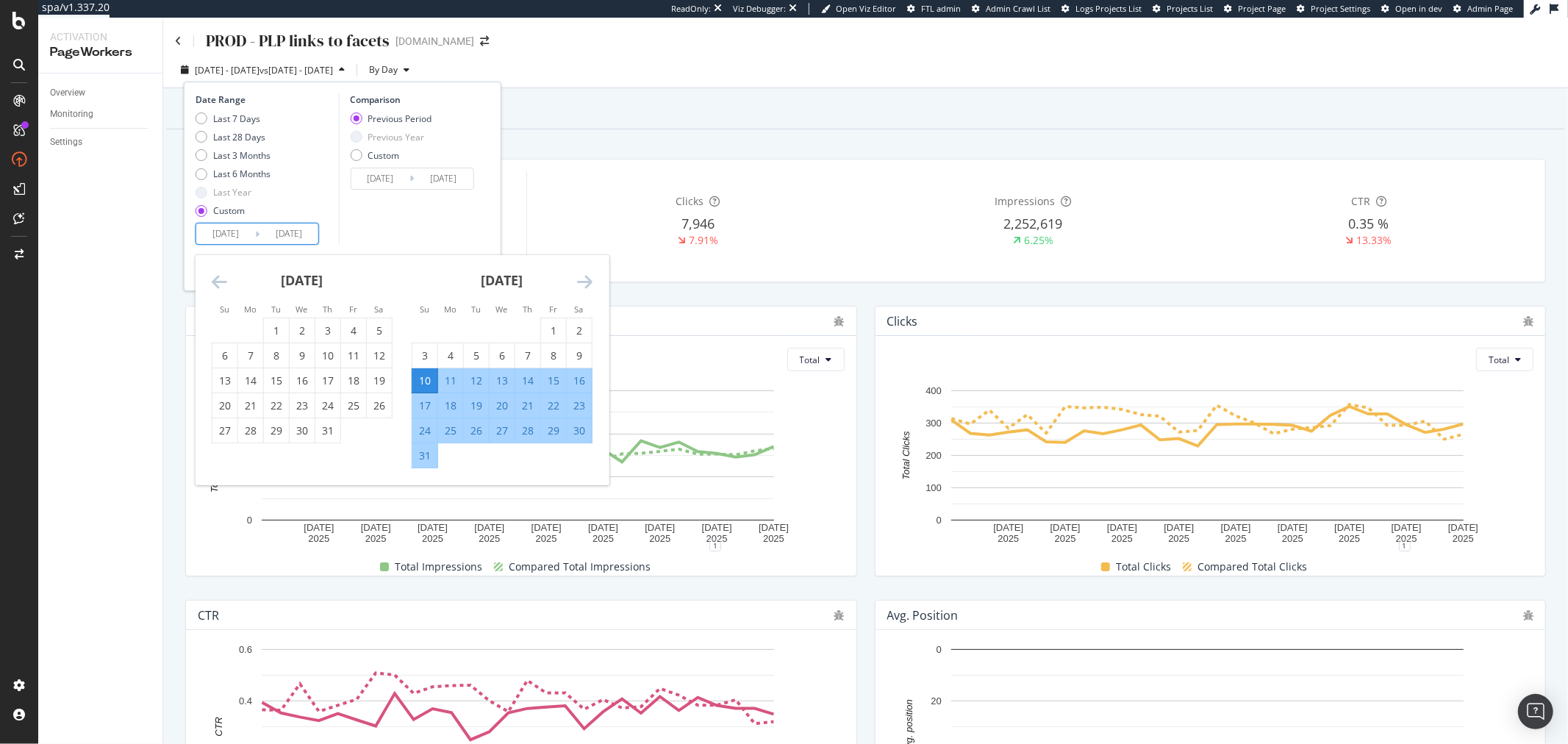
click at [215, 280] on icon "Move backward to switch to the previous month." at bounding box center [220, 281] width 15 height 18
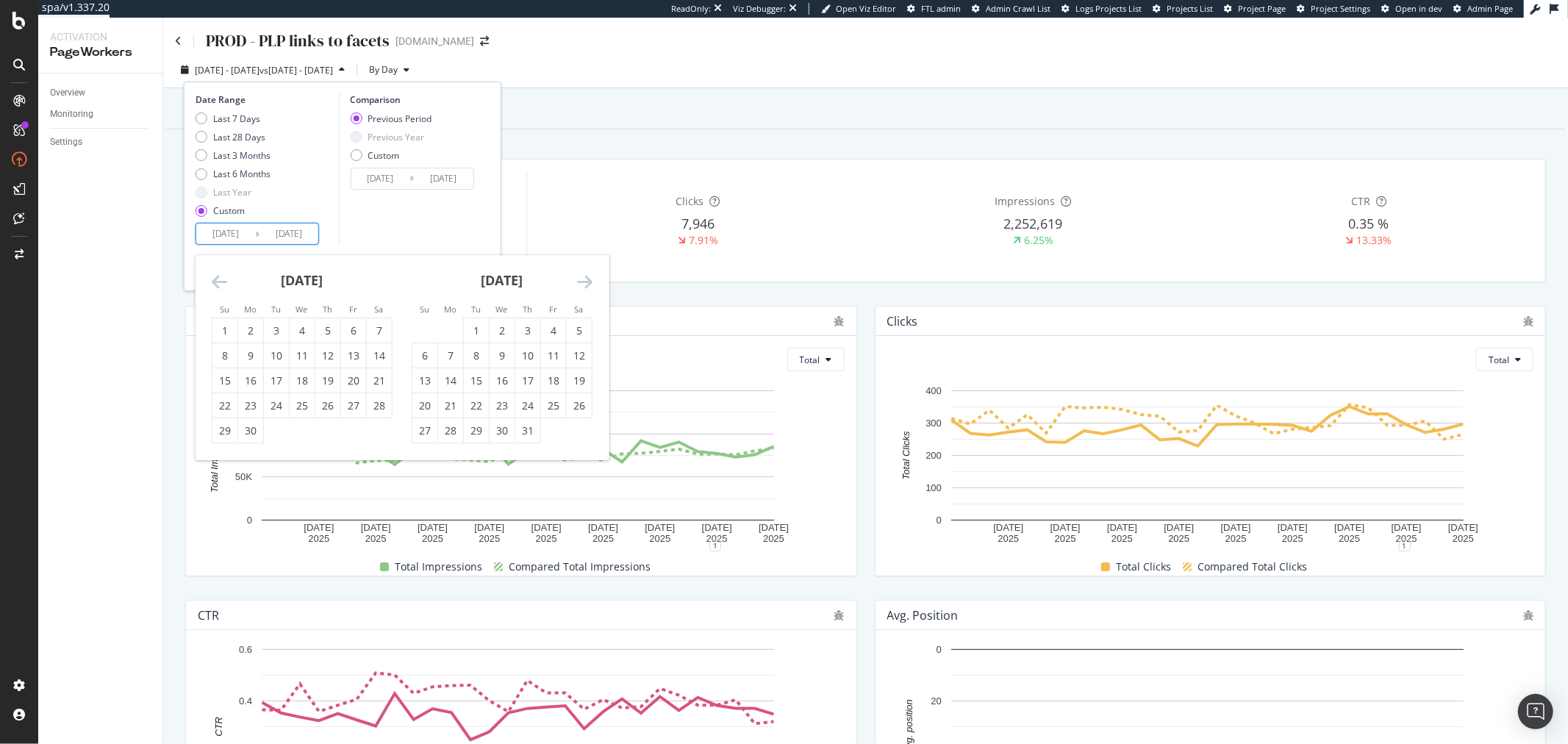
click at [215, 280] on icon "Move backward to switch to the previous month." at bounding box center [220, 281] width 15 height 18
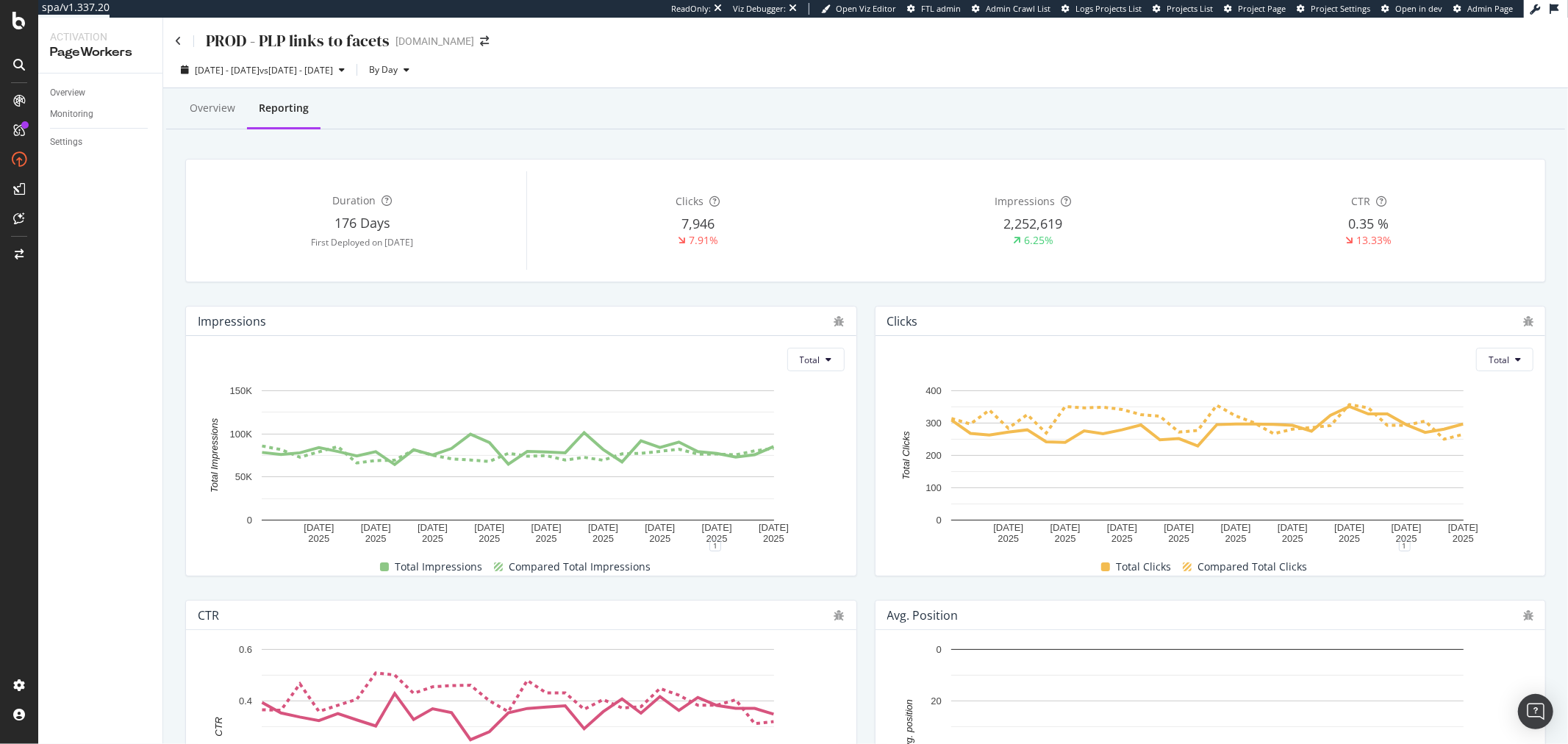
click at [612, 100] on div "Overview Reporting" at bounding box center [865, 110] width 1399 height 40
click at [260, 67] on span "[DATE] - [DATE]" at bounding box center [227, 70] width 64 height 12
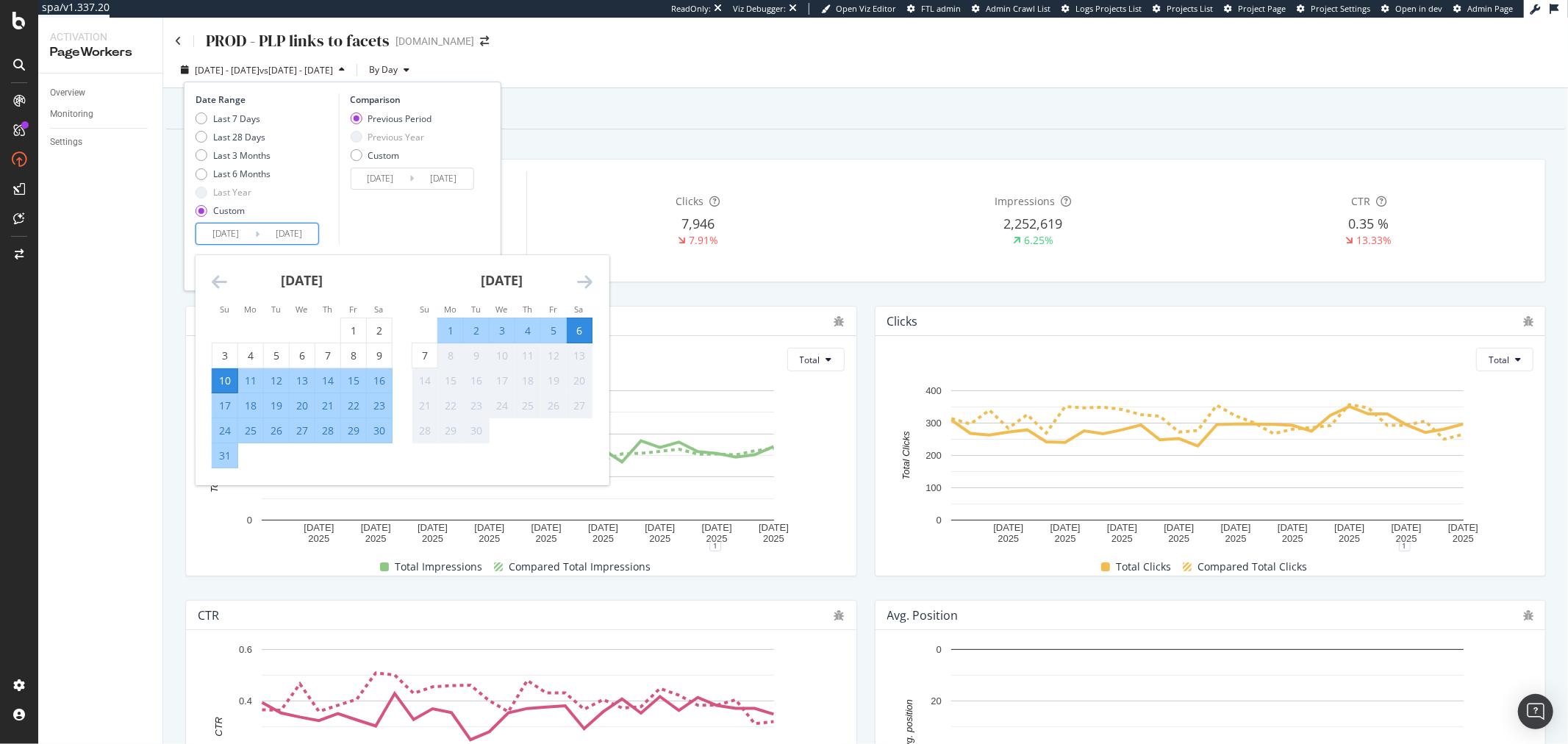
click at [222, 234] on input "[DATE]" at bounding box center [225, 234] width 59 height 21
click at [223, 282] on icon "Move backward to switch to the previous month." at bounding box center [220, 281] width 15 height 18
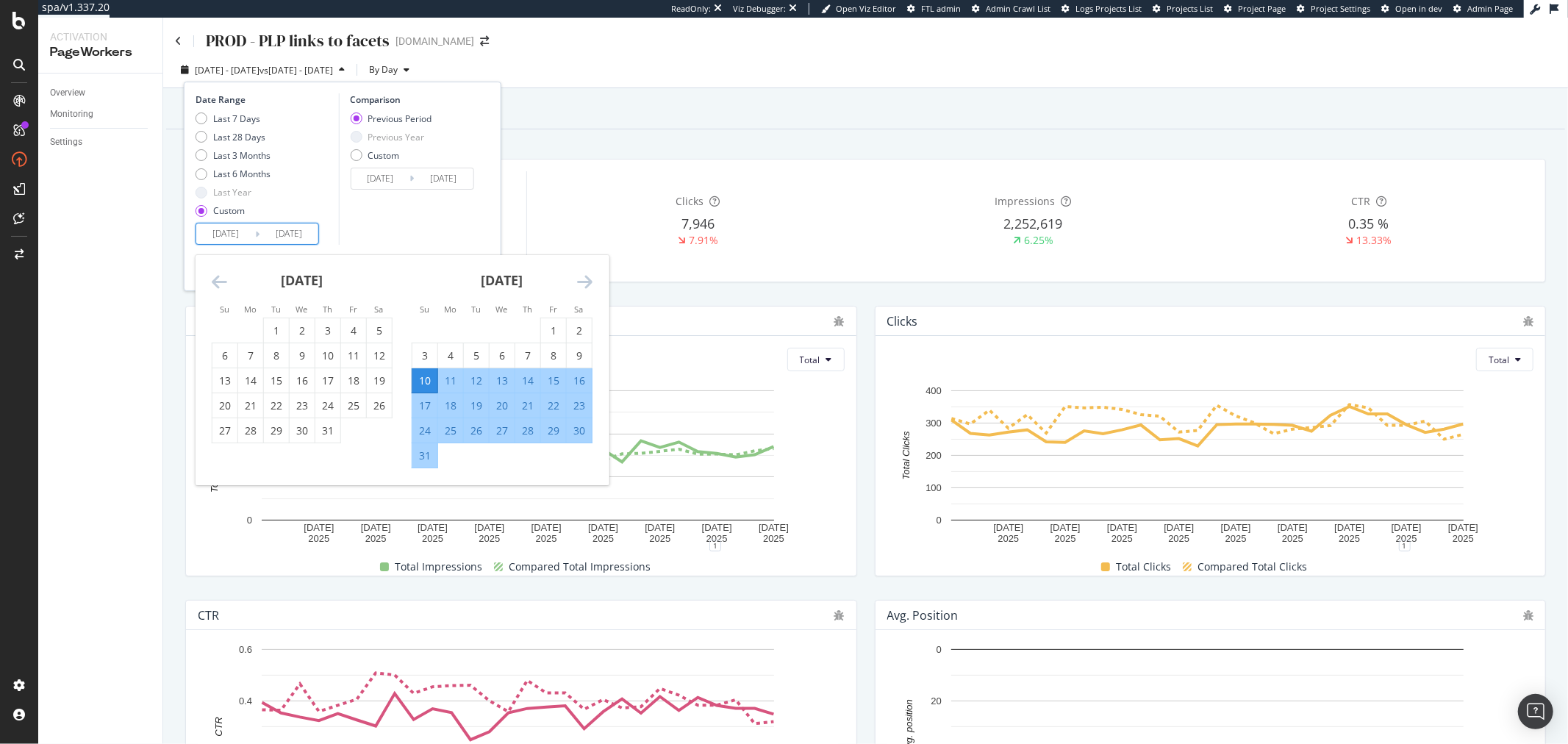
click at [223, 282] on icon "Move backward to switch to the previous month." at bounding box center [220, 281] width 15 height 18
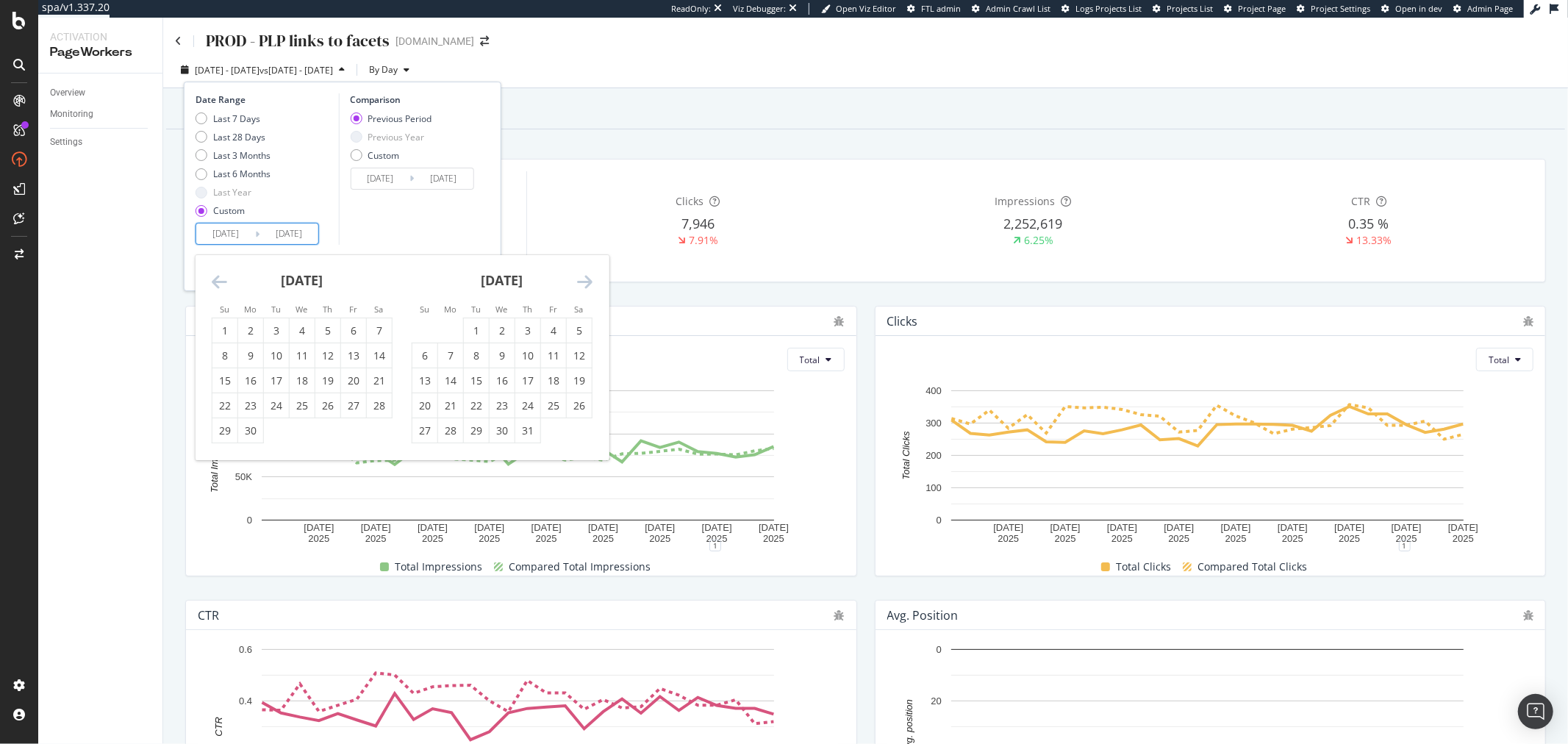
click at [223, 282] on icon "Move backward to switch to the previous month." at bounding box center [220, 281] width 15 height 18
click at [281, 400] on div "18" at bounding box center [277, 407] width 25 height 15
type input "[DATE]"
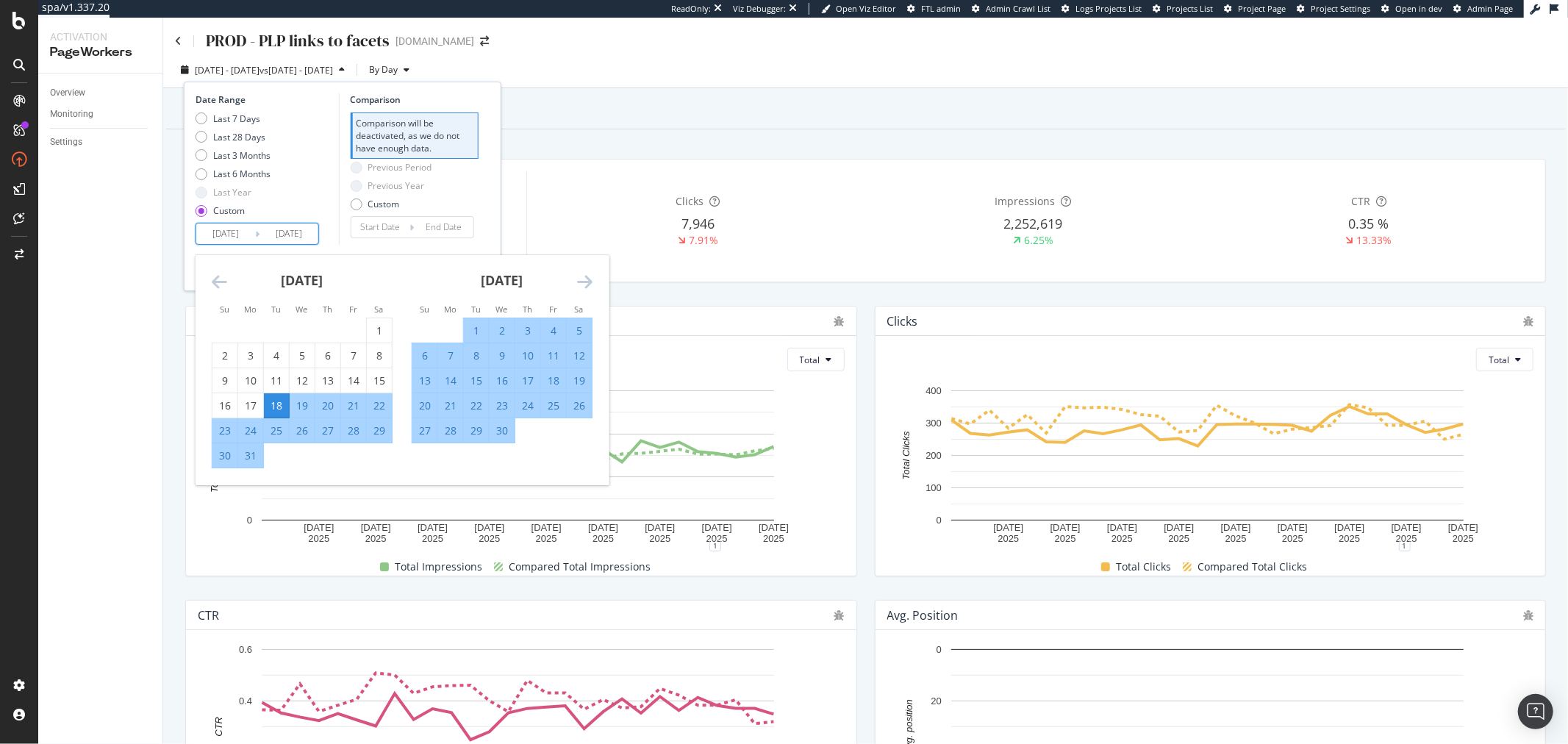
click at [582, 282] on icon "Move forward to switch to the next month." at bounding box center [585, 281] width 15 height 18
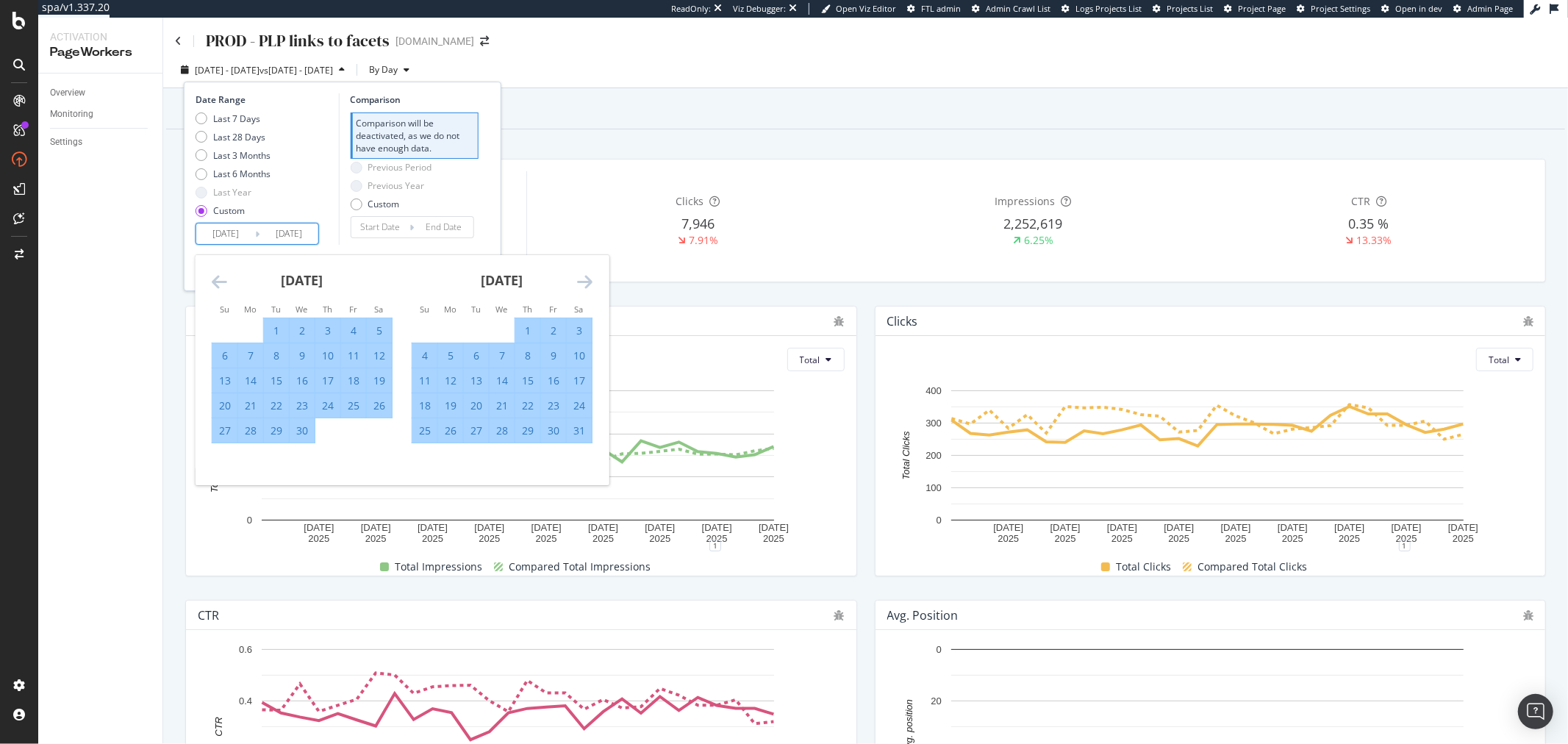
click at [582, 282] on icon "Move forward to switch to the next month." at bounding box center [585, 281] width 15 height 18
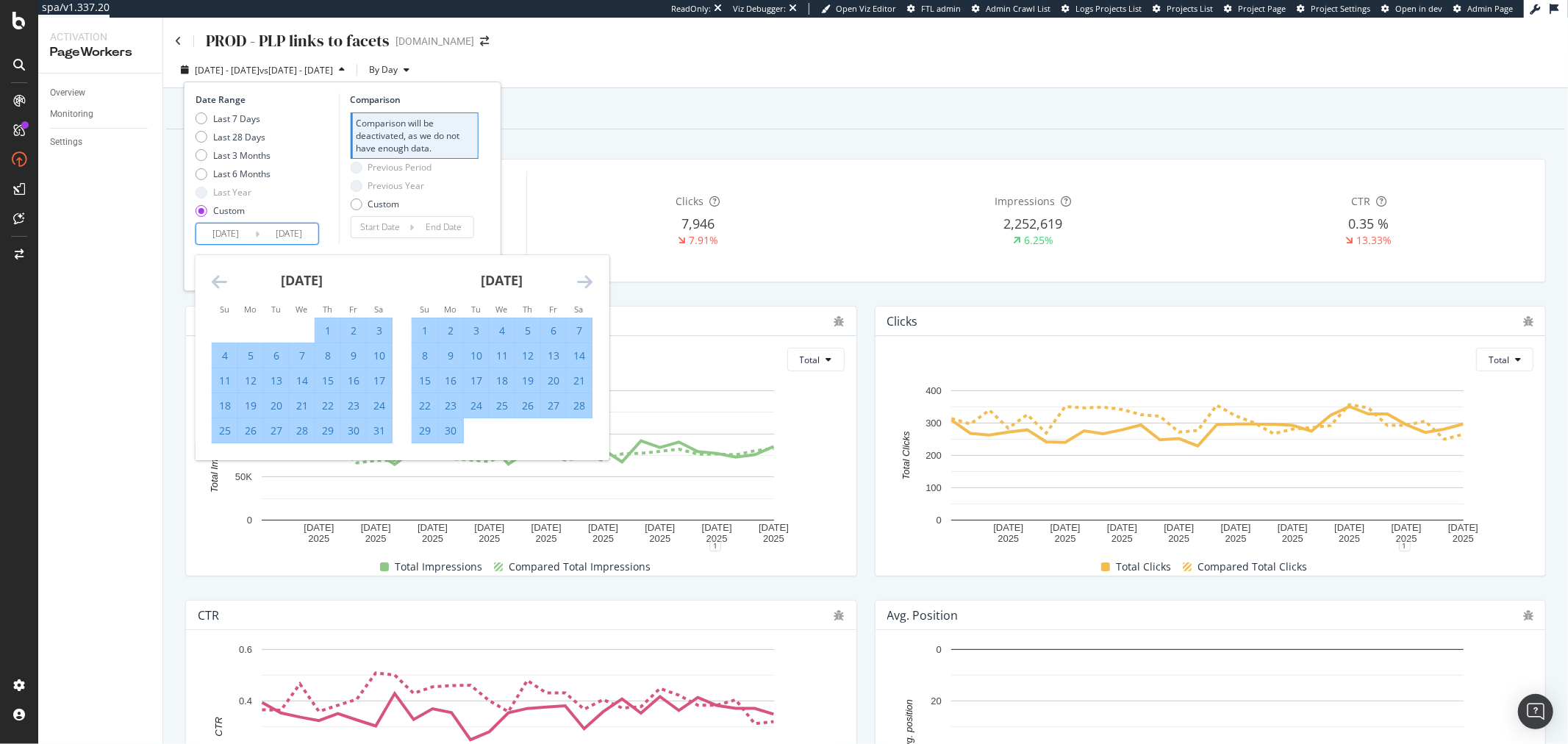
click at [582, 282] on icon "Move forward to switch to the next month." at bounding box center [585, 281] width 15 height 18
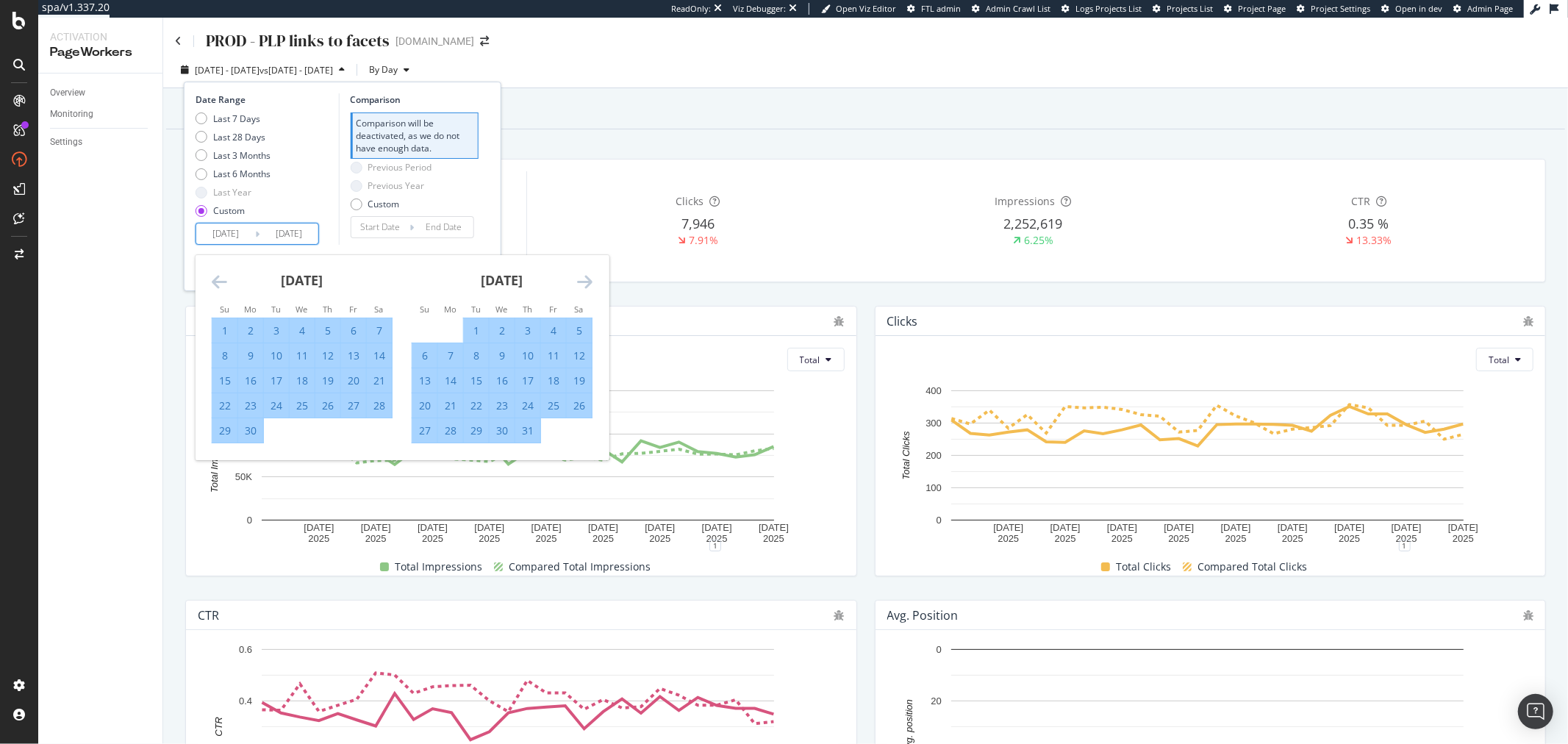
click at [582, 282] on icon "Move forward to switch to the next month." at bounding box center [585, 281] width 15 height 18
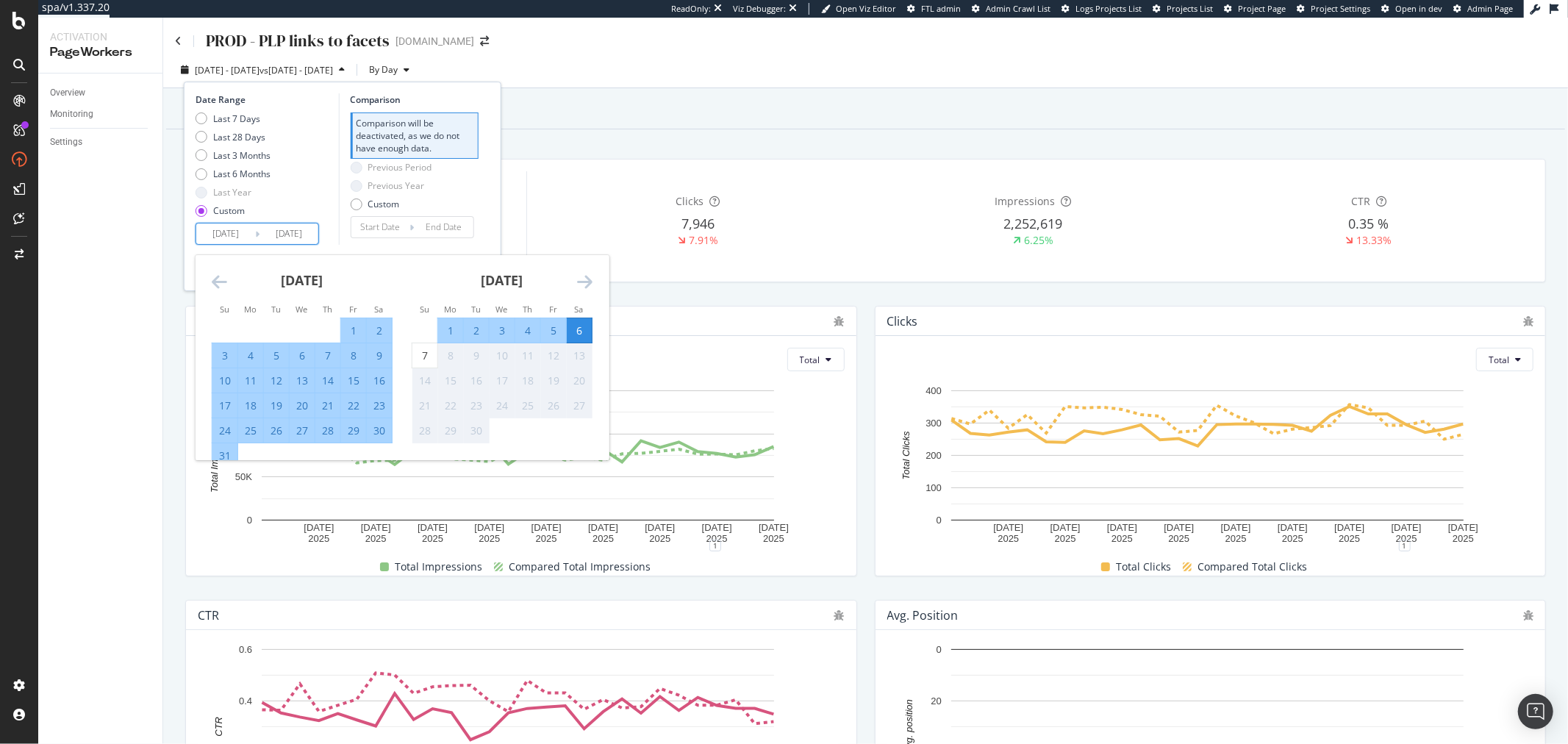
click at [582, 282] on icon "Move forward to switch to the next month." at bounding box center [585, 281] width 15 height 18
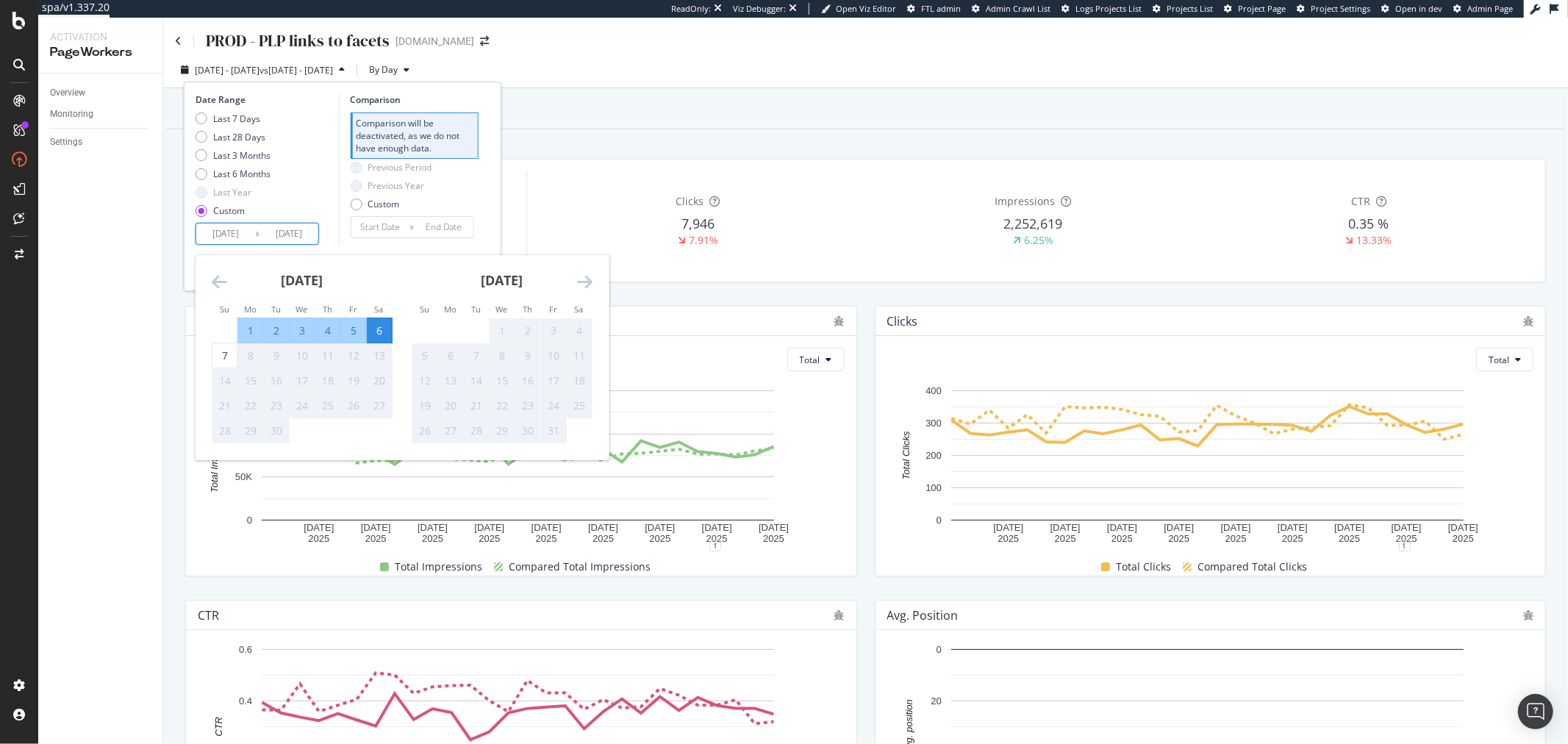
click at [383, 329] on div "6" at bounding box center [379, 331] width 25 height 15
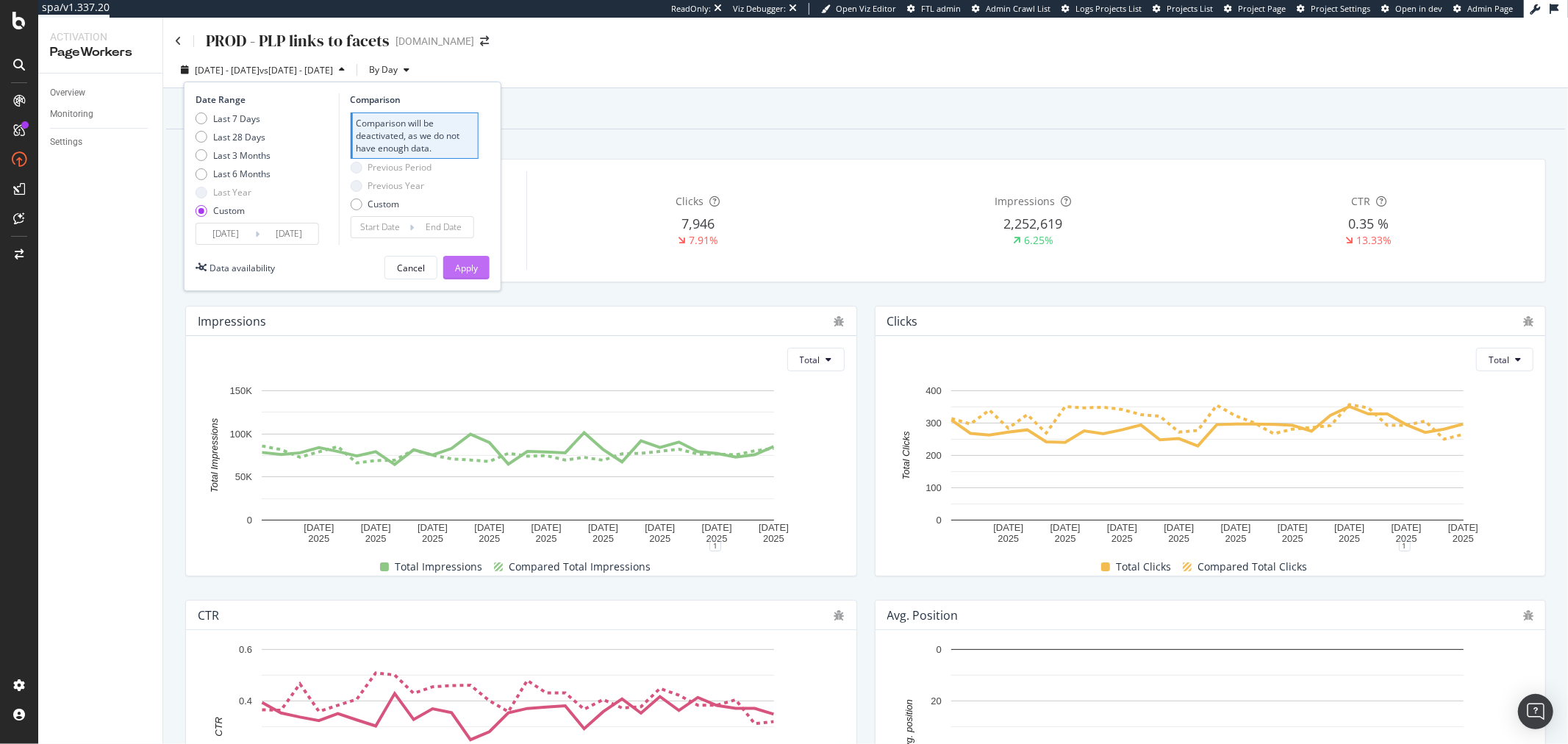
click at [464, 266] on div "Apply" at bounding box center [466, 267] width 23 height 12
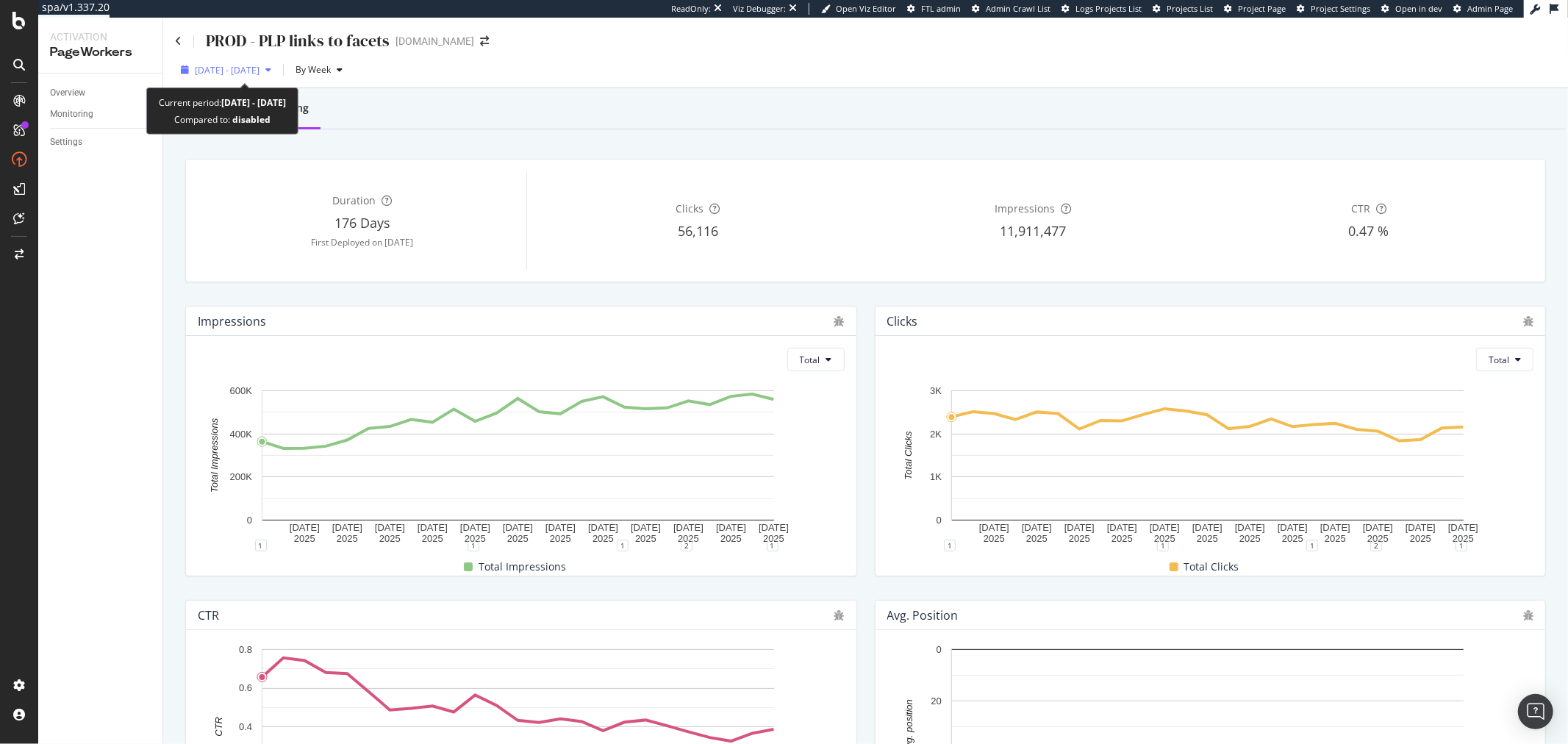
click at [260, 67] on span "[DATE] - [DATE]" at bounding box center [227, 70] width 64 height 12
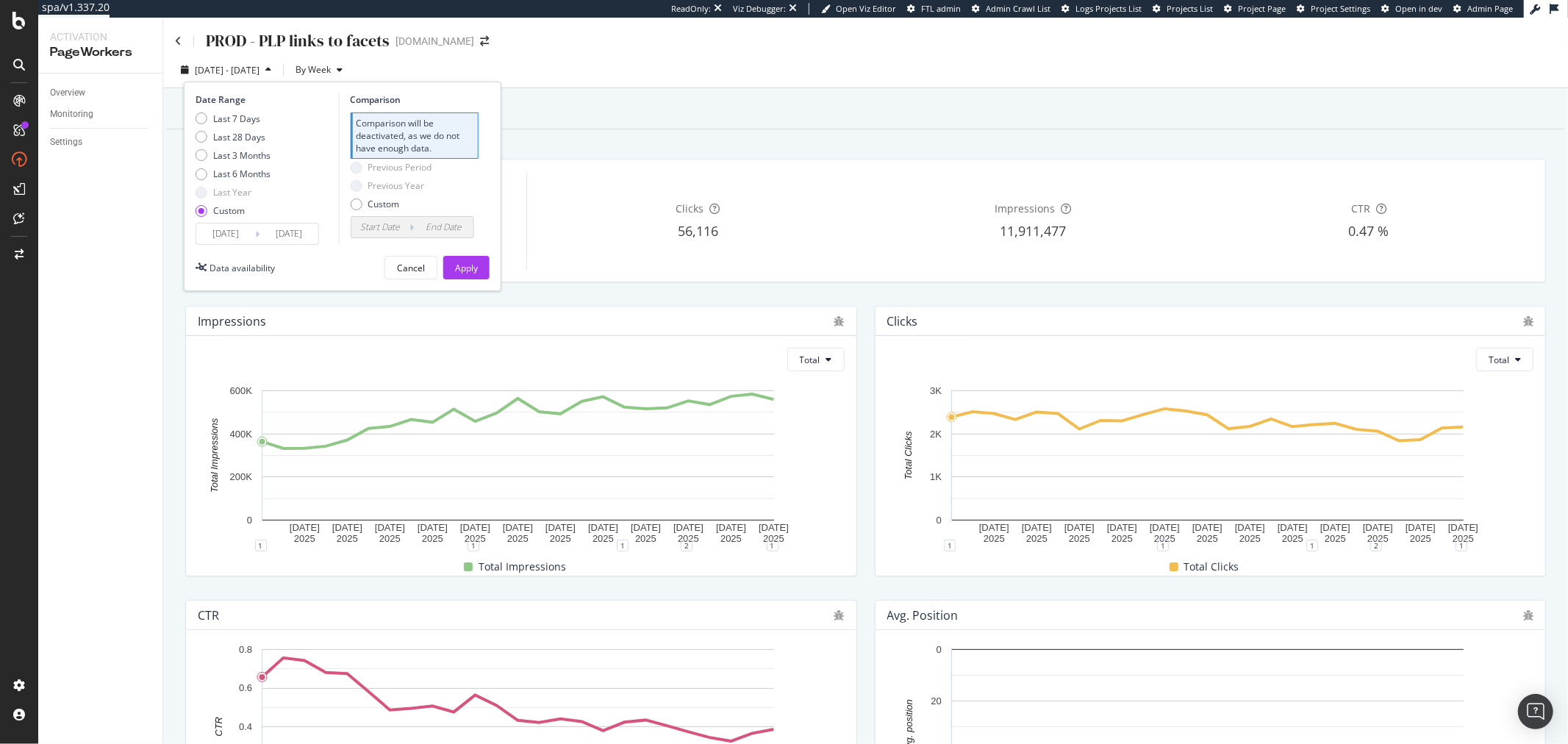
click at [226, 238] on input "[DATE]" at bounding box center [225, 234] width 59 height 21
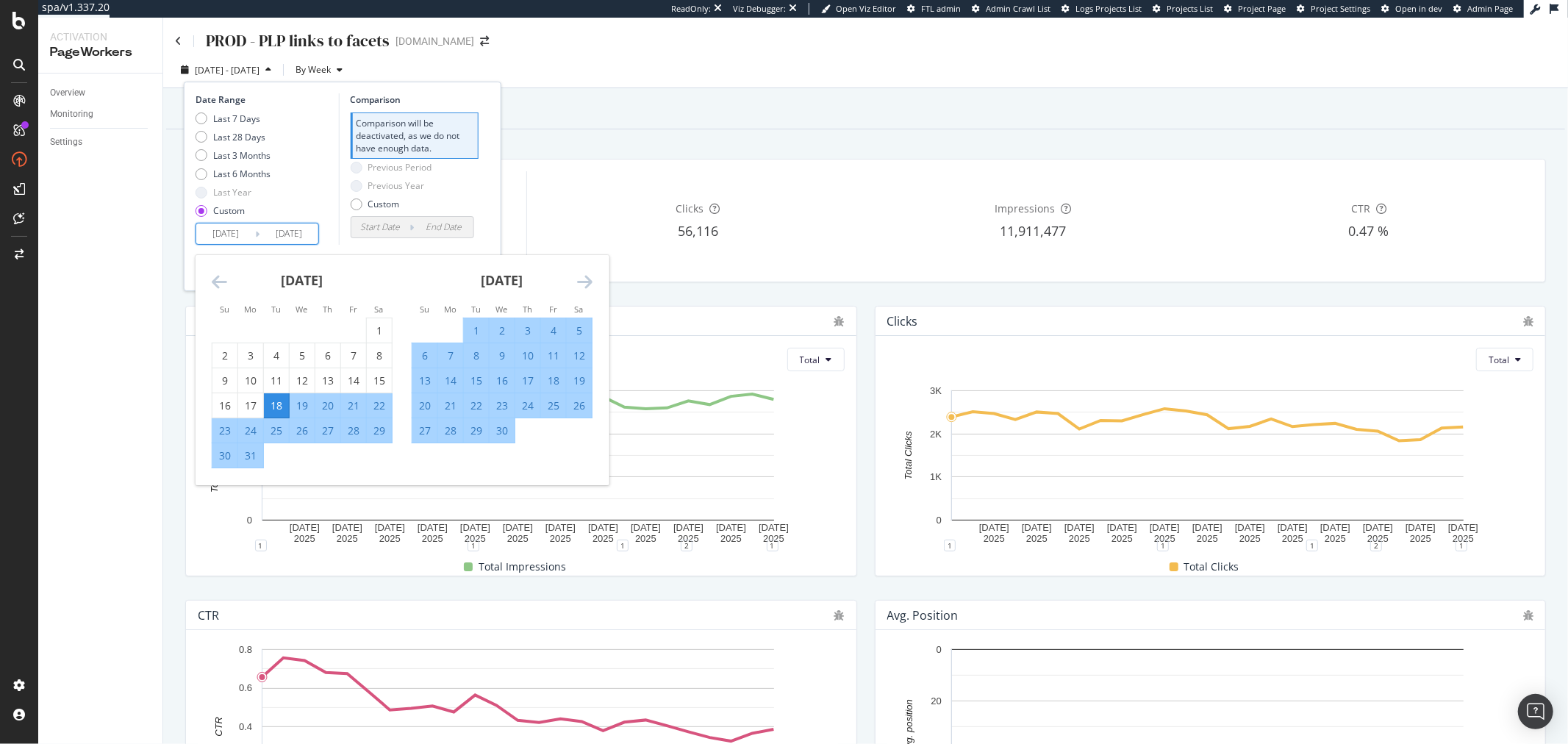
click at [580, 290] on icon "Move forward to switch to the next month." at bounding box center [585, 281] width 15 height 18
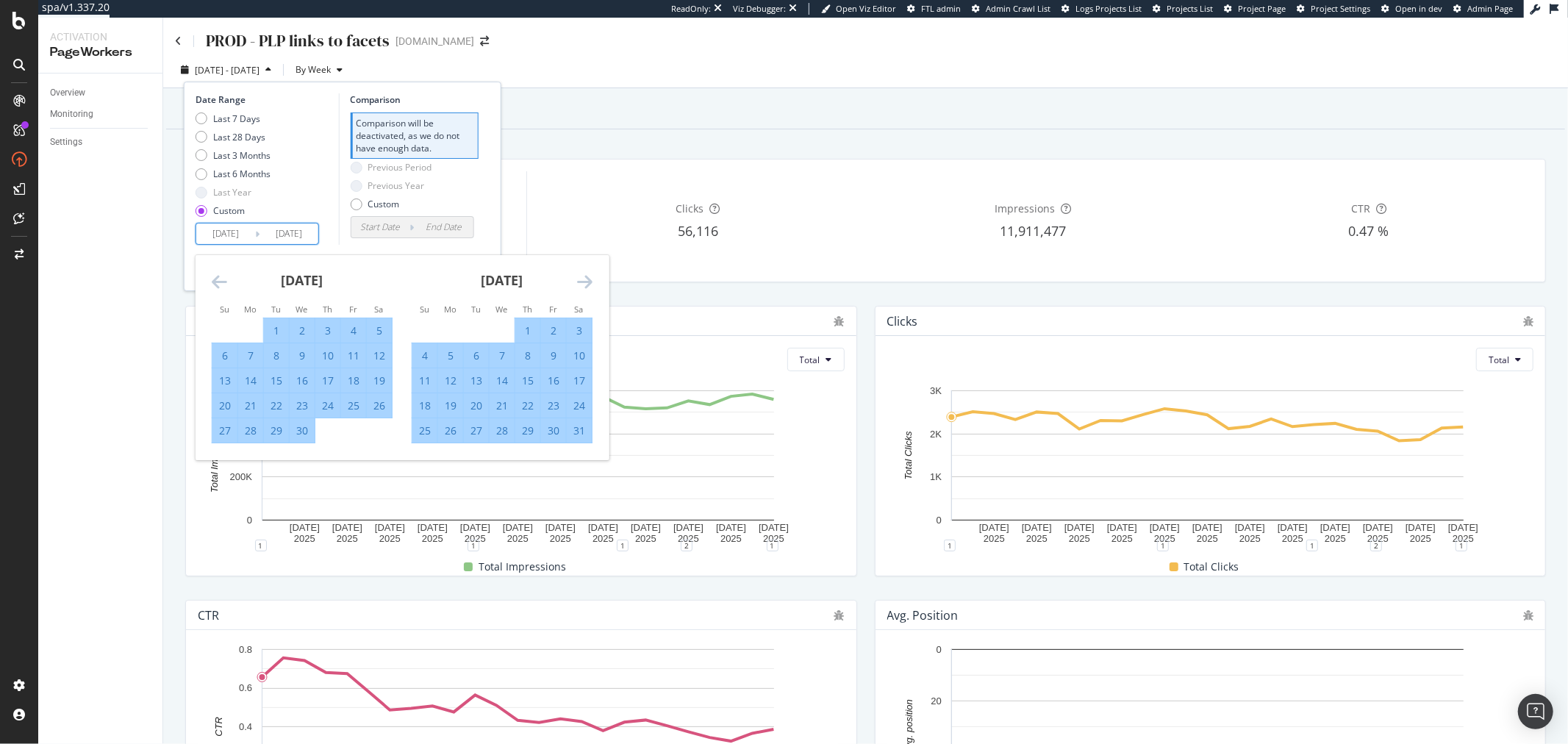
click at [525, 328] on div "1" at bounding box center [528, 331] width 25 height 15
type input "[DATE]"
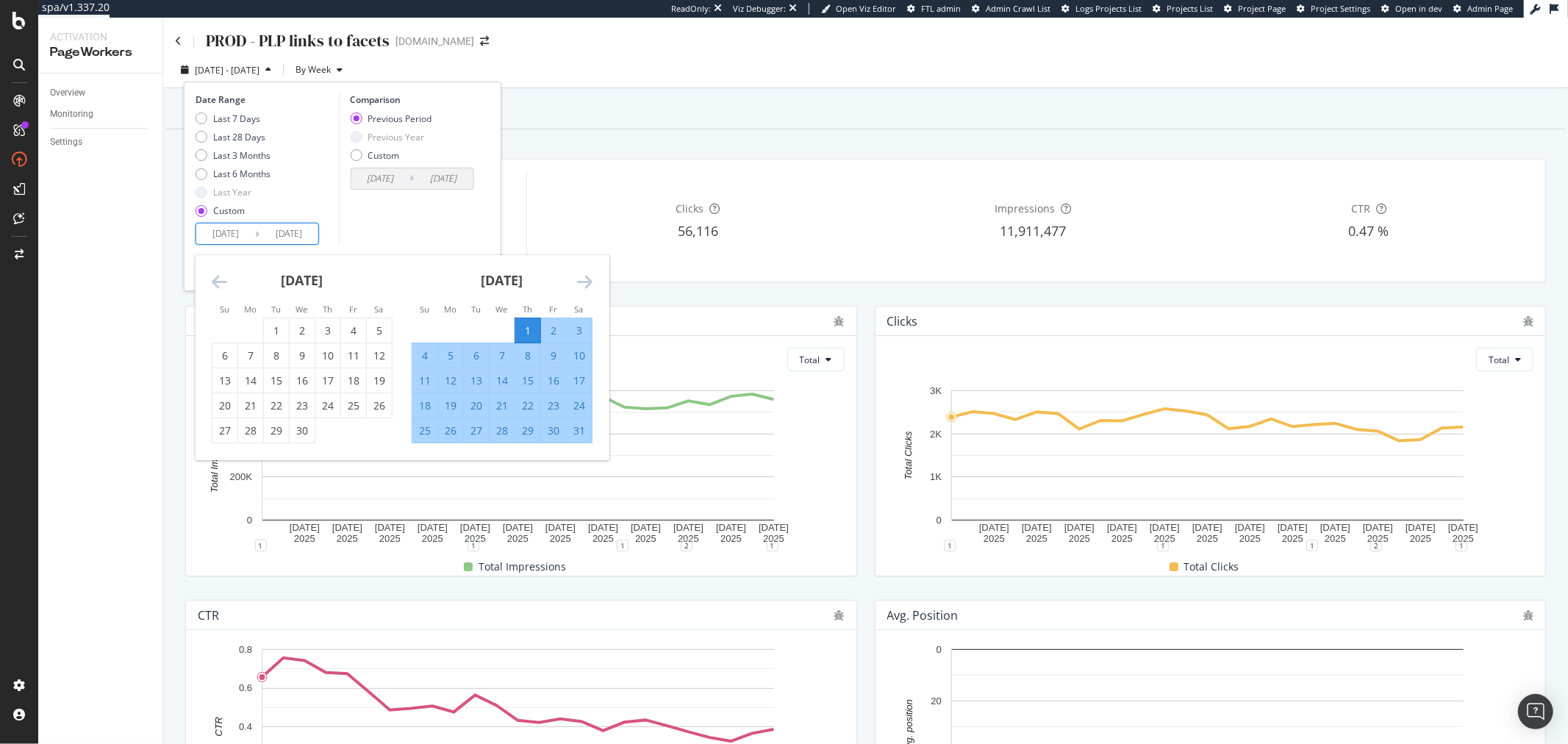
click at [416, 230] on div "Comparison Previous Period Previous Year Custom [DATE] Navigate forward to inte…" at bounding box center [407, 170] width 139 height 152
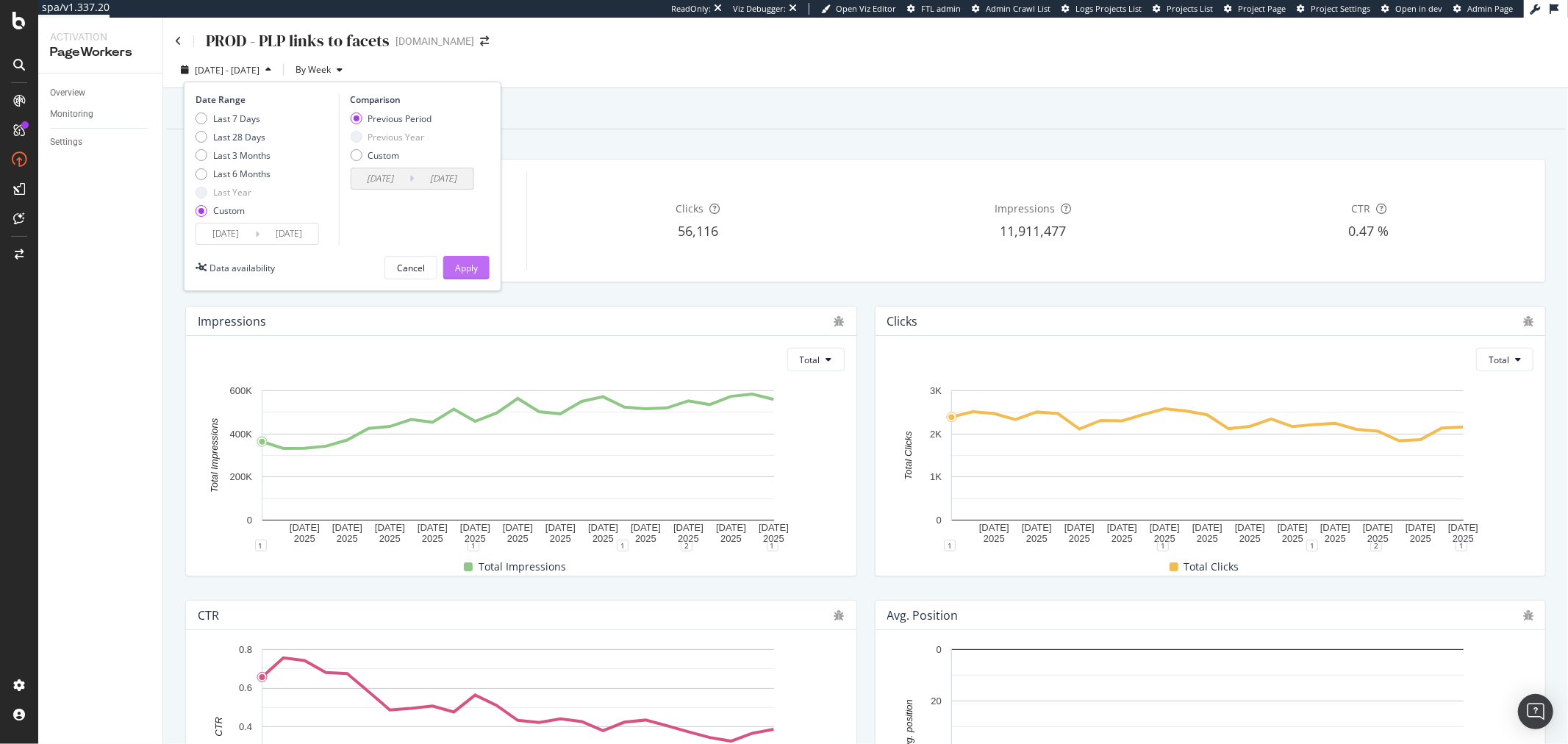
click at [463, 266] on div "Apply" at bounding box center [466, 267] width 23 height 12
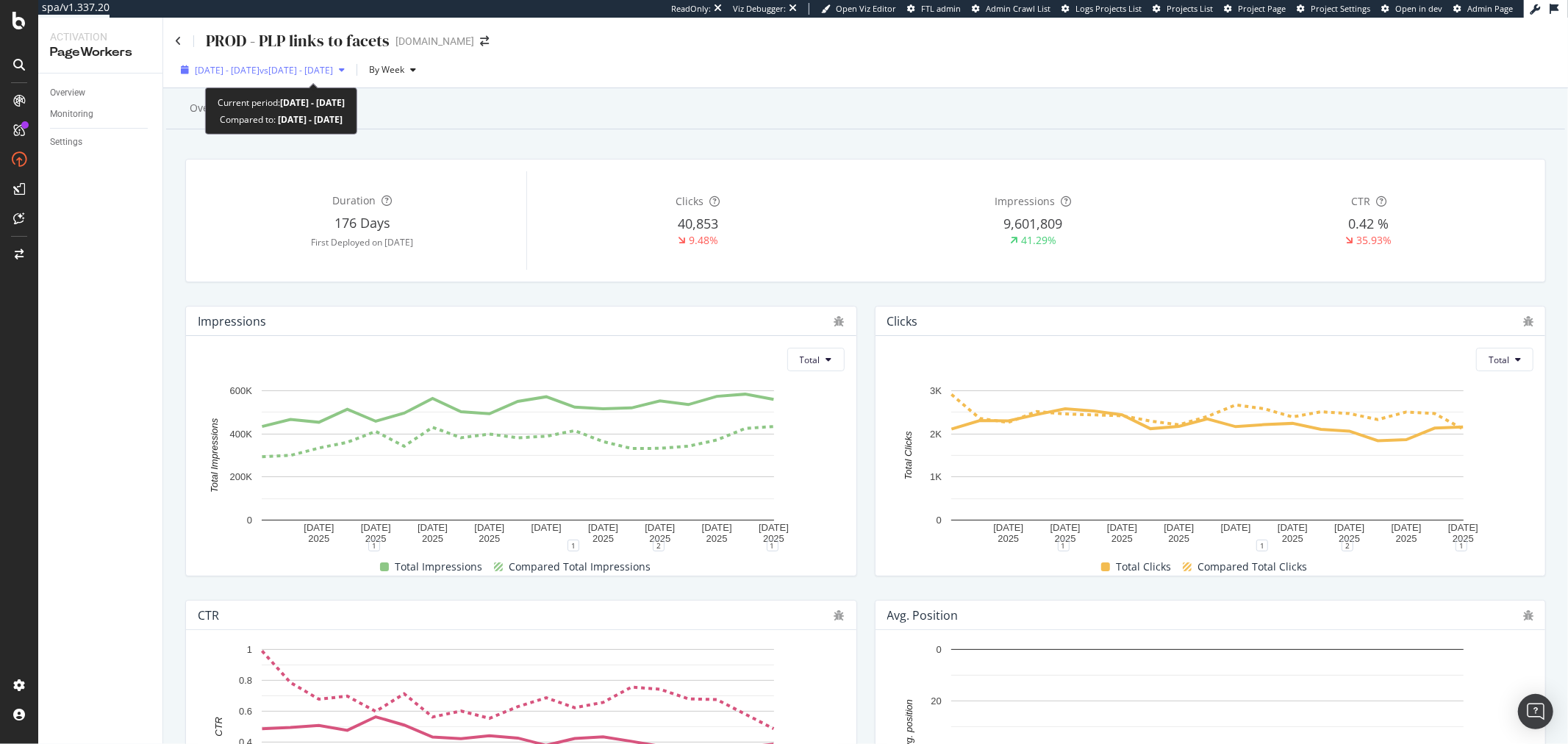
click at [330, 78] on div "[DATE] - [DATE] vs [DATE] - [DATE]" at bounding box center [262, 69] width 175 height 22
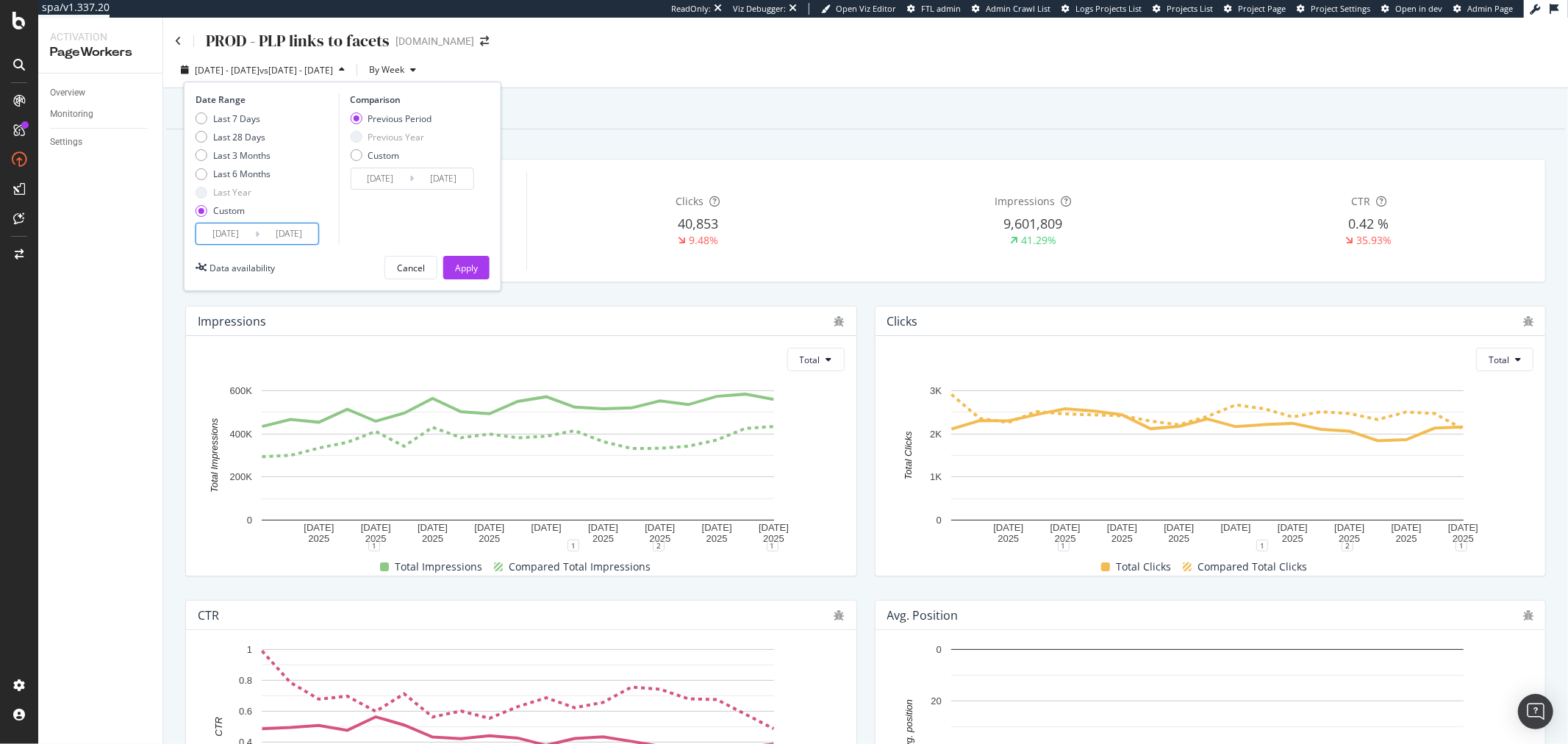
click at [231, 232] on input "[DATE]" at bounding box center [225, 234] width 59 height 21
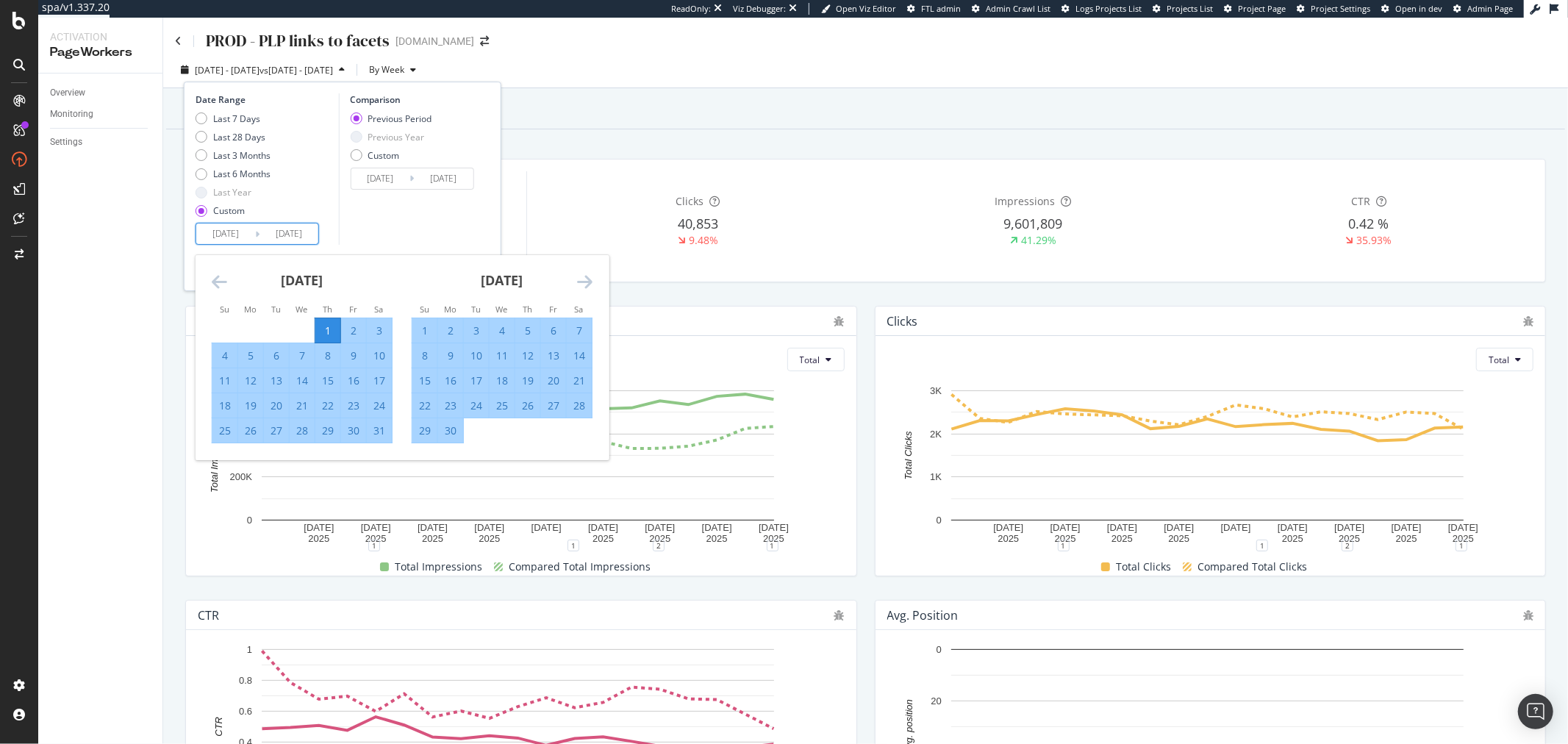
click at [228, 284] on div "[DATE]" at bounding box center [302, 286] width 181 height 63
click at [225, 284] on icon "Move backward to switch to the previous month." at bounding box center [220, 281] width 15 height 18
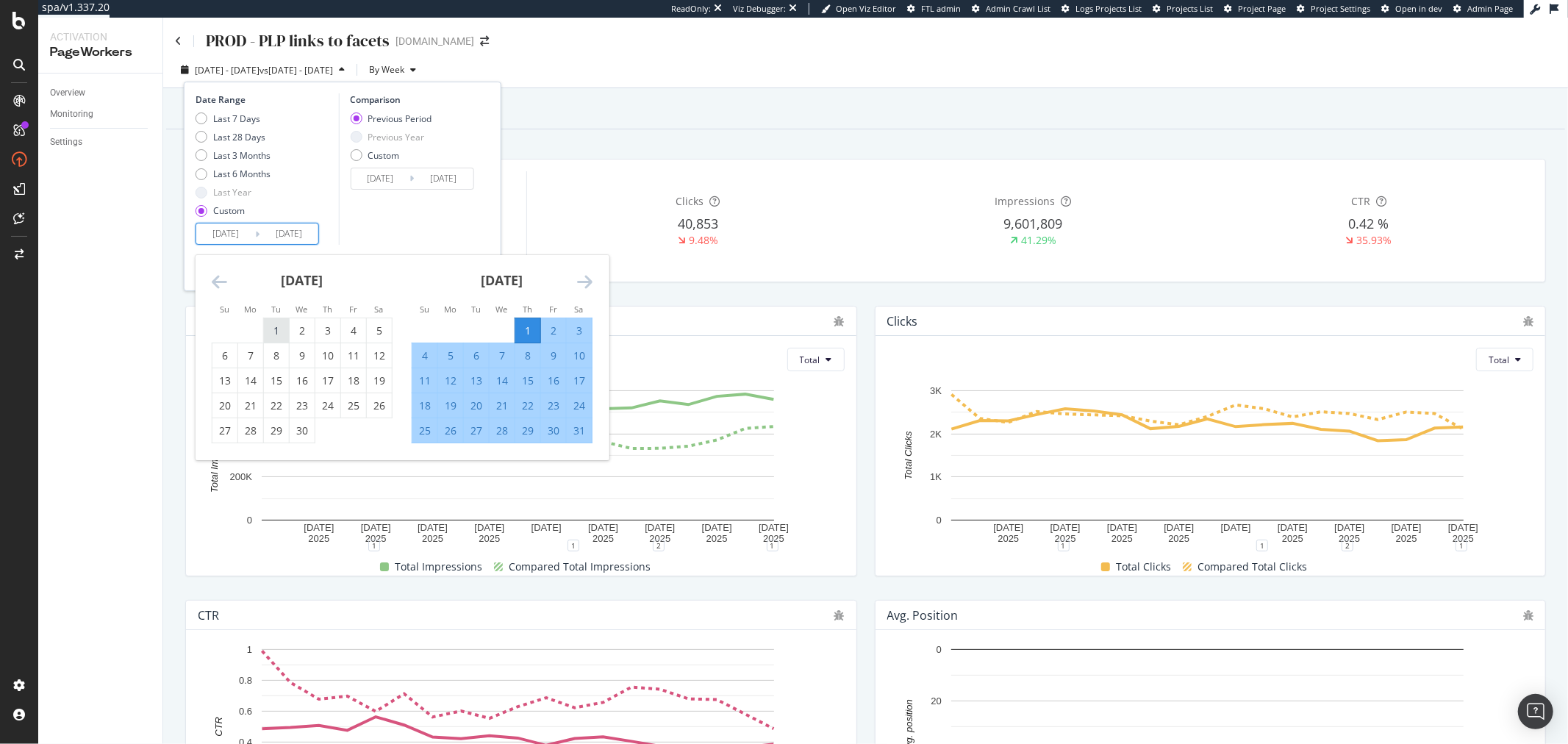
click at [280, 327] on div "1" at bounding box center [277, 331] width 25 height 15
type input "[DATE]"
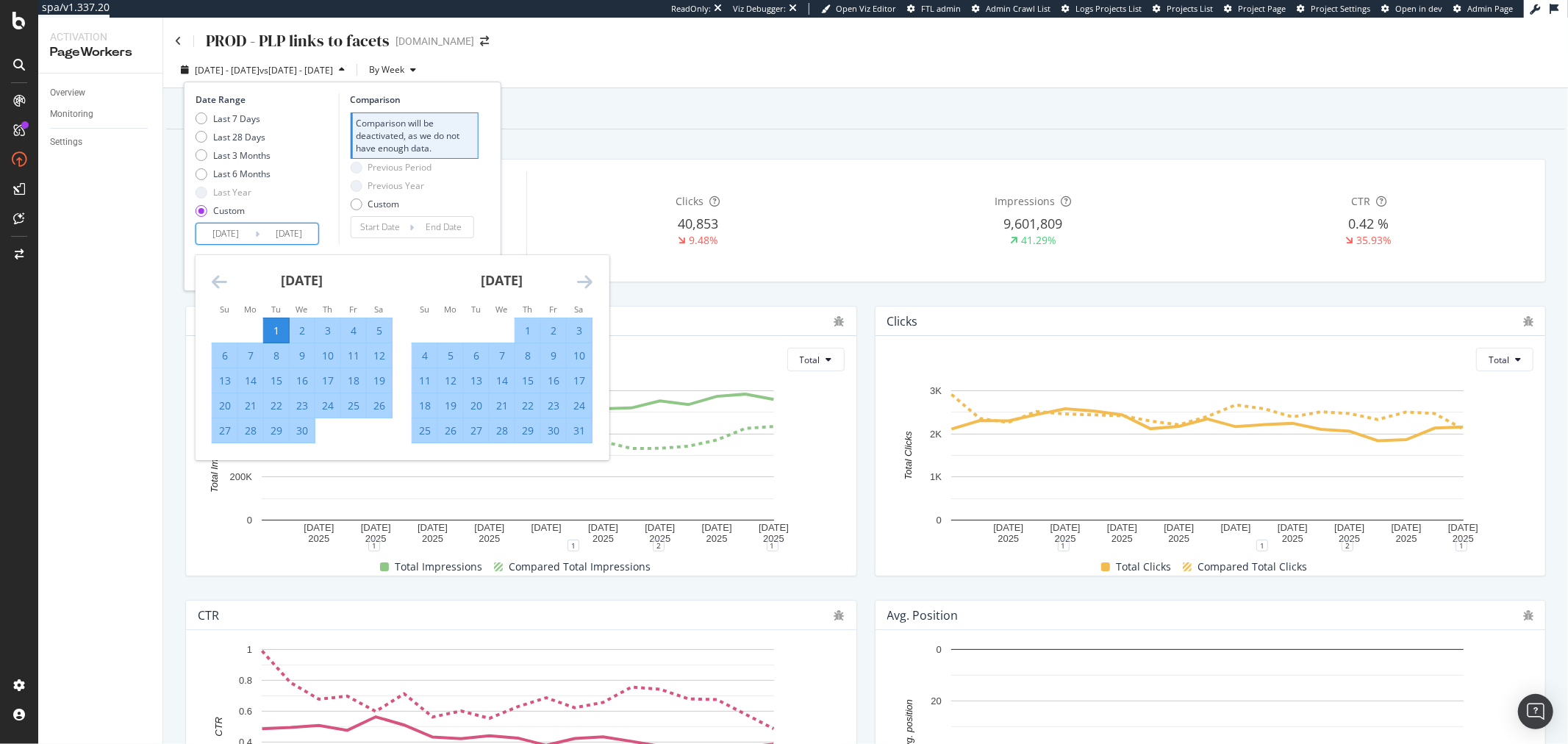
click at [482, 235] on div "Date Range Last 7 Days Last 28 Days Last 3 Months Last 6 Months Last Year Custo…" at bounding box center [342, 170] width 294 height 152
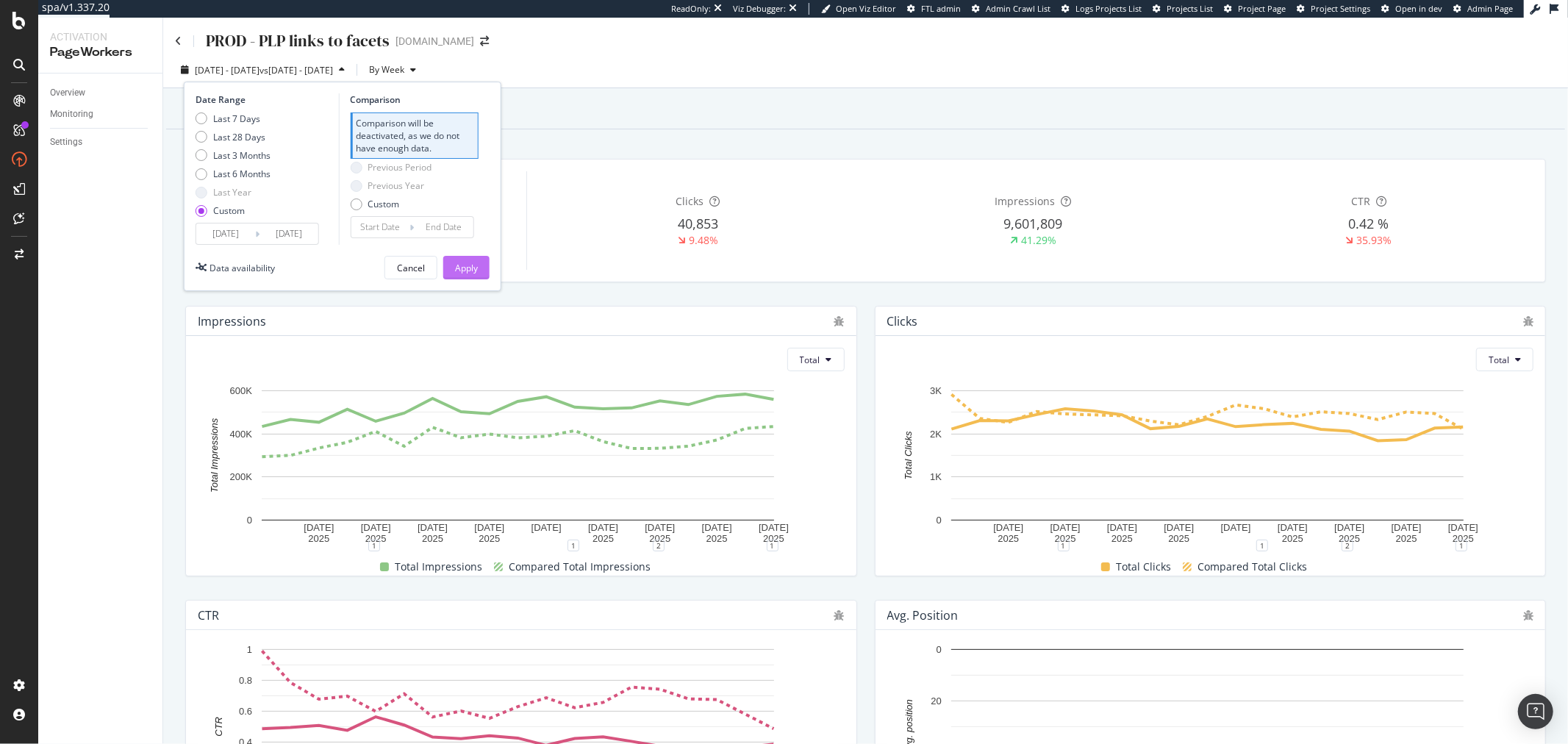
click at [475, 263] on div "Apply" at bounding box center [466, 267] width 23 height 12
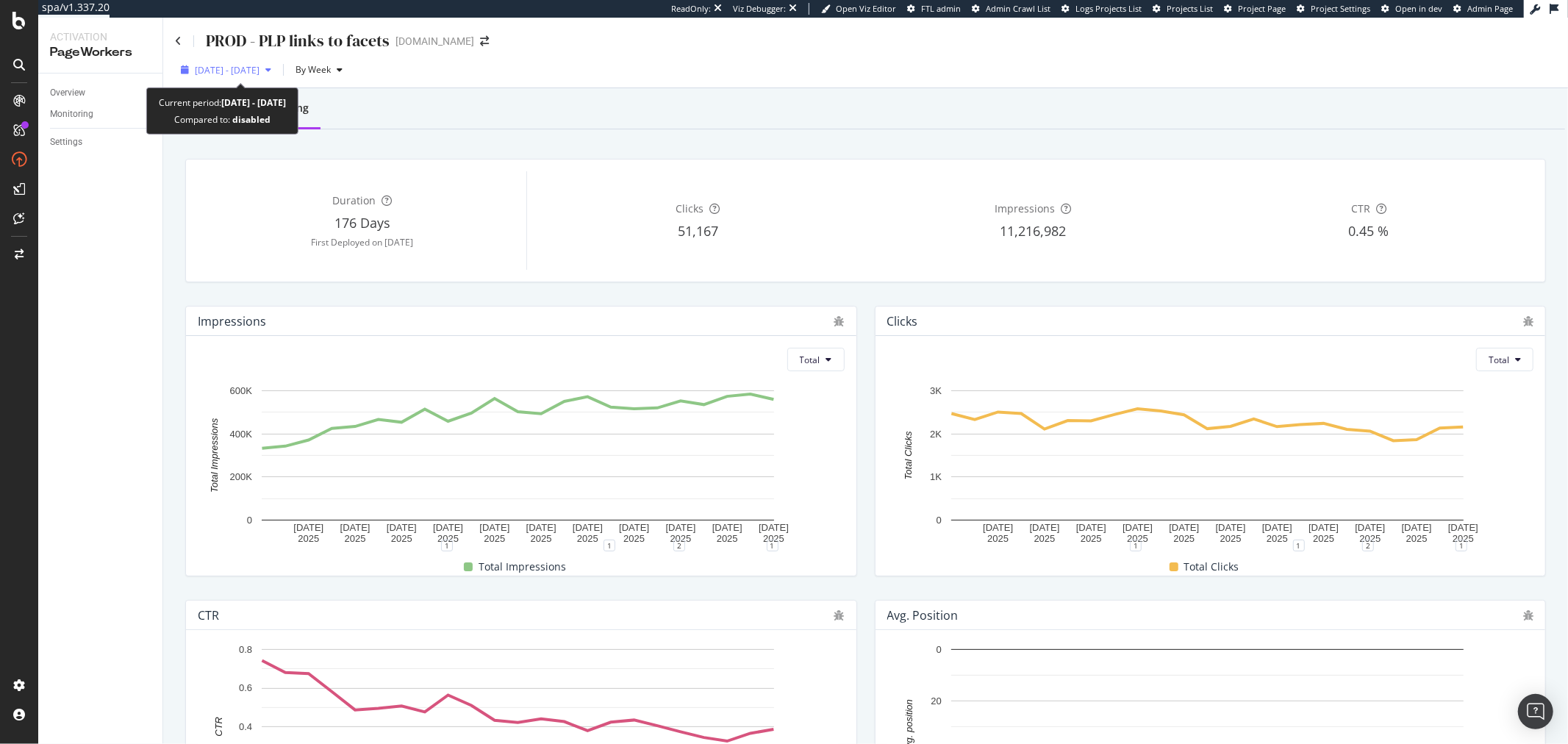
click at [252, 79] on div "[DATE] - [DATE]" at bounding box center [226, 69] width 102 height 22
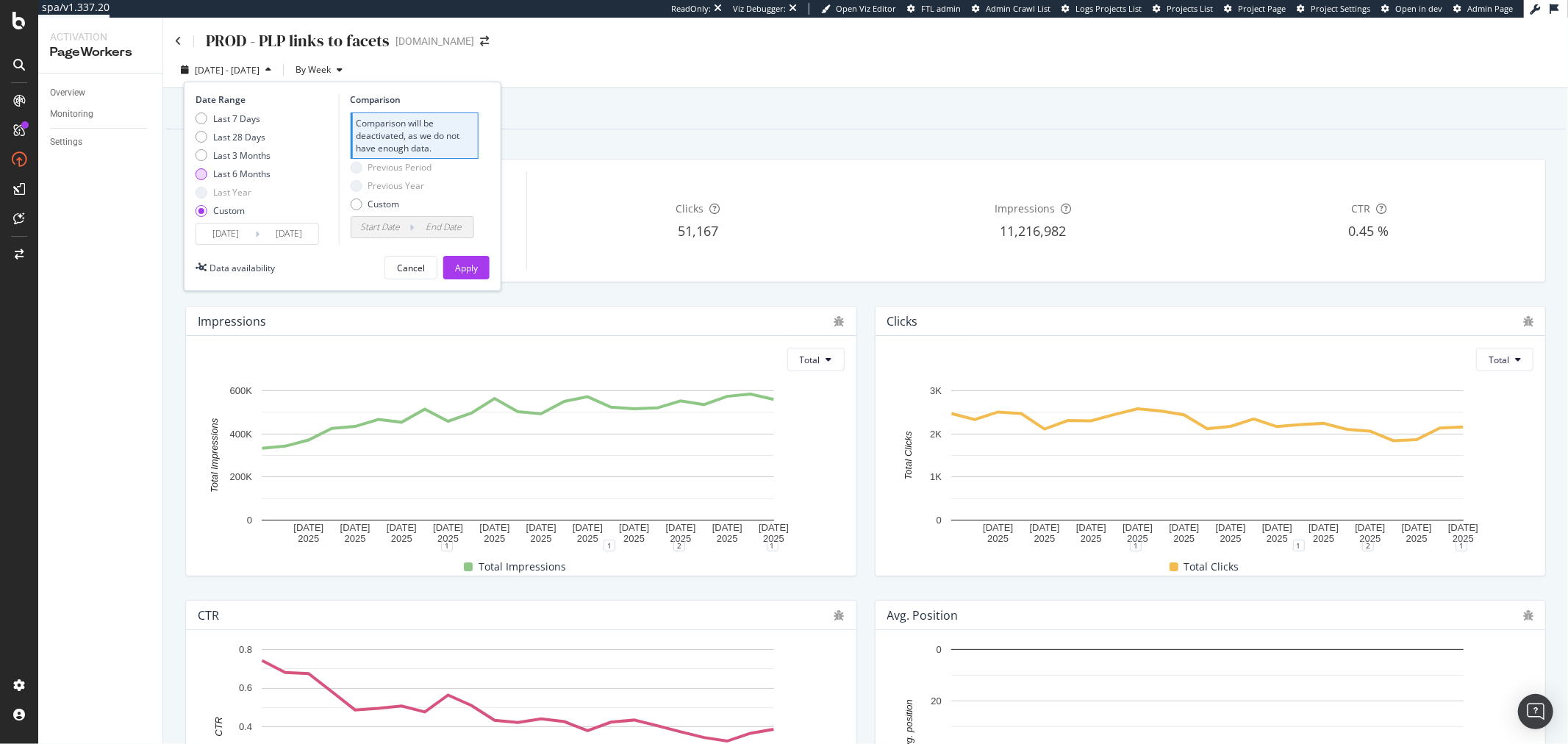
click at [242, 171] on div "Last 6 Months" at bounding box center [242, 173] width 58 height 12
type input "[DATE]"
click at [464, 265] on div "Apply" at bounding box center [466, 267] width 23 height 12
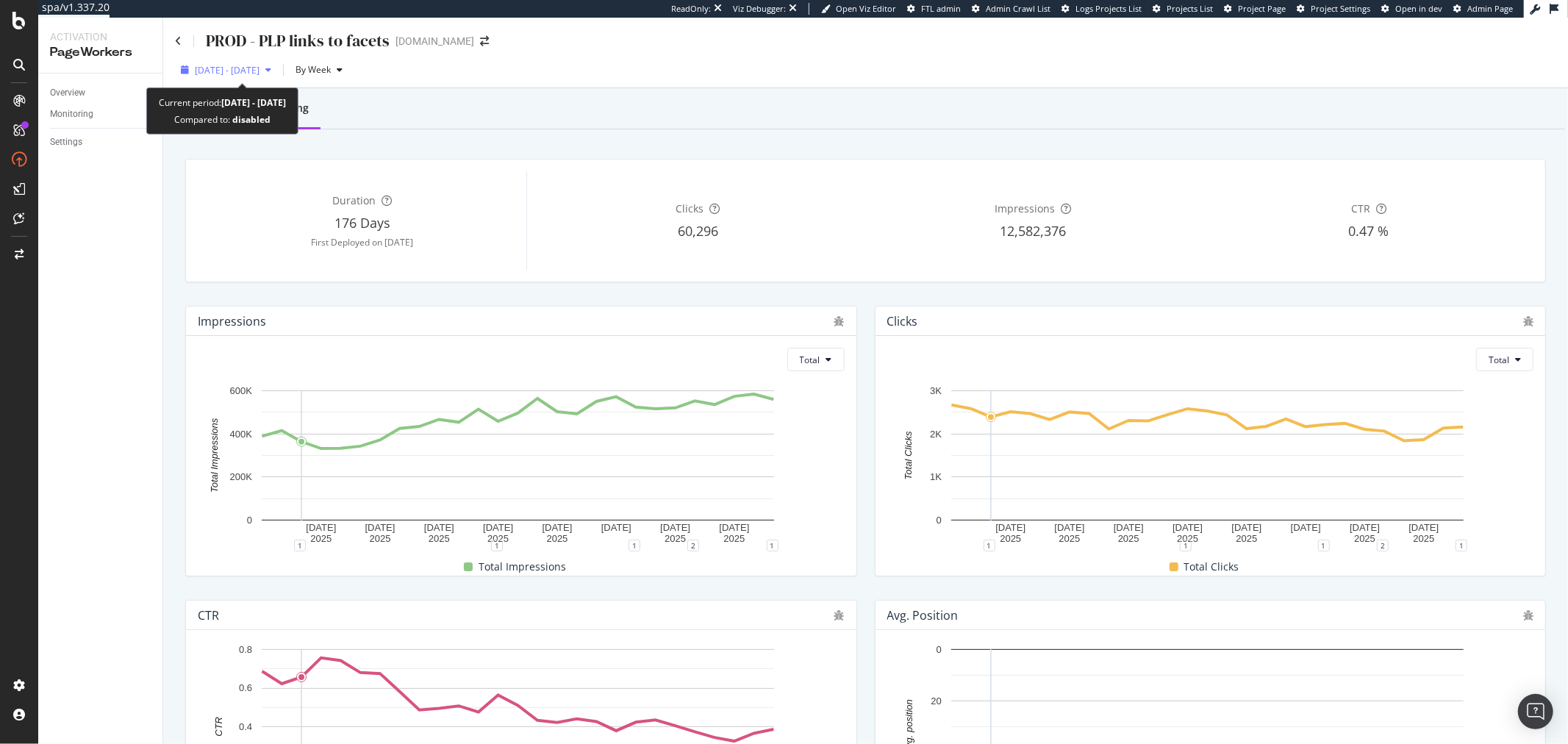
click at [251, 74] on span "[DATE] - [DATE]" at bounding box center [227, 70] width 64 height 12
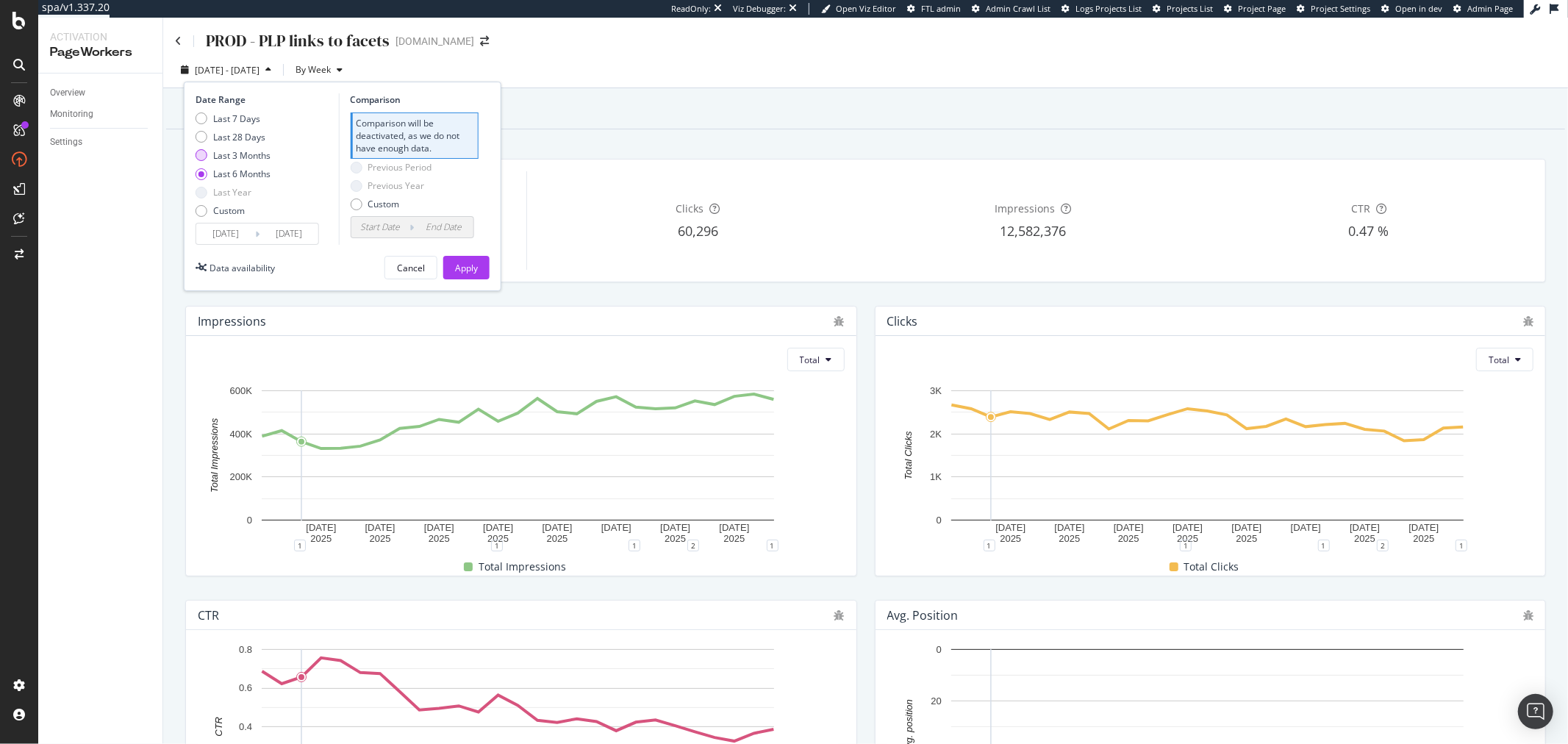
click at [244, 159] on div "Last 3 Months" at bounding box center [242, 155] width 58 height 12
type input "[DATE]"
click at [458, 263] on div "Apply" at bounding box center [466, 267] width 23 height 12
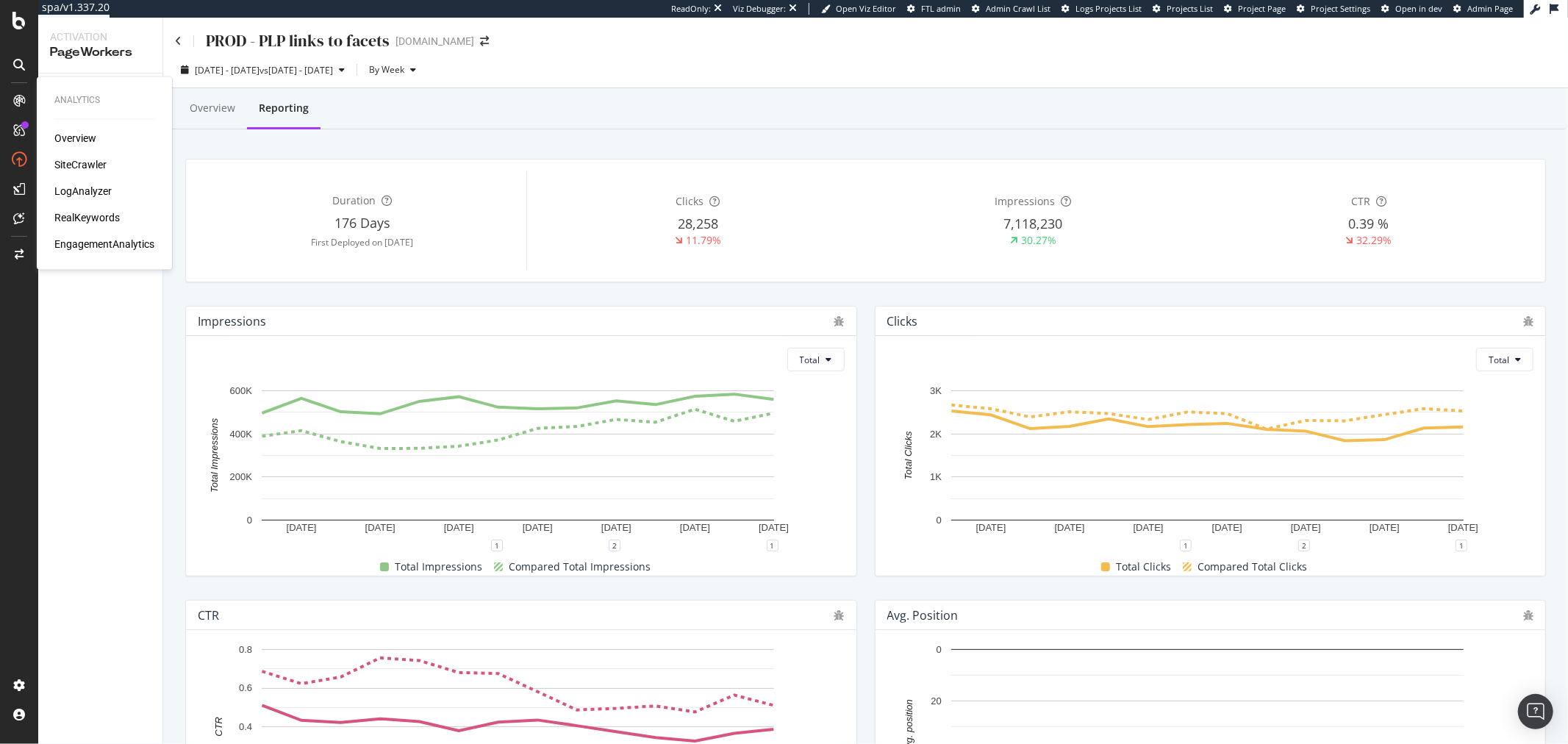
click at [87, 156] on div "Overview SiteCrawler LogAnalyzer RealKeywords EngagementAnalytics" at bounding box center [104, 191] width 100 height 120
click at [85, 163] on div "SiteCrawler" at bounding box center [80, 166] width 52 height 15
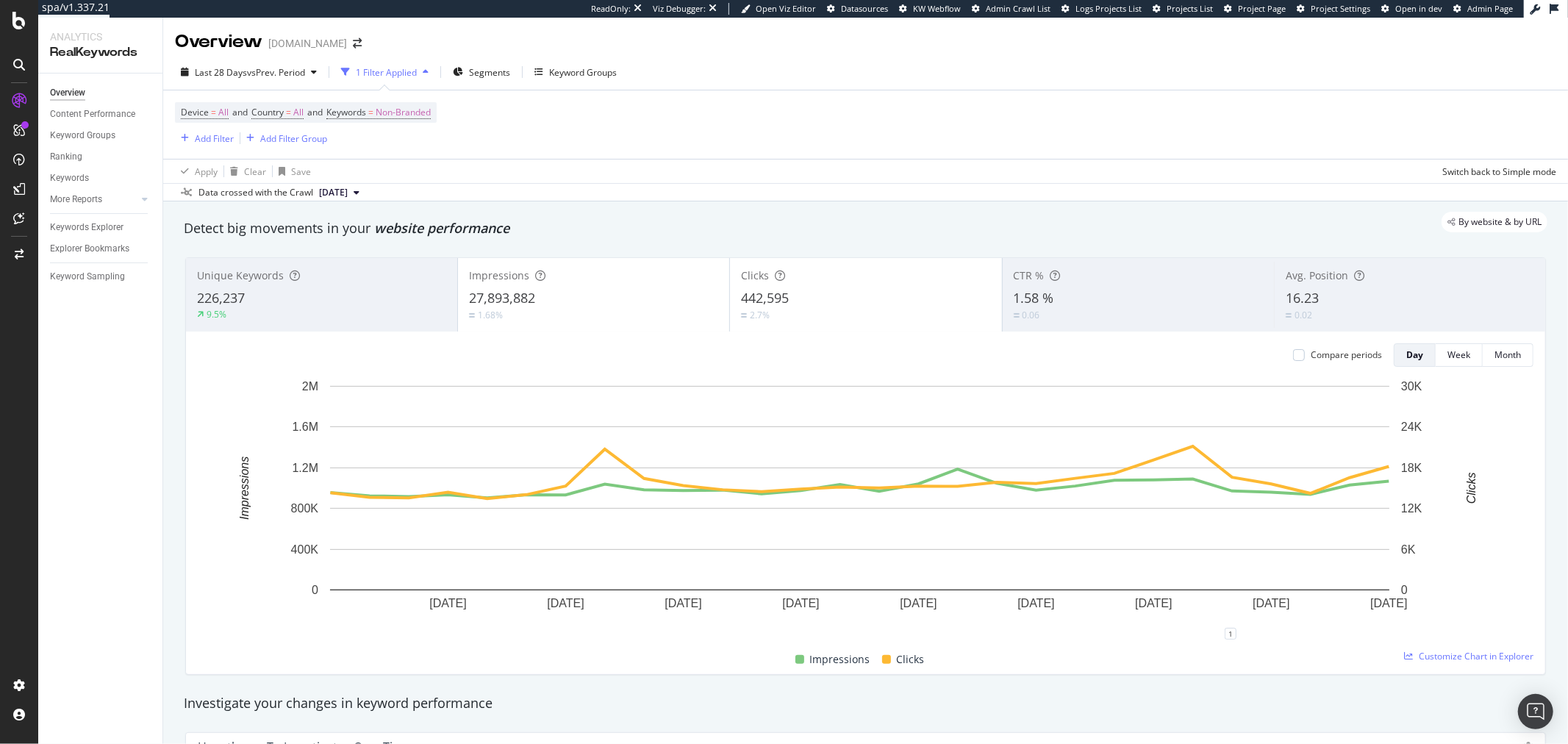
click at [809, 150] on div "Device = All and Country = All and Keywords = Non-Branded Add Filter Add Filter…" at bounding box center [866, 124] width 1381 height 68
click at [287, 81] on div "Last 28 Days vs Prev. Period" at bounding box center [249, 71] width 148 height 22
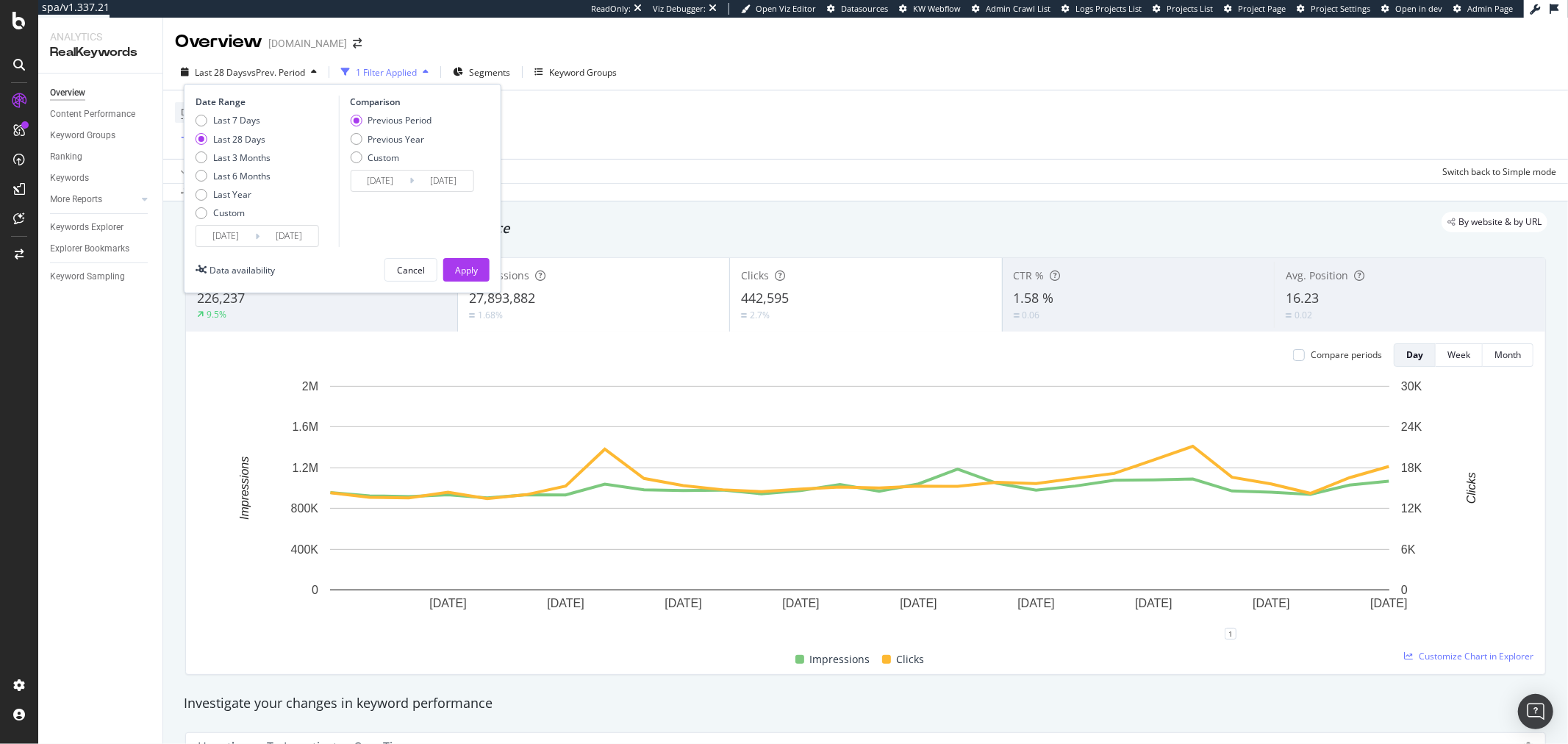
click at [241, 230] on input "2025/08/11" at bounding box center [225, 236] width 59 height 21
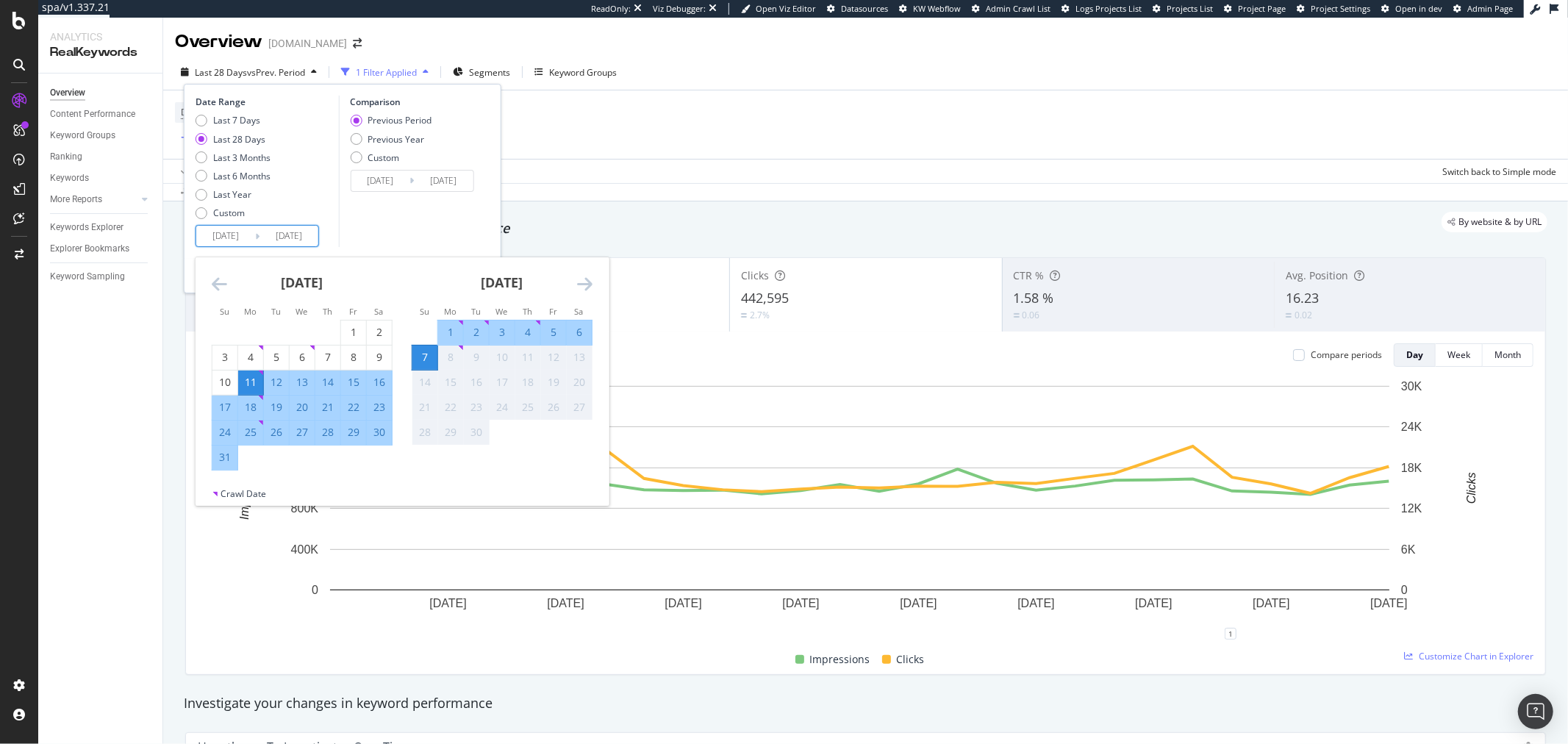
click at [232, 284] on div "[DATE]" at bounding box center [302, 289] width 181 height 63
click at [226, 284] on div "[DATE]" at bounding box center [302, 289] width 181 height 63
click at [225, 284] on icon "Move backward to switch to the previous month." at bounding box center [220, 283] width 15 height 18
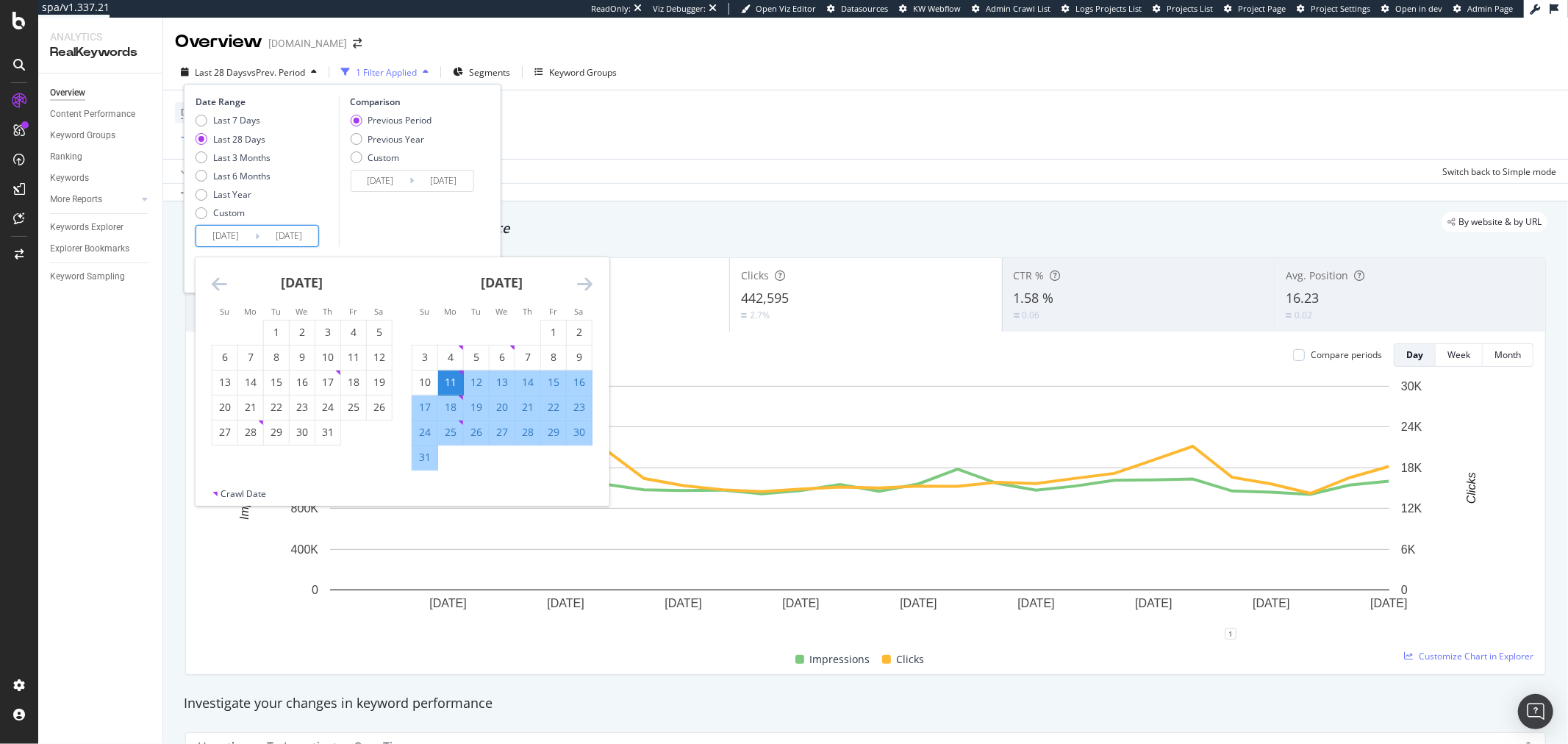
click at [225, 284] on icon "Move backward to switch to the previous month." at bounding box center [220, 283] width 15 height 18
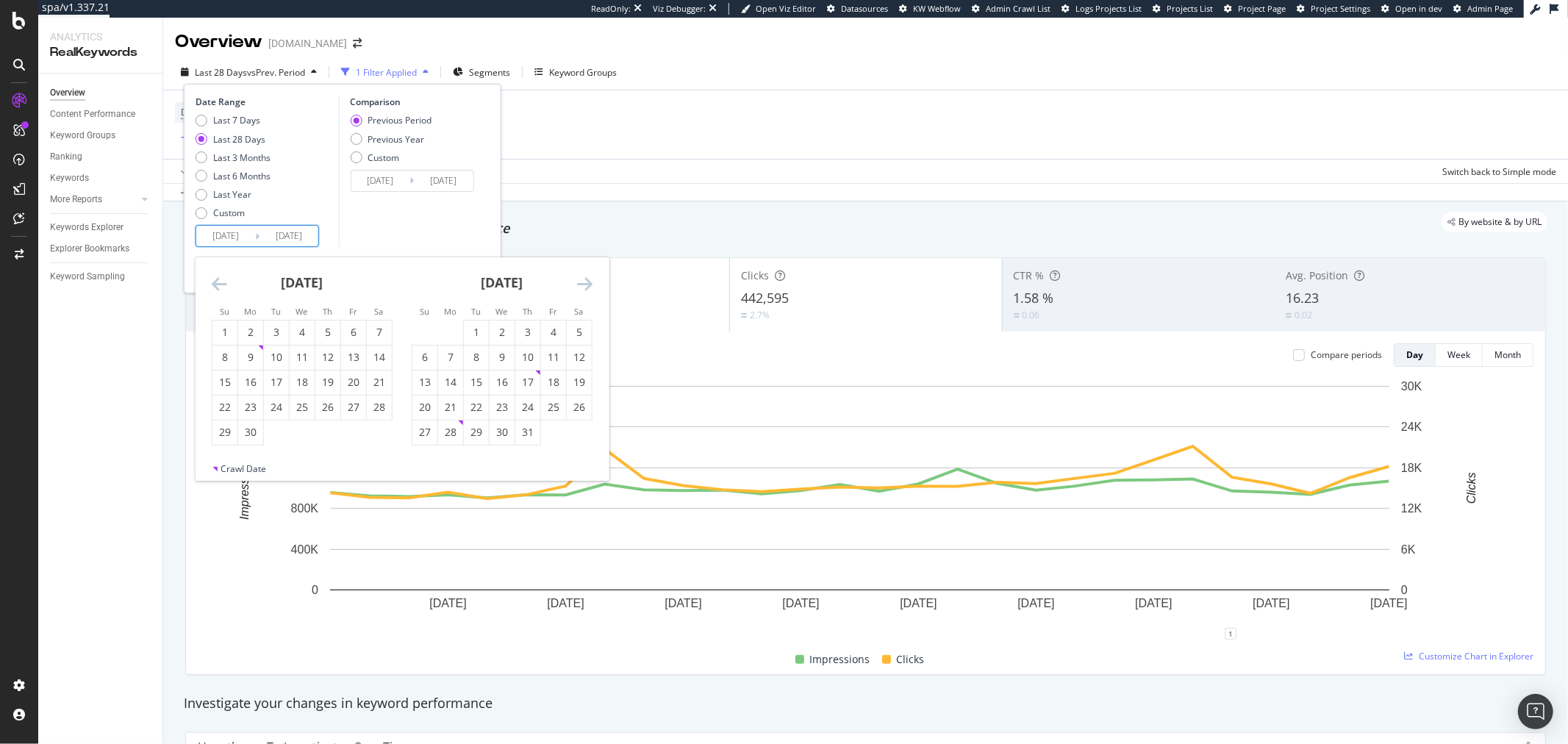
click at [225, 284] on icon "Move backward to switch to the previous month." at bounding box center [220, 283] width 15 height 18
click at [281, 406] on div "18" at bounding box center [277, 408] width 25 height 15
type input "[DATE]"
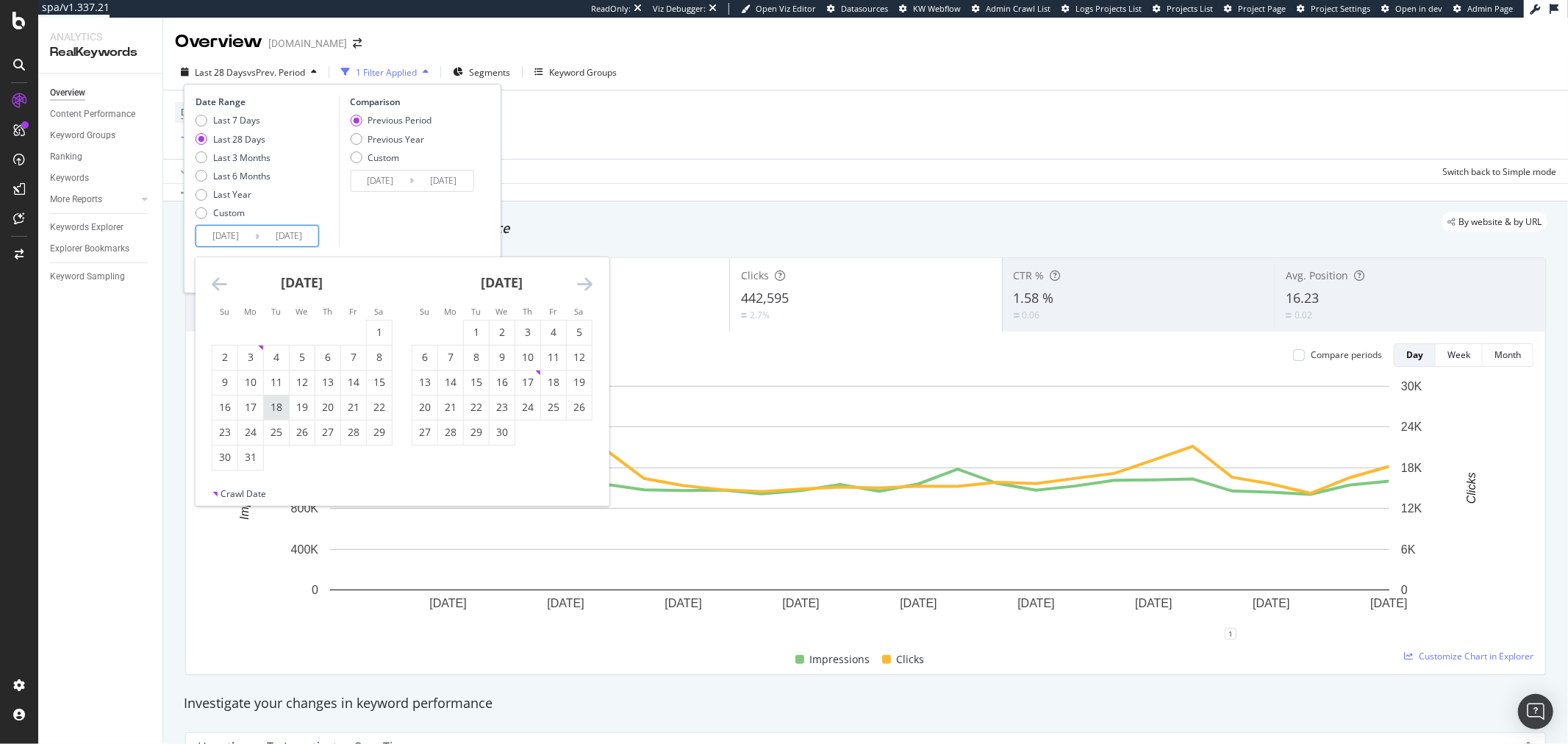
type input "2024/09/24"
type input "2025/03/17"
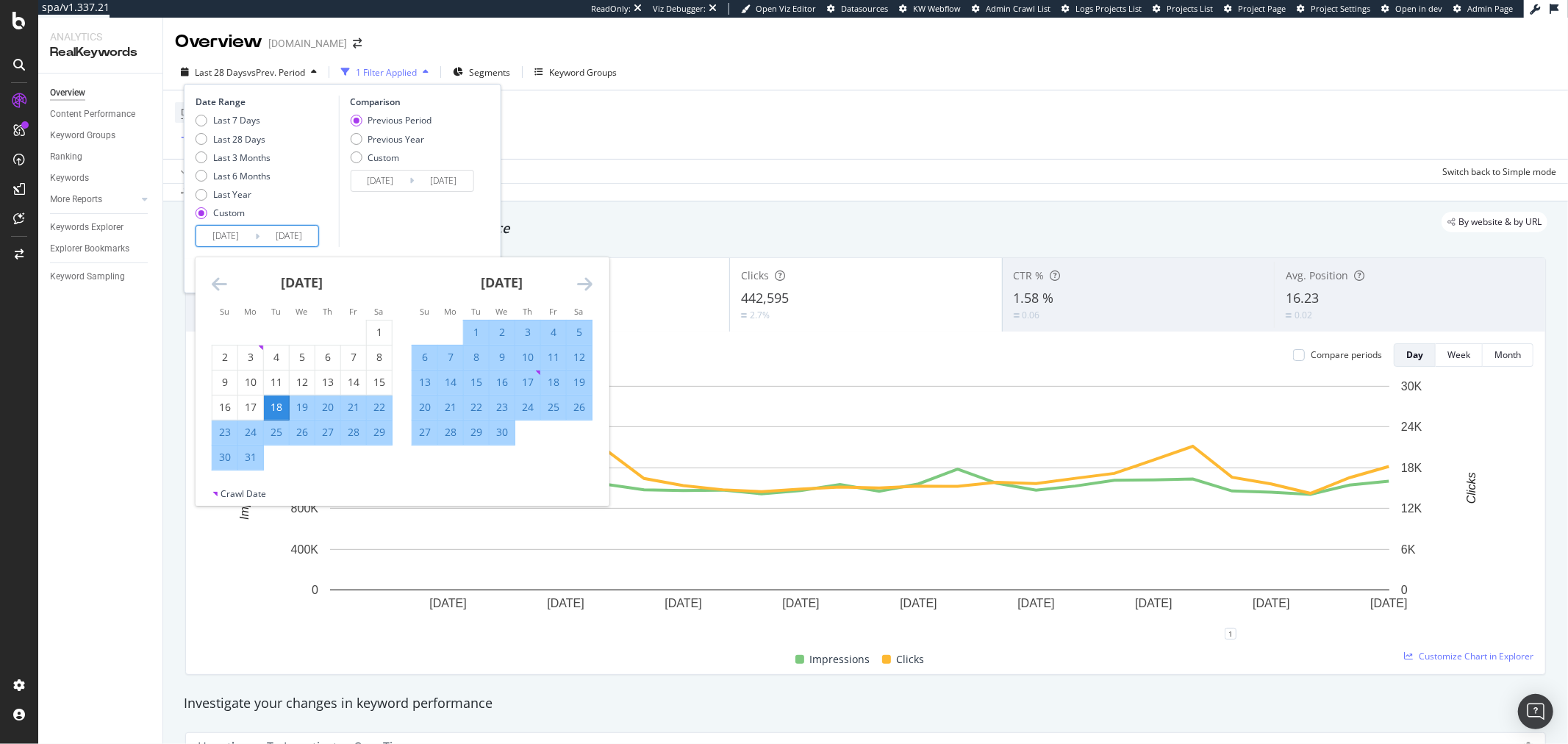
click at [442, 223] on div "Comparison Previous Period Previous Year Custom 2024/09/24 Navigate forward to …" at bounding box center [407, 172] width 139 height 152
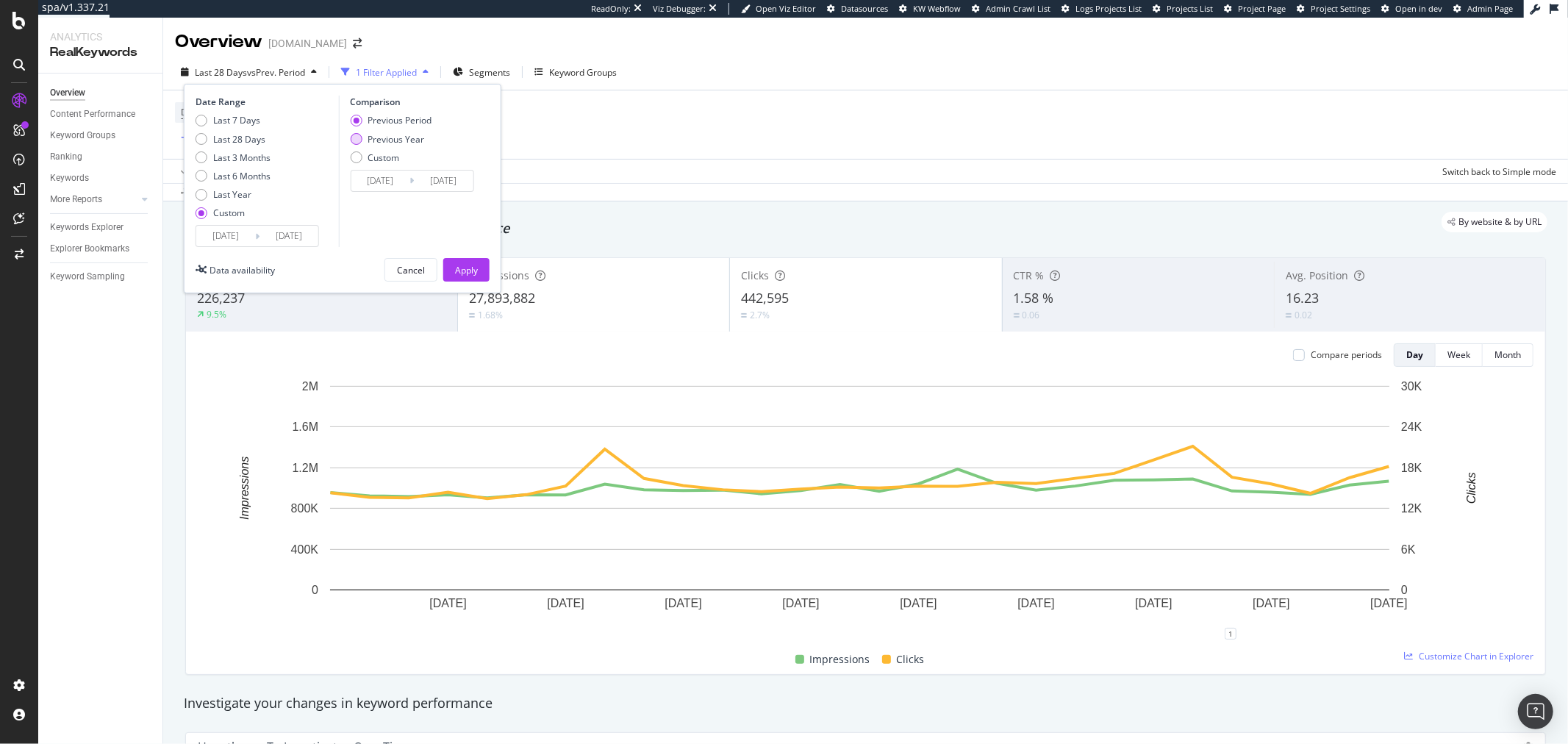
click at [396, 139] on div "Previous Year" at bounding box center [396, 138] width 57 height 12
type input "2024/03/19"
type input "2024/09/08"
click at [468, 266] on div "Apply" at bounding box center [466, 270] width 23 height 12
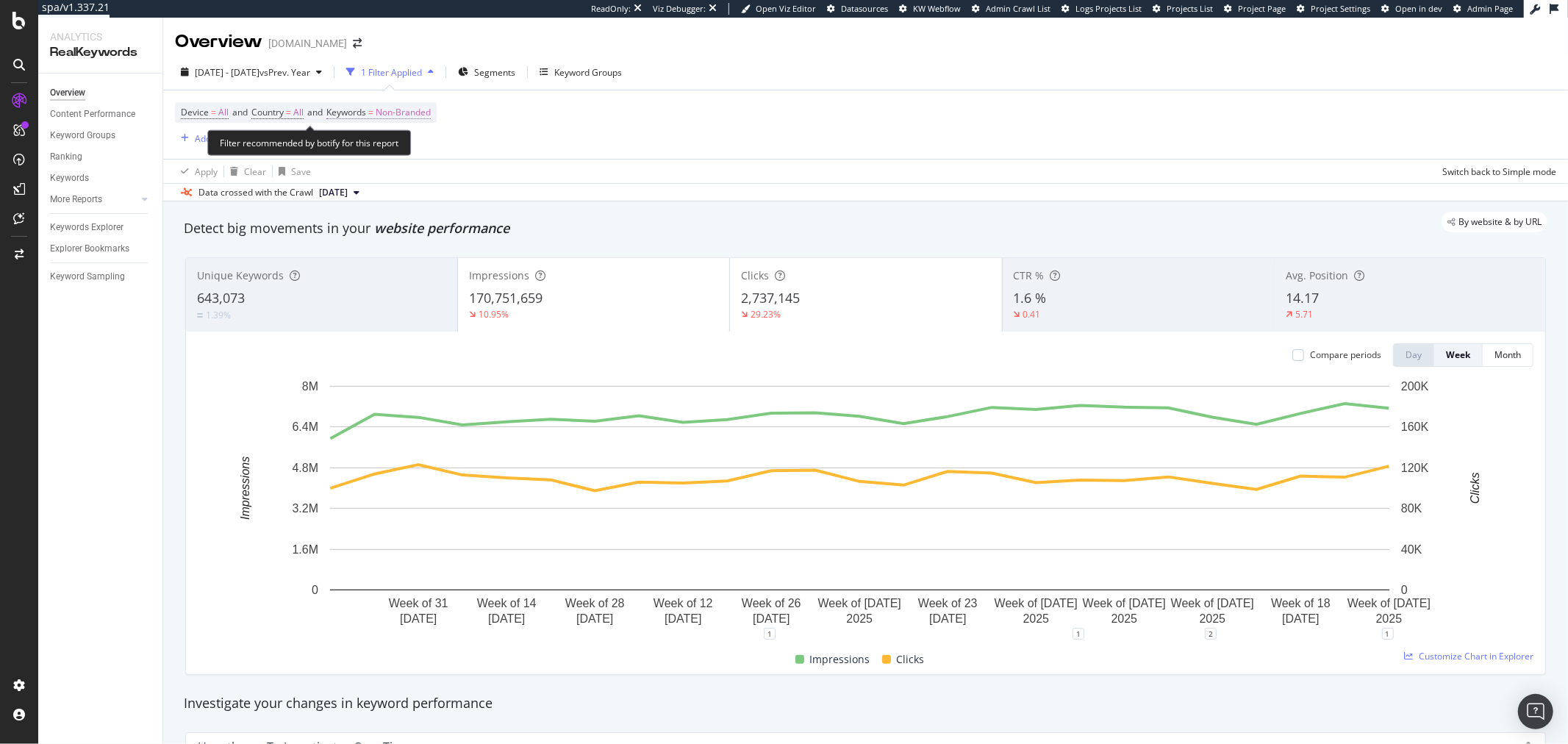
click at [431, 114] on span "Non-Branded" at bounding box center [404, 113] width 55 height 21
click at [403, 150] on span "Non-Branded" at bounding box center [379, 146] width 61 height 12
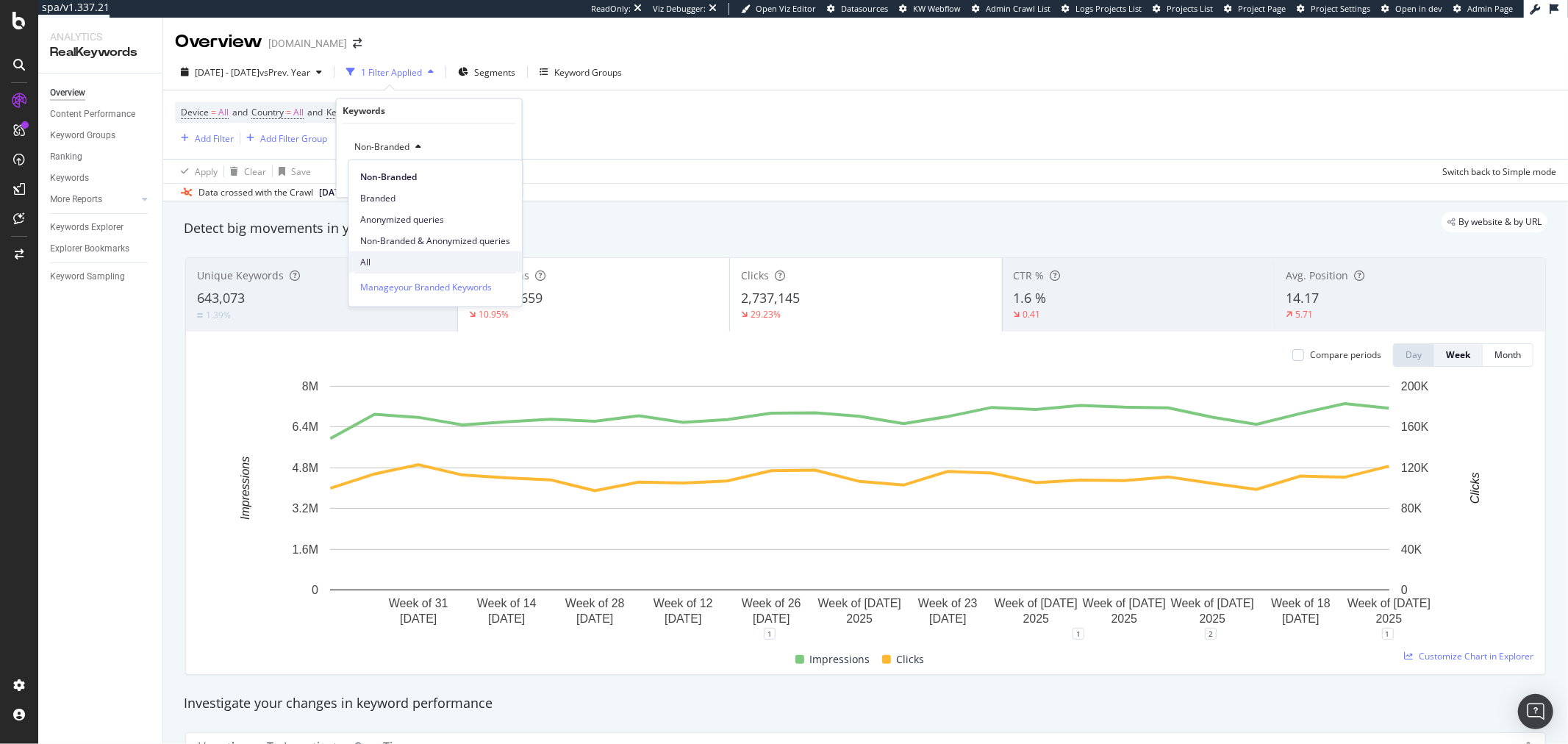
click at [381, 256] on span "All" at bounding box center [435, 262] width 150 height 13
click at [495, 182] on div "Apply" at bounding box center [499, 178] width 23 height 12
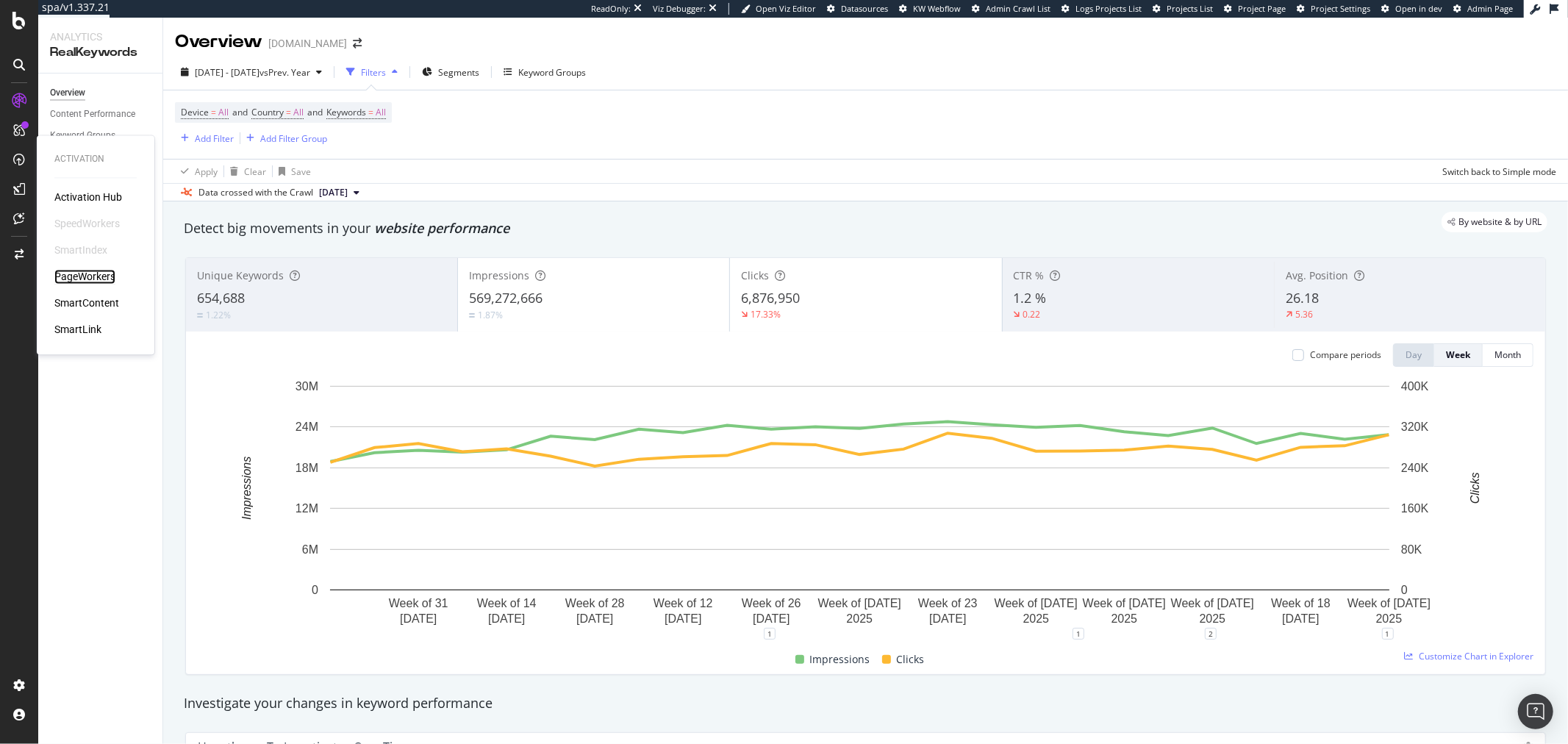
click at [76, 273] on div "PageWorkers" at bounding box center [84, 278] width 61 height 15
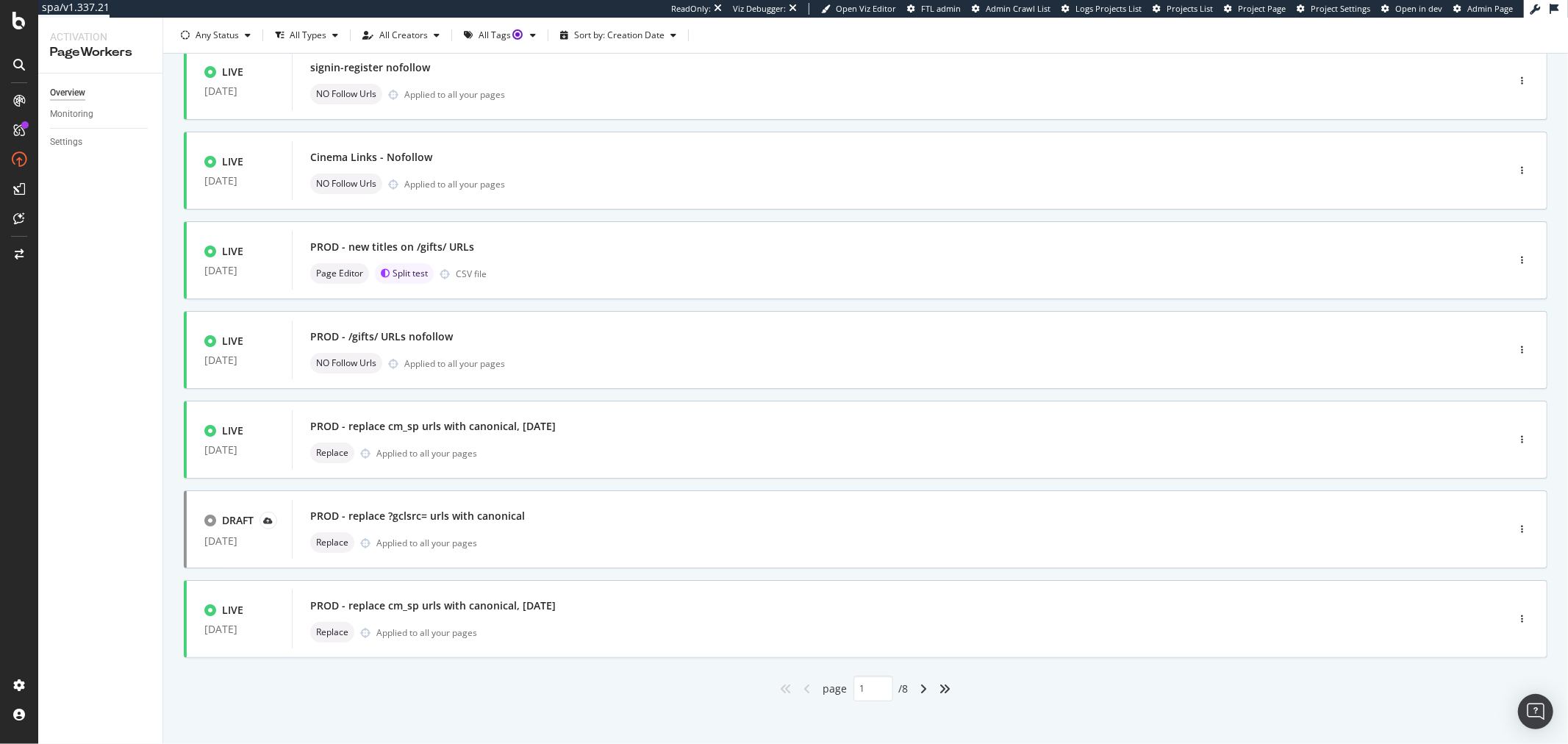
scroll to position [387, 0]
